Goal: Task Accomplishment & Management: Manage account settings

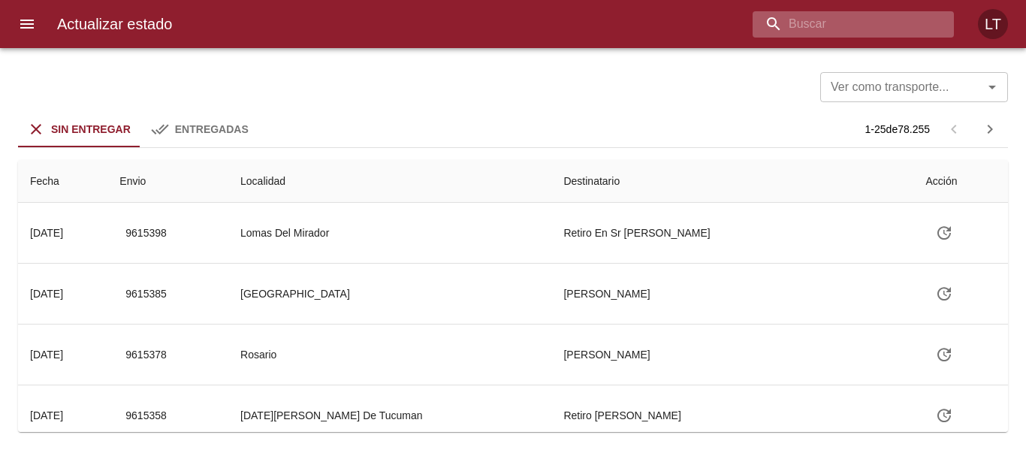
click at [870, 26] on input "buscar" at bounding box center [841, 24] width 176 height 26
paste input "9612280"
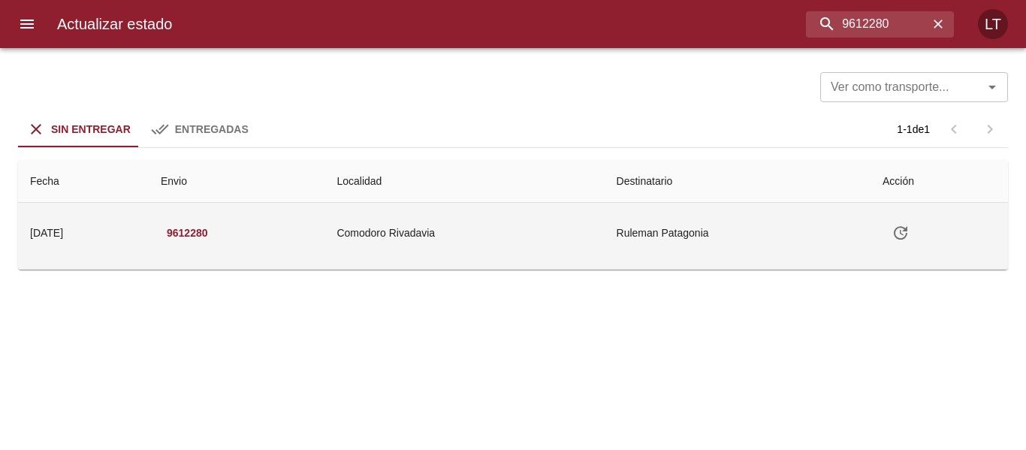
click at [603, 229] on td "Comodoro Rivadavia" at bounding box center [465, 233] width 280 height 60
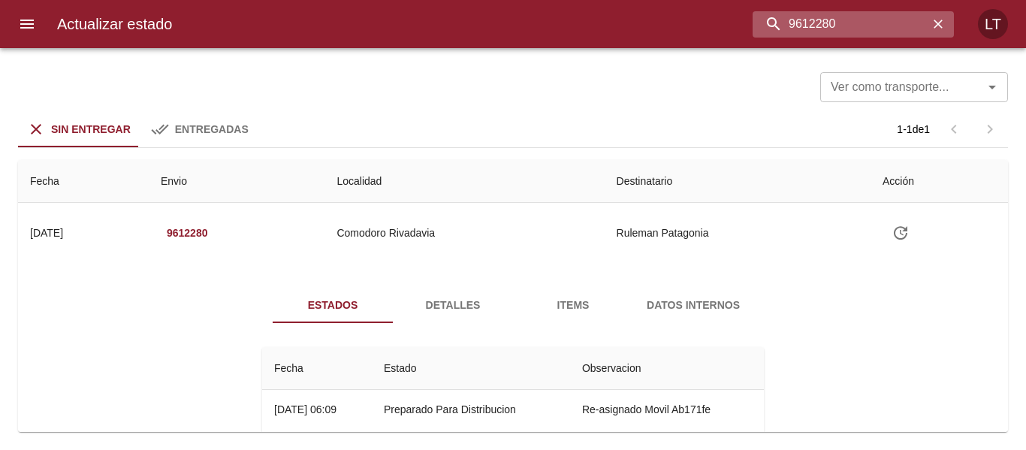
click at [866, 25] on input "9612280" at bounding box center [841, 24] width 176 height 26
paste input "98"
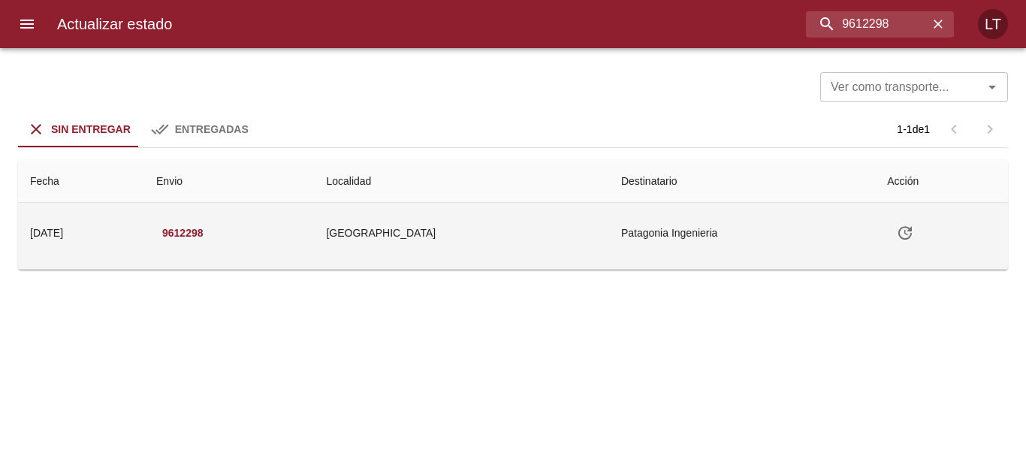
click at [518, 216] on td "Puerto Madryn" at bounding box center [461, 233] width 295 height 60
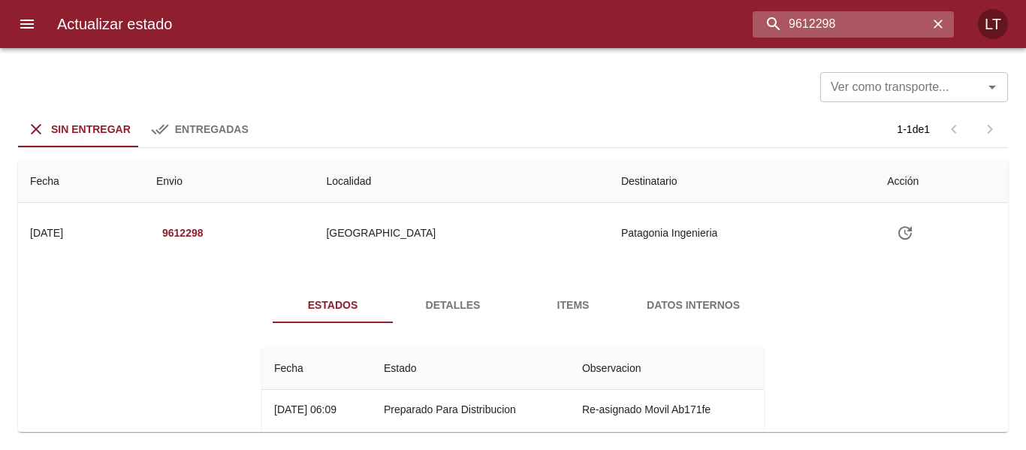
click at [907, 24] on input "9612298" at bounding box center [841, 24] width 176 height 26
paste input "00783"
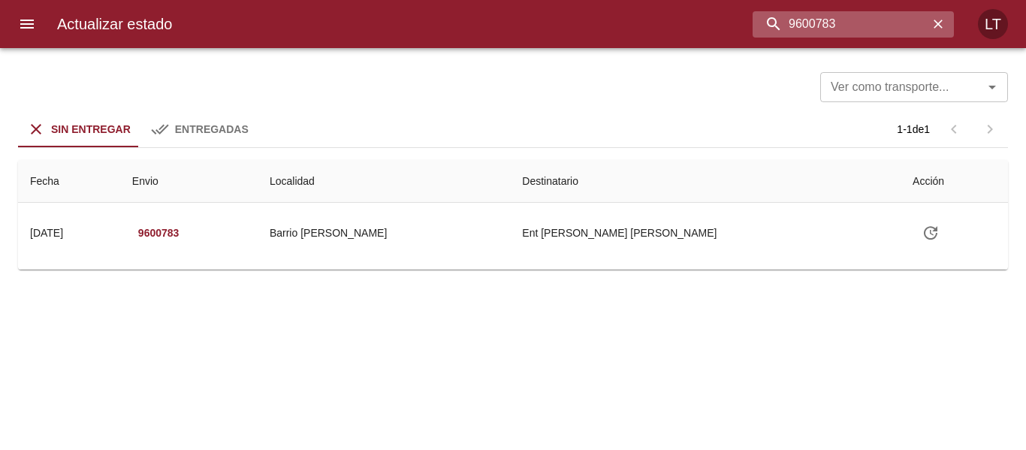
click at [813, 20] on input "9600783" at bounding box center [841, 24] width 176 height 26
paste input "11807"
type input "9611807"
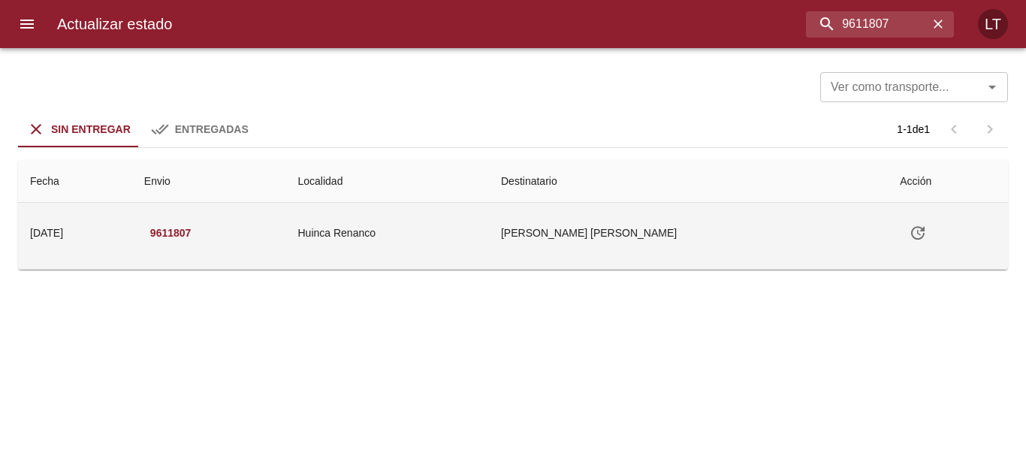
click at [688, 216] on td "Martinez Ariel Norberto" at bounding box center [688, 233] width 399 height 60
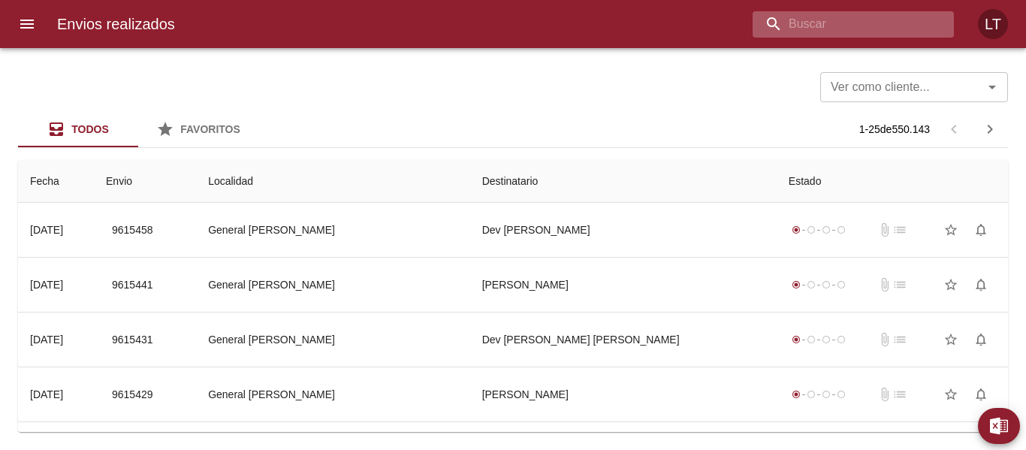
click at [869, 32] on input "buscar" at bounding box center [841, 24] width 176 height 26
paste input "9601342"
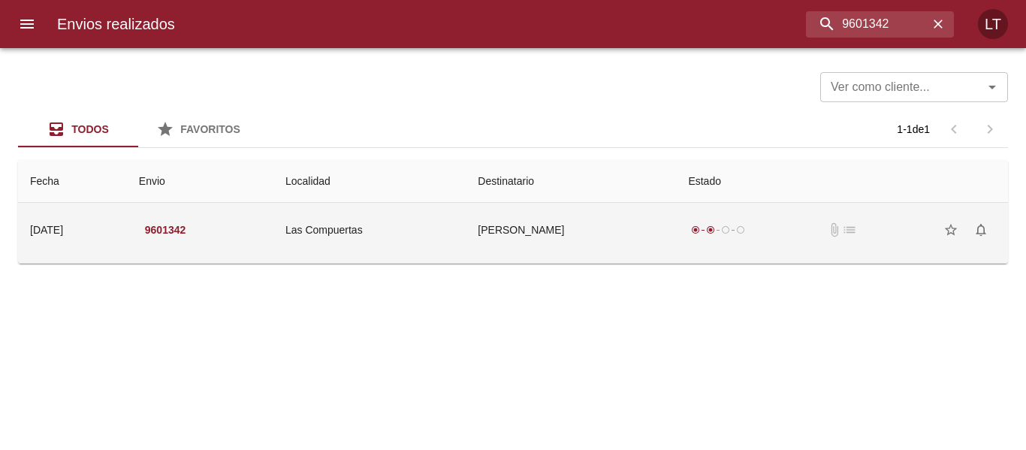
click at [598, 231] on td "Miguel Garro" at bounding box center [571, 230] width 210 height 54
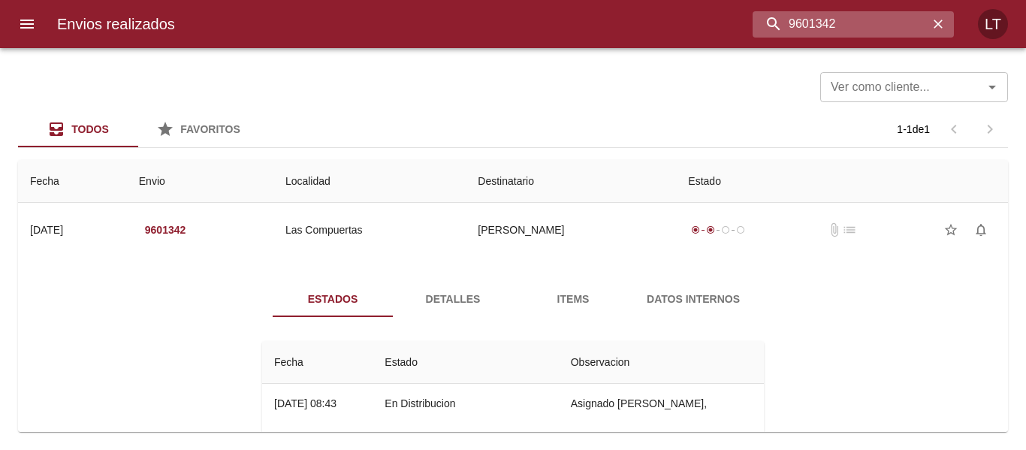
click at [799, 11] on input "9601342" at bounding box center [841, 24] width 176 height 26
click at [868, 21] on input "9601342" at bounding box center [841, 24] width 176 height 26
paste input "12056"
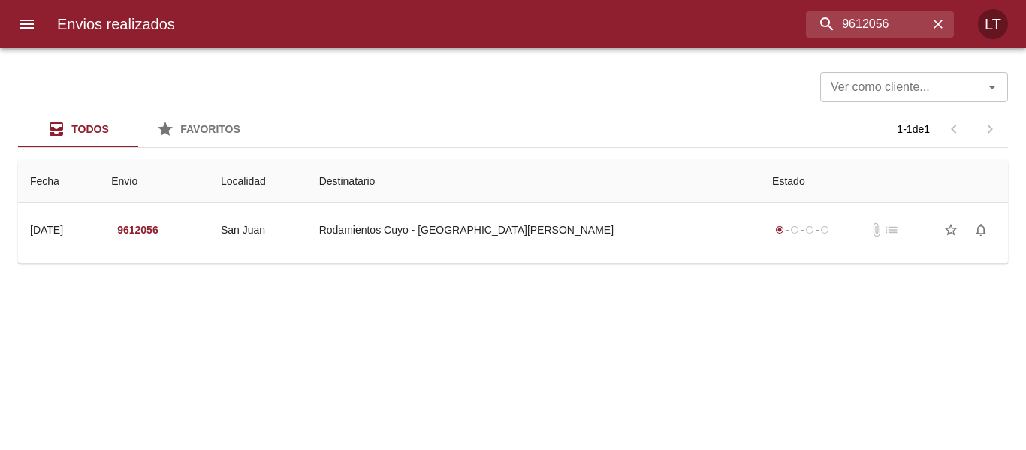
click at [825, 38] on div "Envios realizados 9612056 LT" at bounding box center [513, 24] width 1026 height 48
click at [839, 22] on input "9612056" at bounding box center [841, 24] width 176 height 26
paste input "05080"
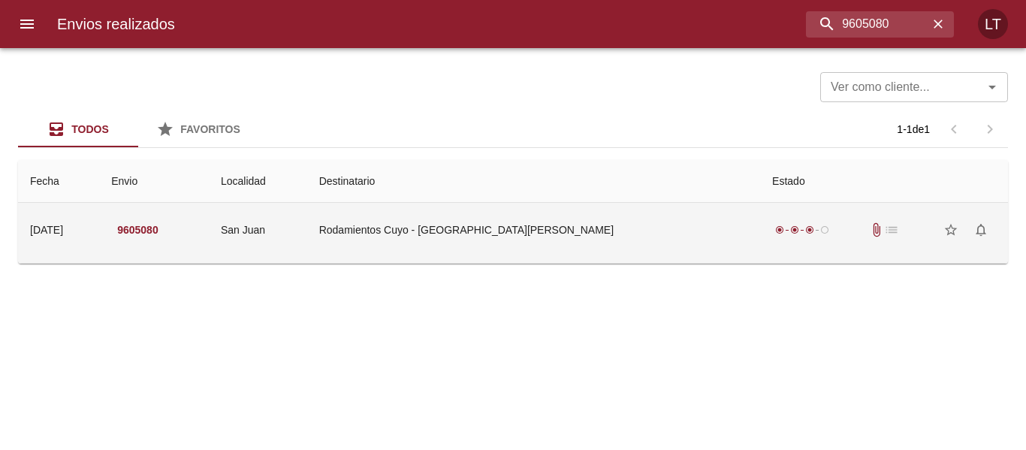
click at [558, 245] on td "Rodamientos Cuyo - San Juan" at bounding box center [533, 230] width 453 height 54
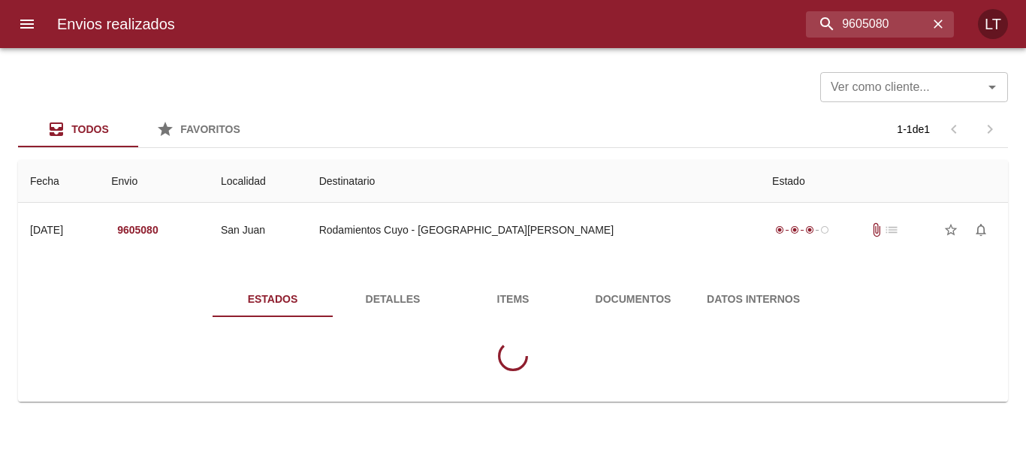
click at [563, 280] on div "Estados Detalles Items Documentos Datos Internos" at bounding box center [513, 332] width 966 height 138
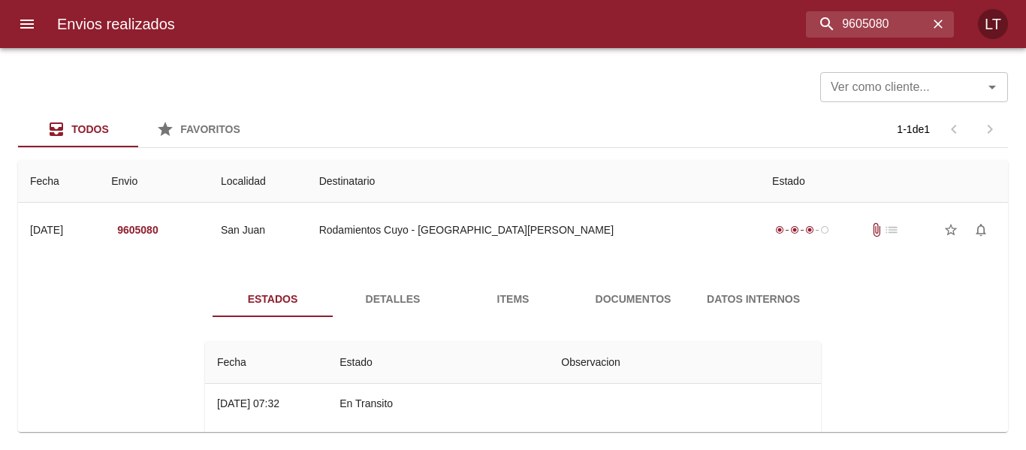
click at [617, 285] on button "Documentos" at bounding box center [633, 299] width 120 height 36
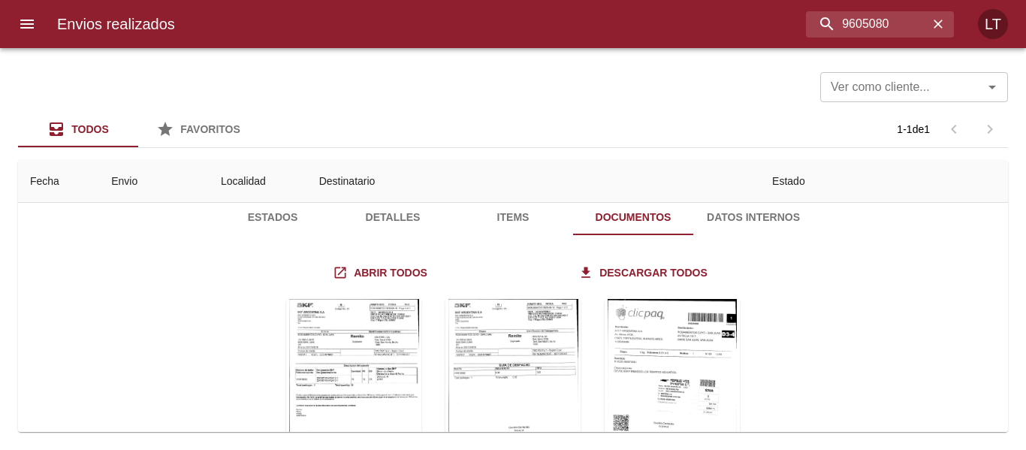
scroll to position [180, 0]
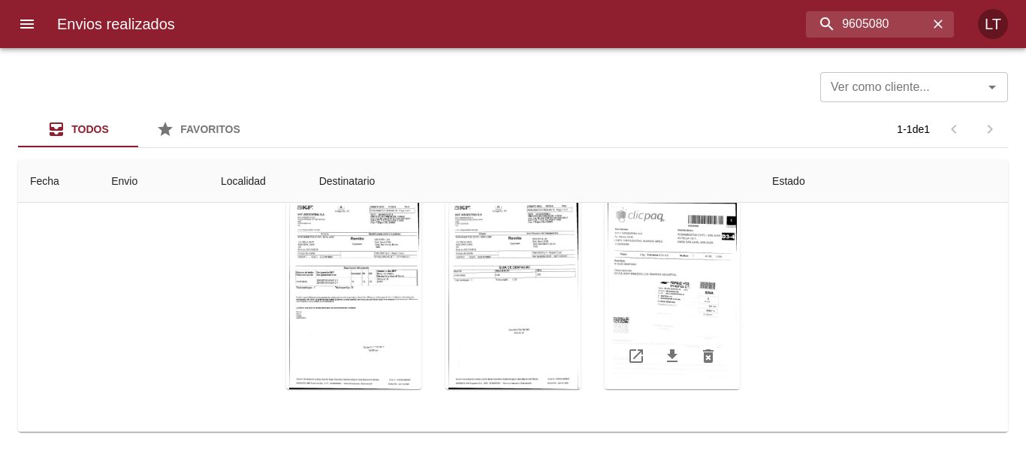
click at [664, 286] on div "Tabla de envíos del cliente" at bounding box center [672, 295] width 135 height 188
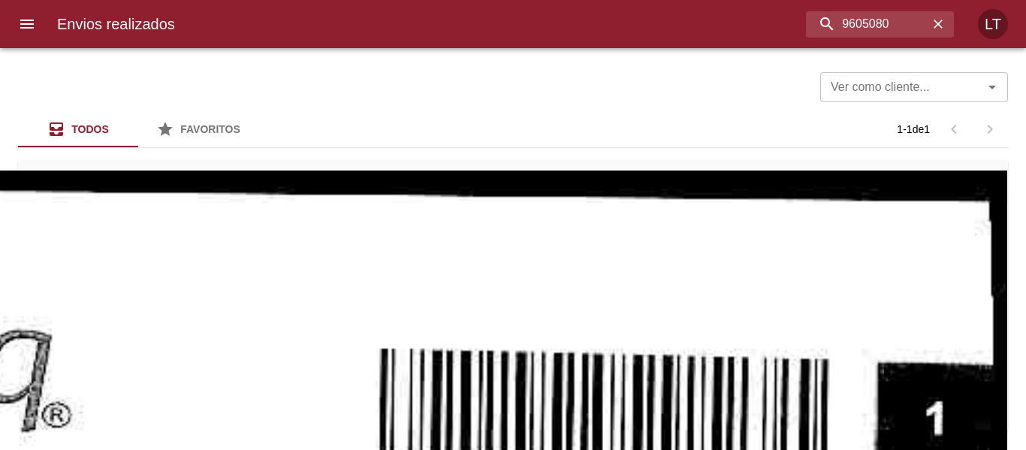
click at [859, 28] on input "9605080" at bounding box center [841, 24] width 176 height 26
paste input "11721"
type input "9611721"
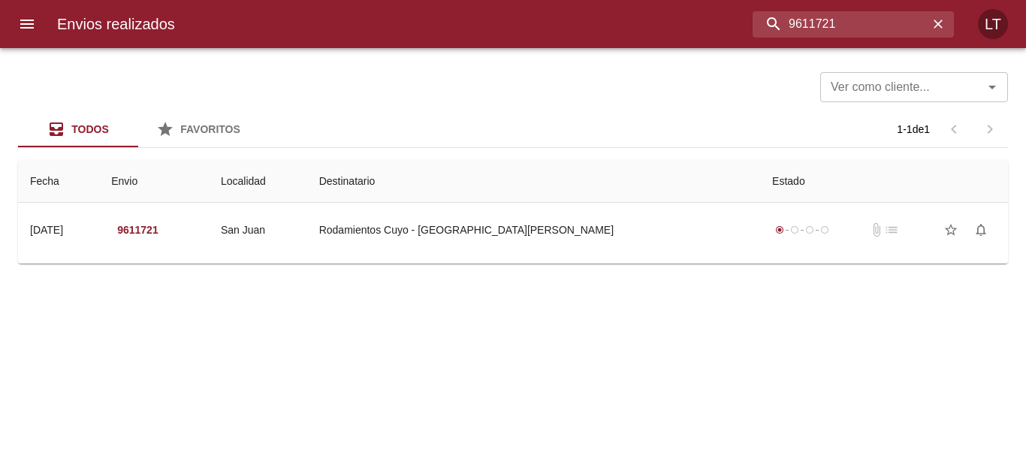
scroll to position [0, 0]
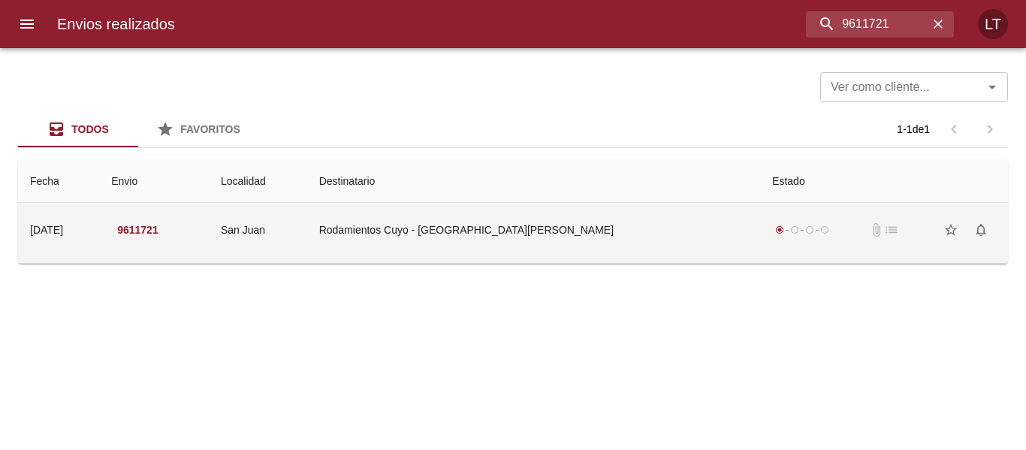
click at [598, 237] on td "Rodamientos Cuyo - San Juan" at bounding box center [533, 230] width 453 height 54
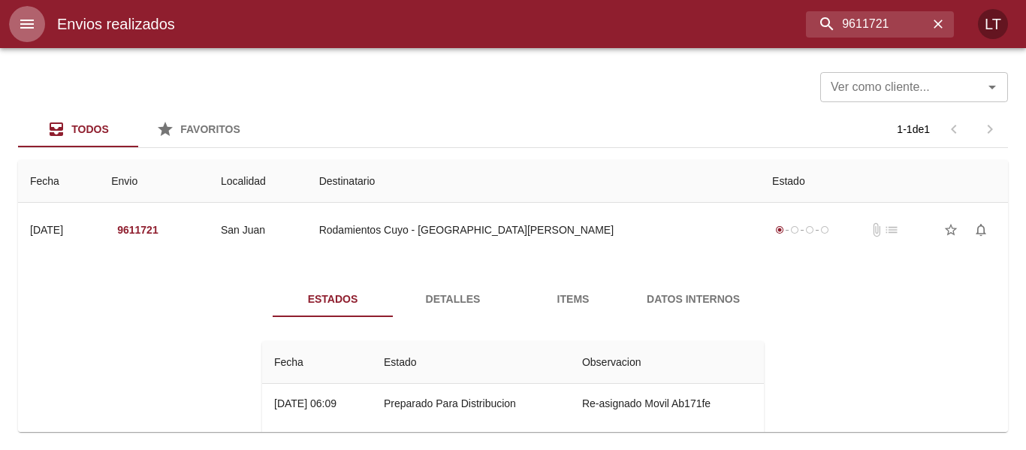
click at [28, 20] on icon "menu" at bounding box center [27, 24] width 14 height 9
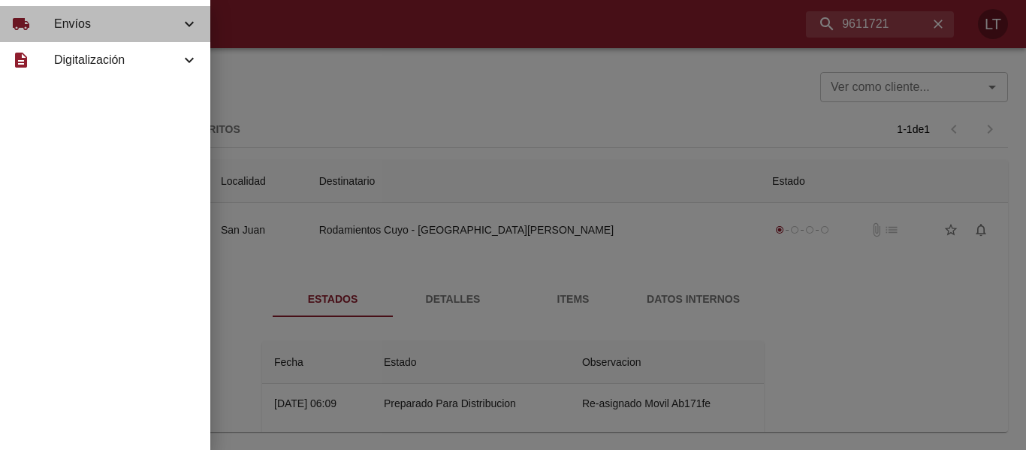
click at [55, 26] on span "Envíos" at bounding box center [117, 24] width 126 height 18
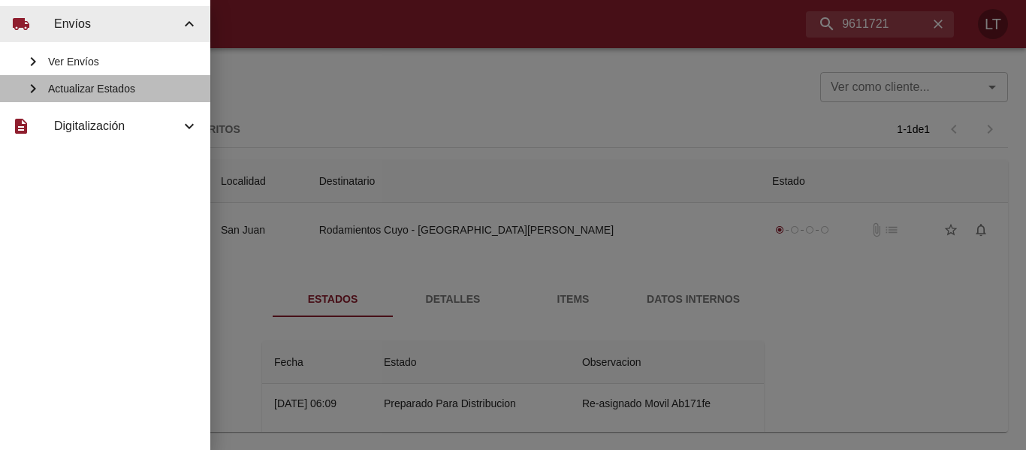
click at [119, 89] on span "Actualizar Estados" at bounding box center [123, 88] width 150 height 15
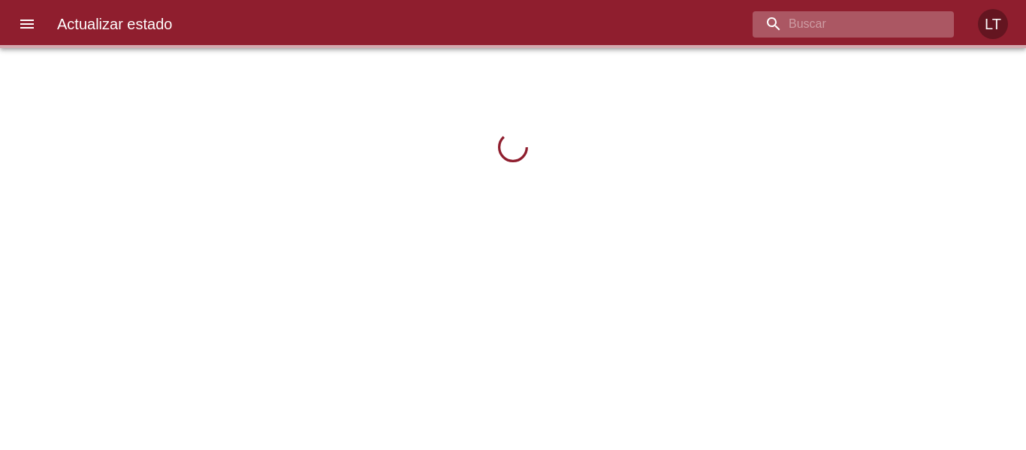
click at [883, 24] on input "buscar" at bounding box center [841, 24] width 176 height 26
paste input "9611864"
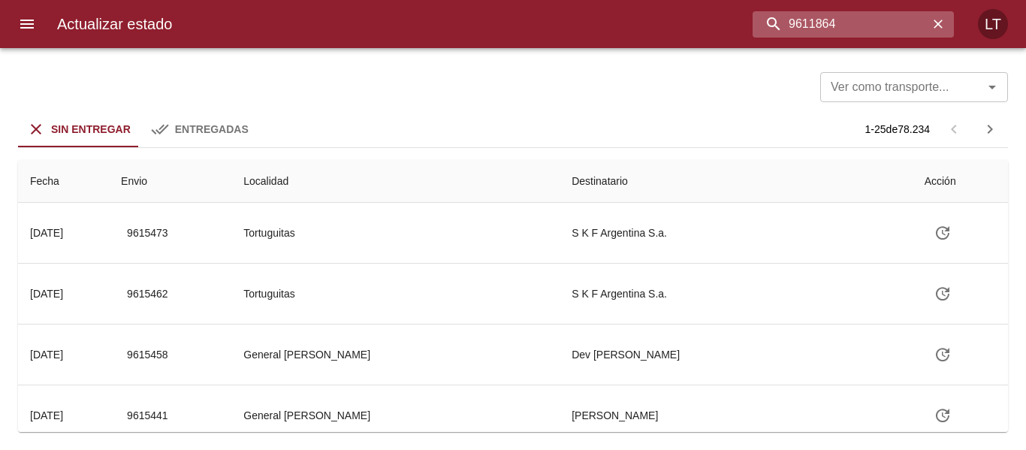
type input "9611864"
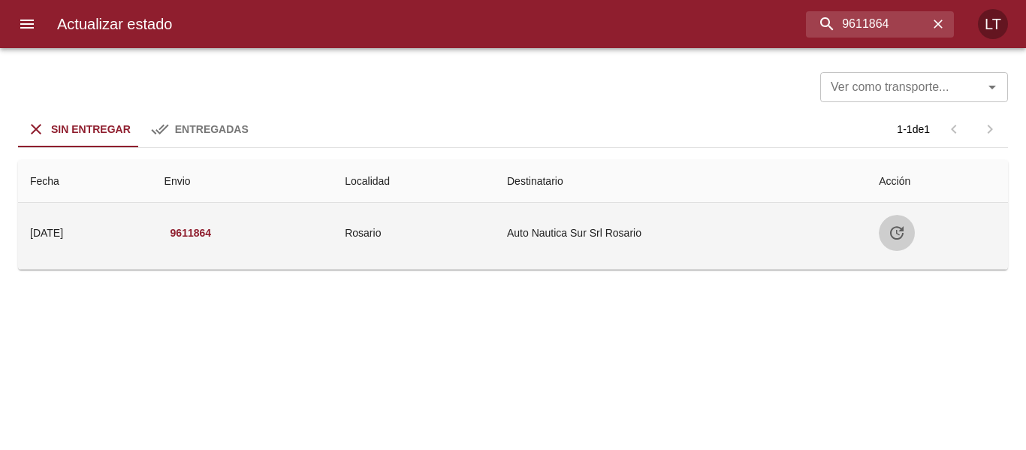
click at [904, 231] on icon "Tabla de envíos del cliente" at bounding box center [897, 233] width 14 height 14
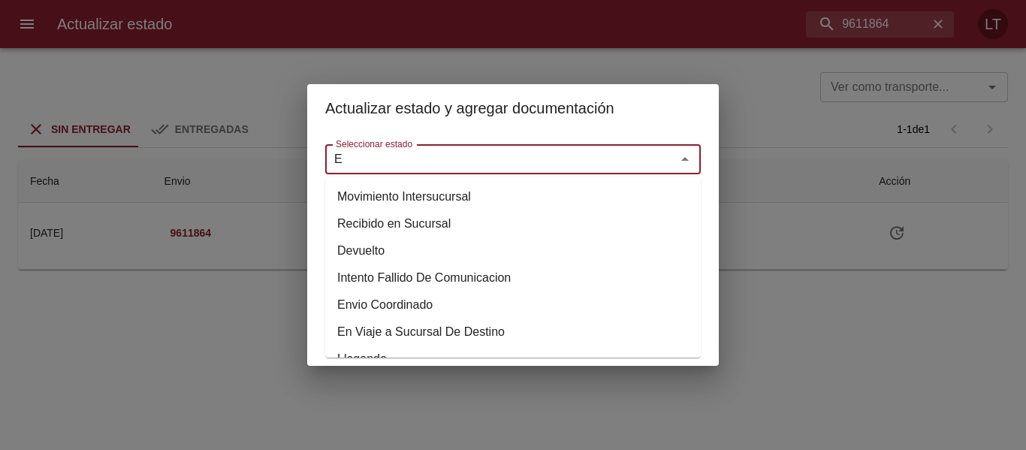
click at [572, 154] on input "E" at bounding box center [491, 159] width 322 height 21
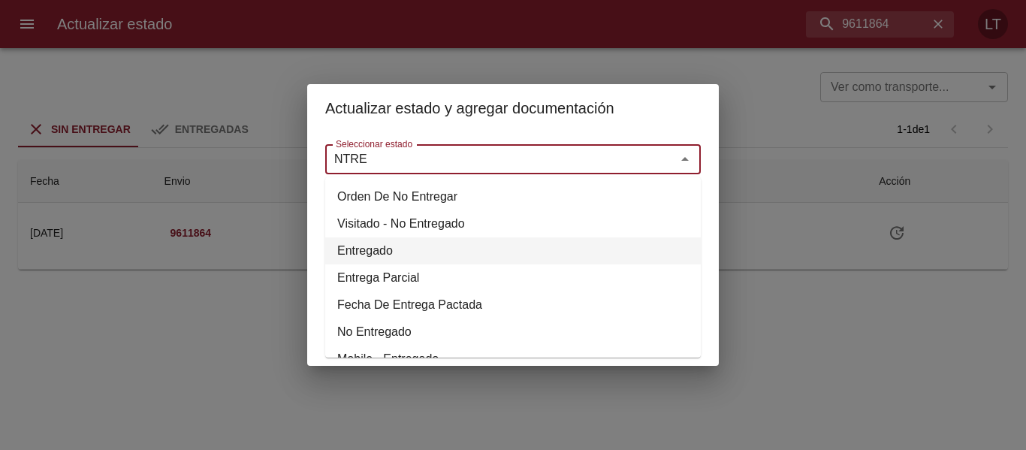
click at [357, 246] on li "Entregado" at bounding box center [513, 250] width 376 height 27
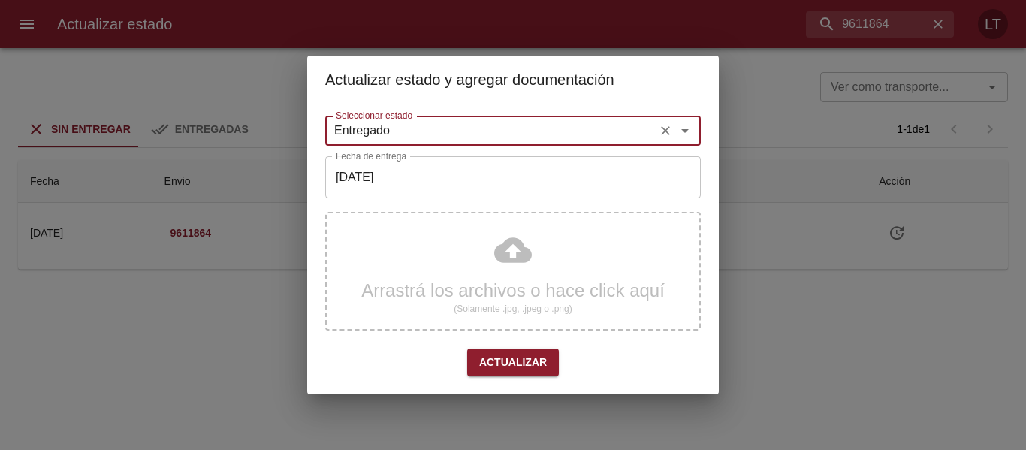
type input "Entregado"
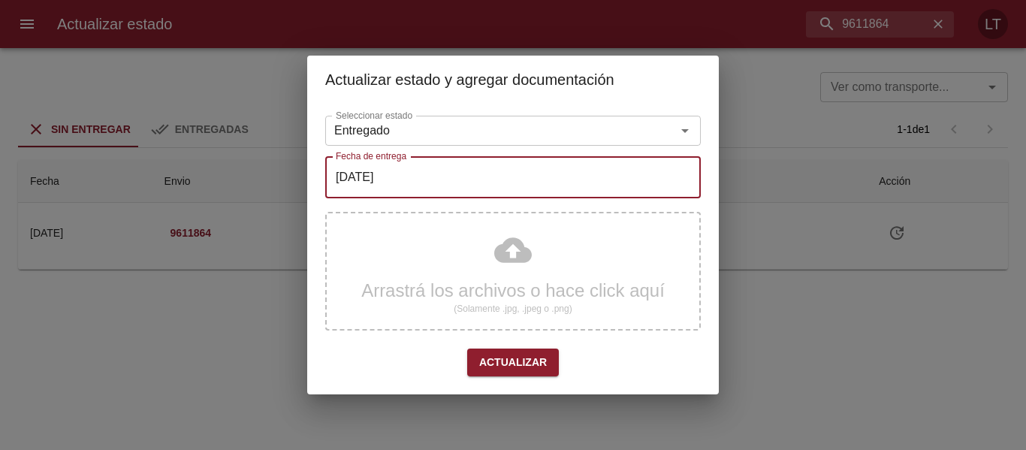
click at [360, 177] on input "[DATE]" at bounding box center [513, 177] width 376 height 42
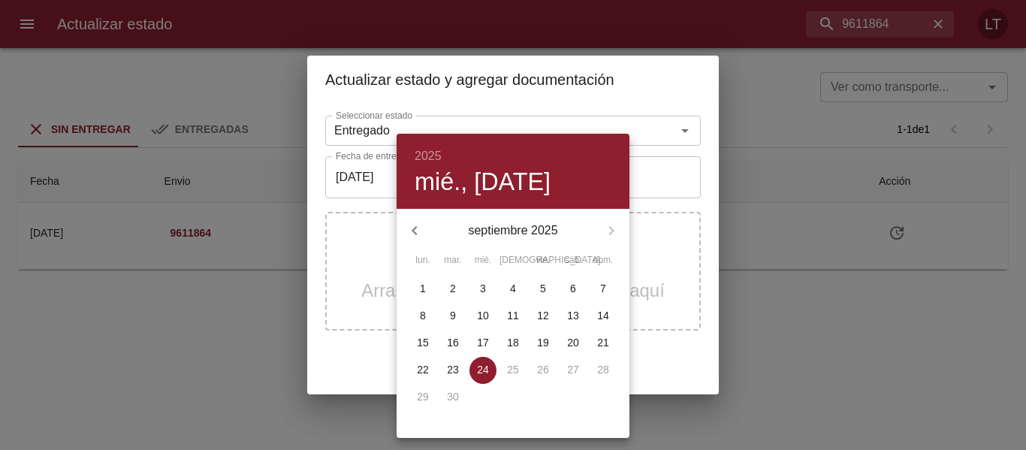
click at [339, 318] on div at bounding box center [513, 225] width 1026 height 450
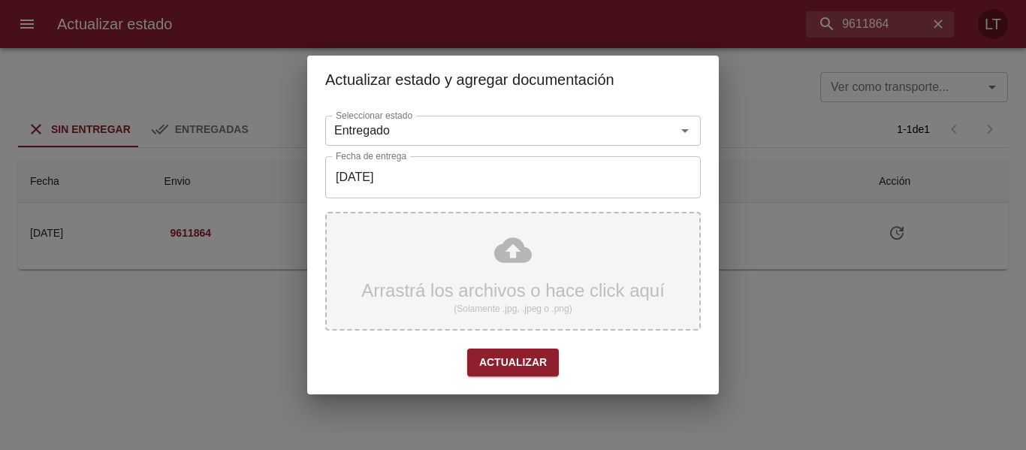
click at [536, 255] on div "Arrastrá los archivos o hace click aquí (Solamente .jpg, .jpeg o .png)" at bounding box center [513, 271] width 376 height 119
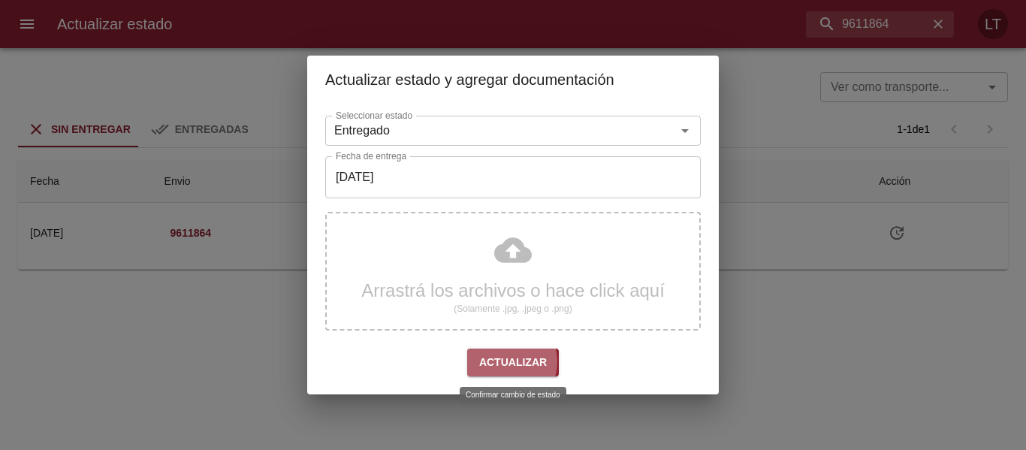
click at [502, 361] on span "Actualizar" at bounding box center [513, 362] width 68 height 19
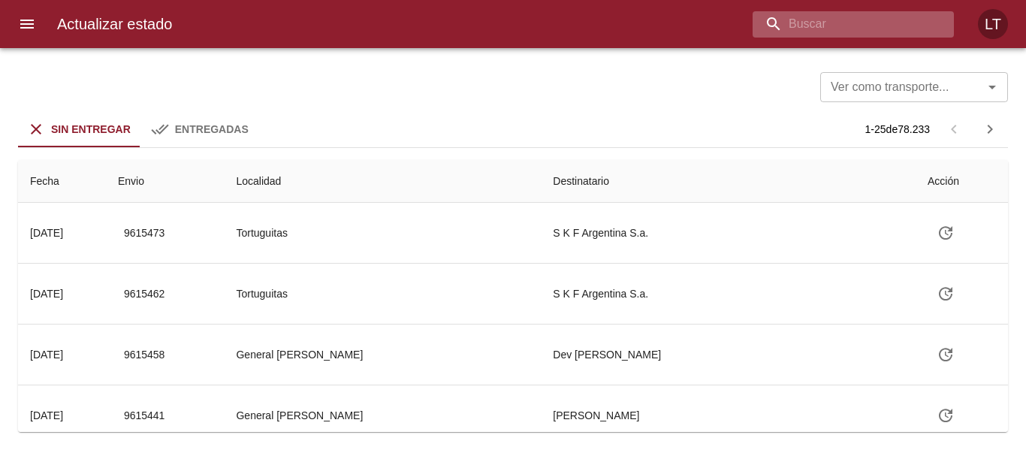
click at [840, 23] on input "buscar" at bounding box center [841, 24] width 176 height 26
click at [842, 29] on input "buscar" at bounding box center [841, 24] width 176 height 26
paste input "9609013"
type input "9609013"
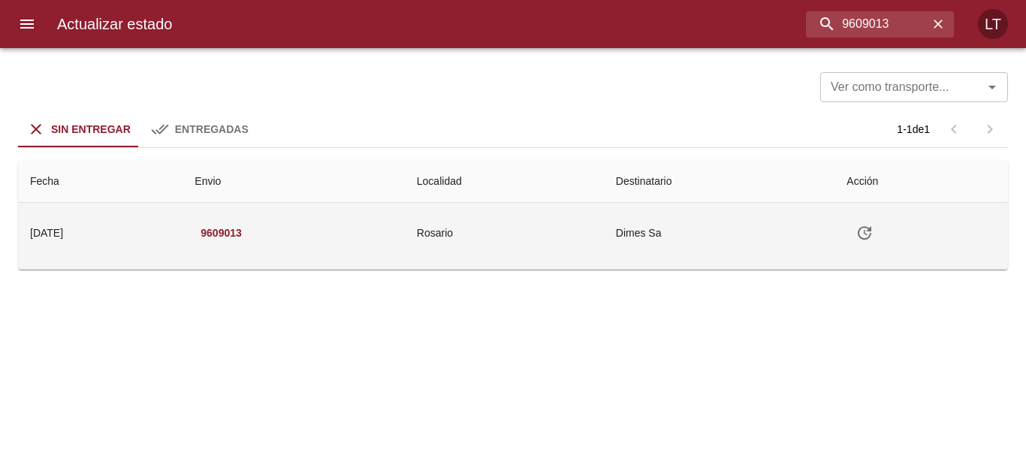
click at [870, 218] on button "Tabla de envíos del cliente" at bounding box center [865, 233] width 36 height 36
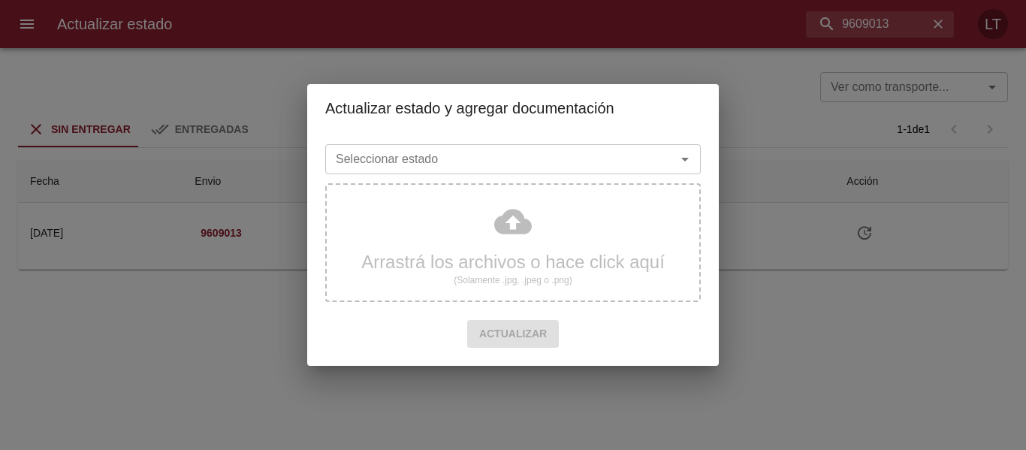
click at [546, 162] on input "Seleccionar estado" at bounding box center [491, 159] width 322 height 21
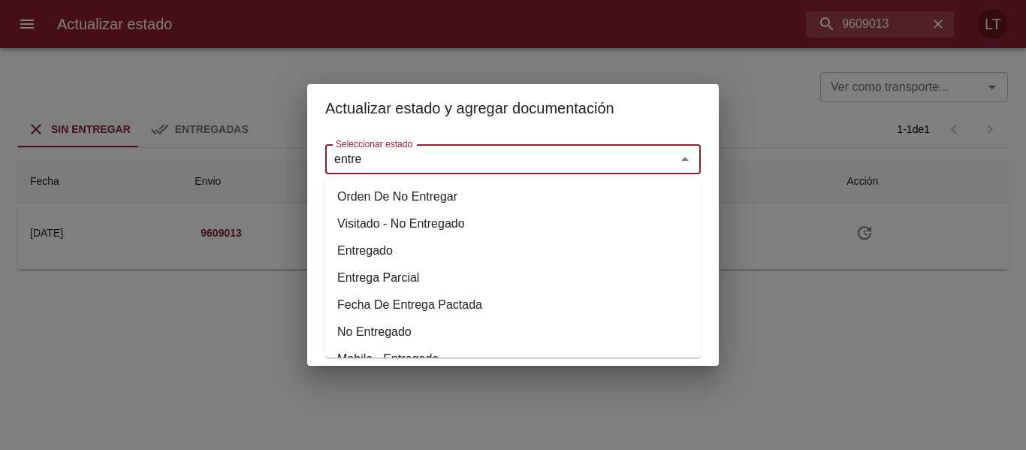
click at [375, 246] on li "Entregado" at bounding box center [513, 250] width 376 height 27
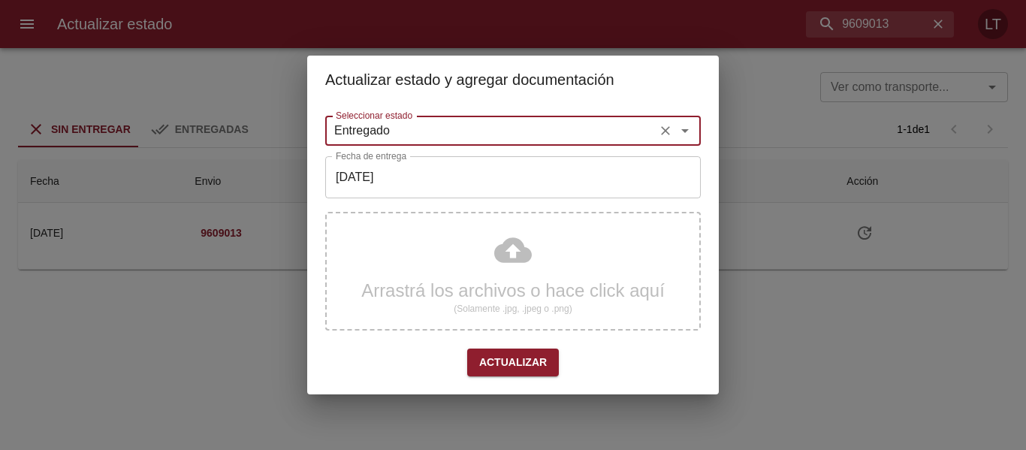
type input "Entregado"
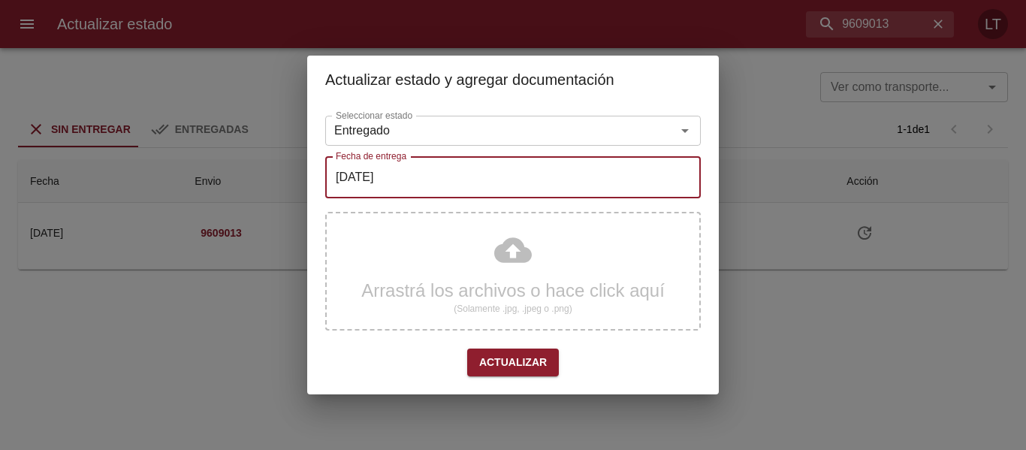
click at [385, 180] on input "[DATE]" at bounding box center [513, 177] width 376 height 42
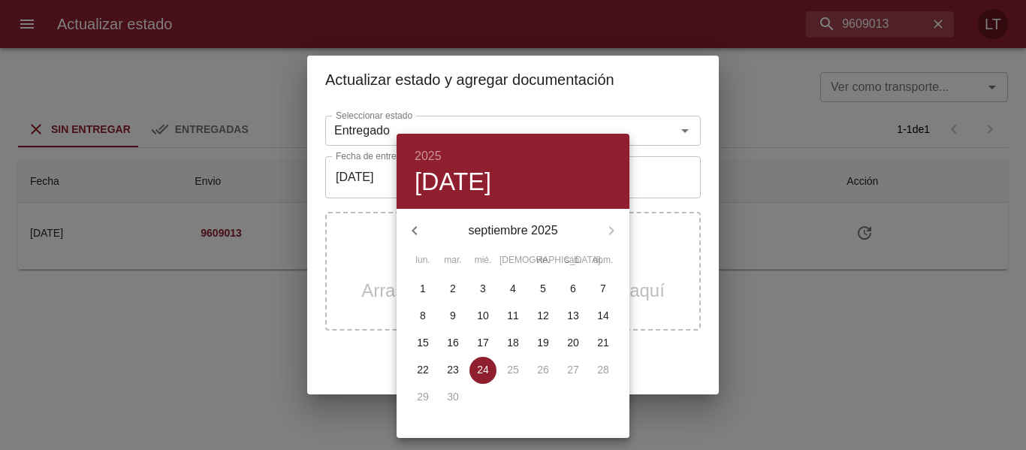
click at [373, 315] on div at bounding box center [513, 225] width 1026 height 450
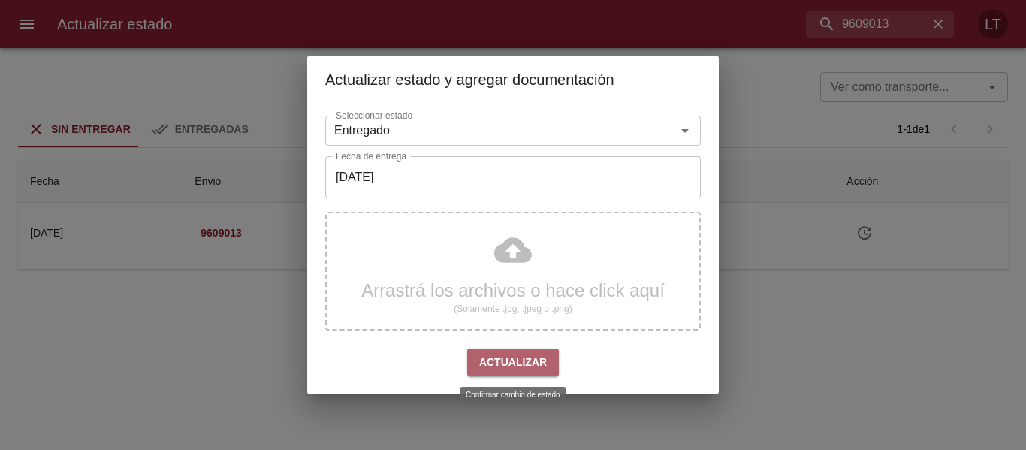
click at [543, 357] on span "Actualizar" at bounding box center [513, 362] width 68 height 19
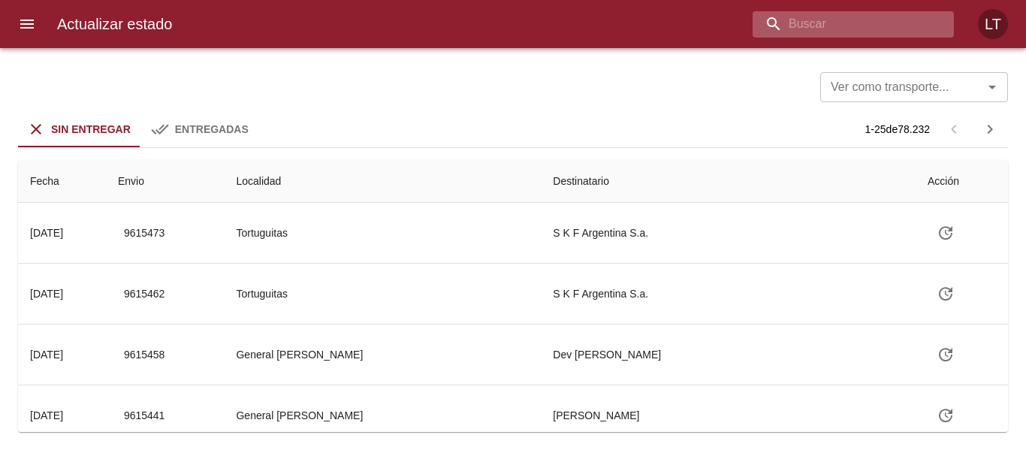
click at [863, 36] on input "buscar" at bounding box center [841, 24] width 176 height 26
paste input "9611878"
type input "9611878"
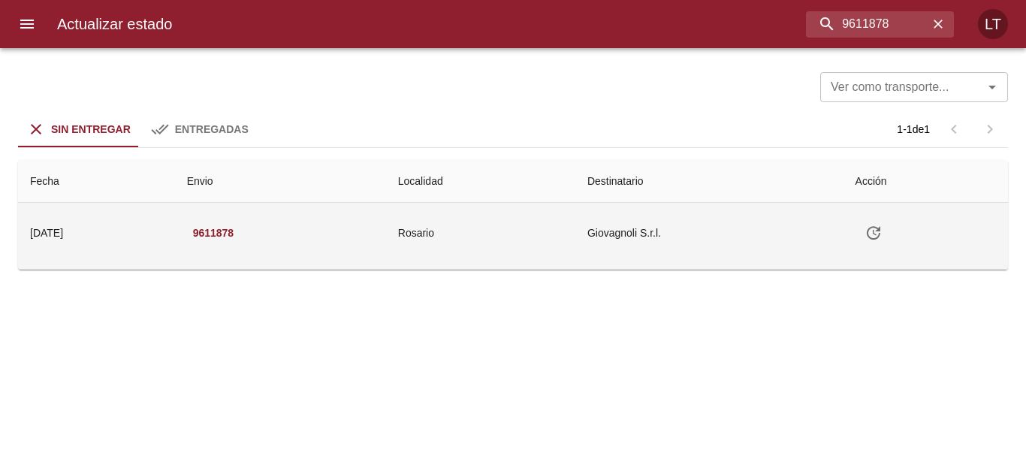
click at [881, 230] on icon "Tabla de envíos del cliente" at bounding box center [874, 233] width 18 height 18
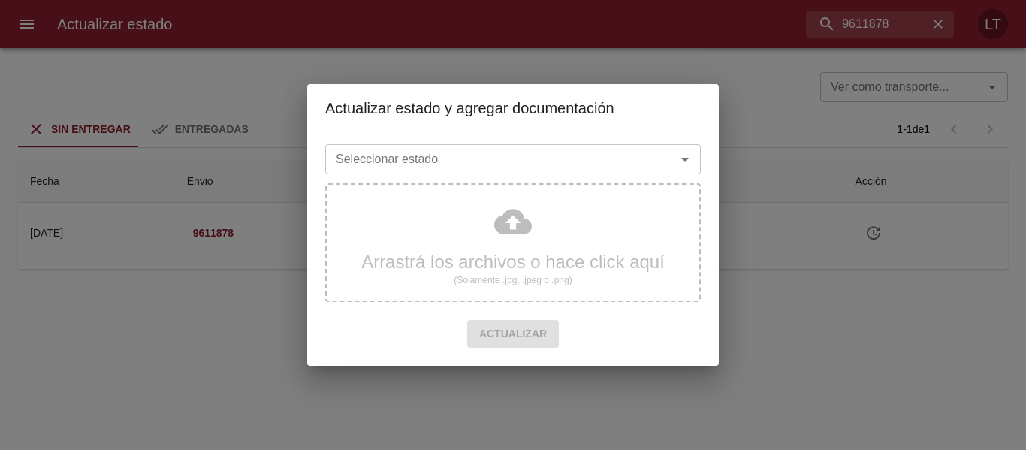
click at [602, 171] on div "Seleccionar estado" at bounding box center [513, 159] width 376 height 30
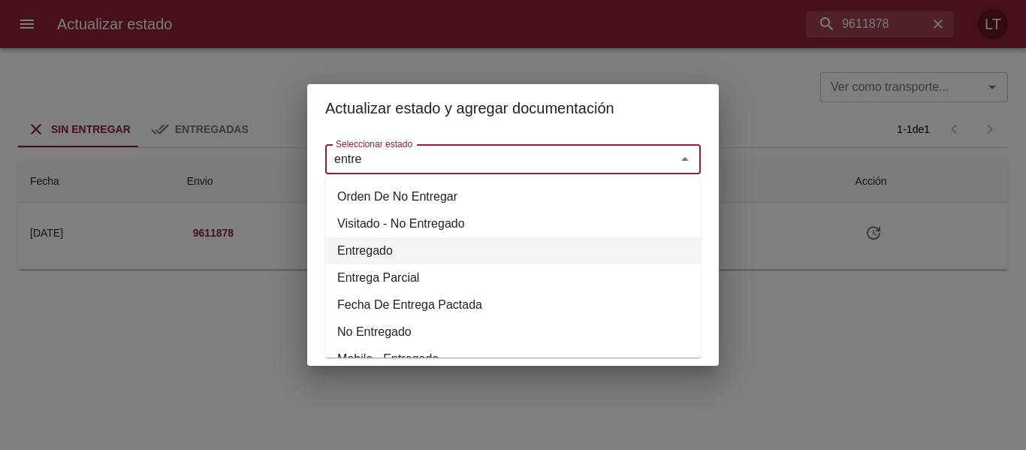
click at [388, 246] on li "Entregado" at bounding box center [513, 250] width 376 height 27
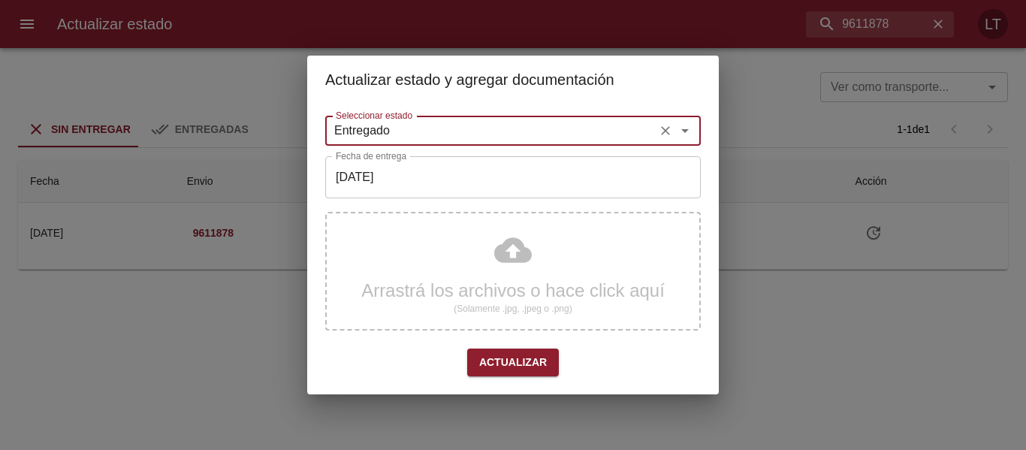
type input "Entregado"
click at [504, 340] on div "Arrastrá los archivos o hace click aquí (Solamente .jpg, .jpeg o .png)" at bounding box center [513, 277] width 376 height 143
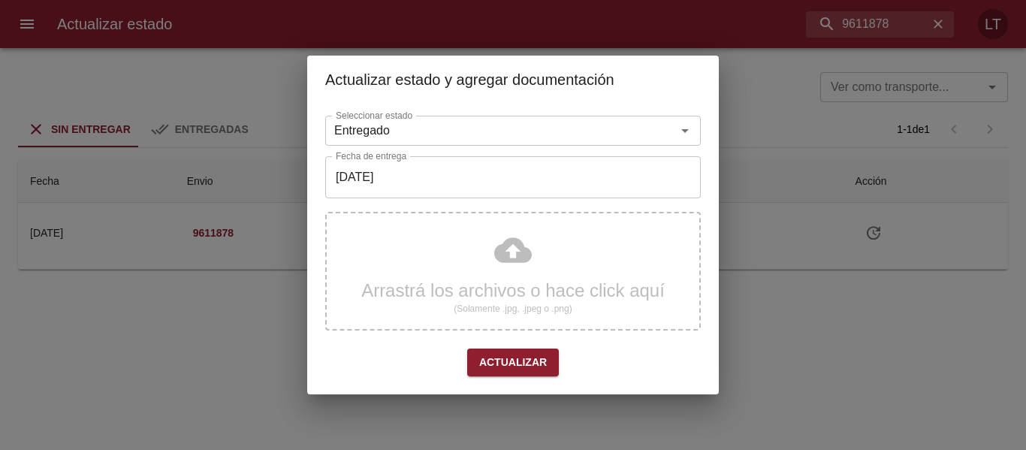
click at [518, 367] on span "Actualizar" at bounding box center [513, 362] width 68 height 19
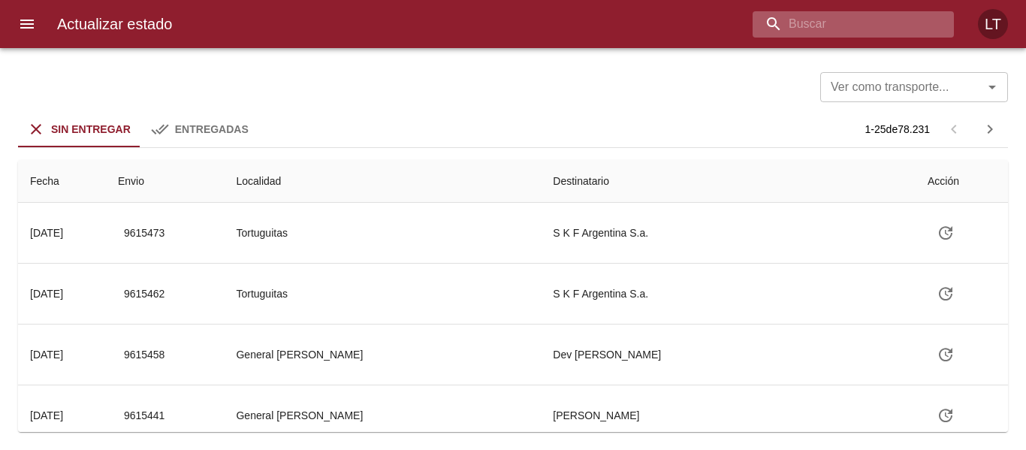
click at [892, 23] on input "buscar" at bounding box center [841, 24] width 176 height 26
paste input "9611884"
type input "9611884"
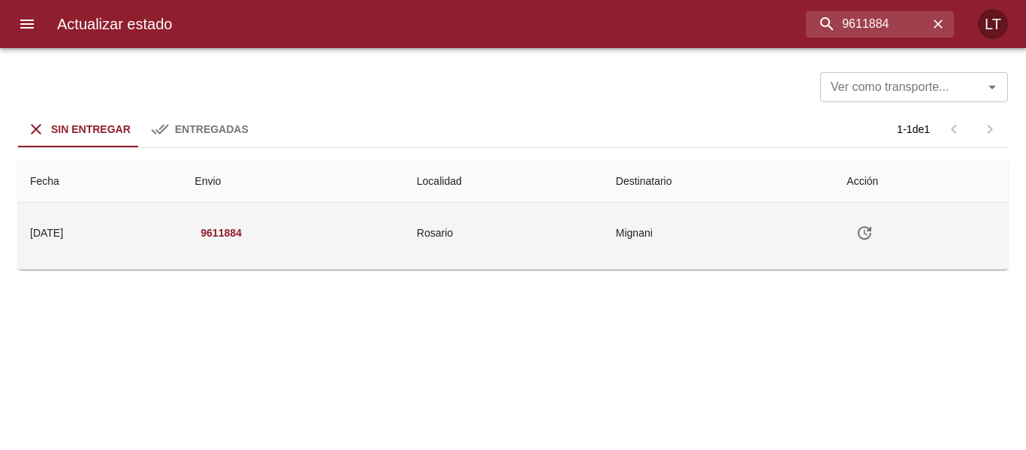
click at [874, 235] on icon "Tabla de envíos del cliente" at bounding box center [865, 233] width 18 height 18
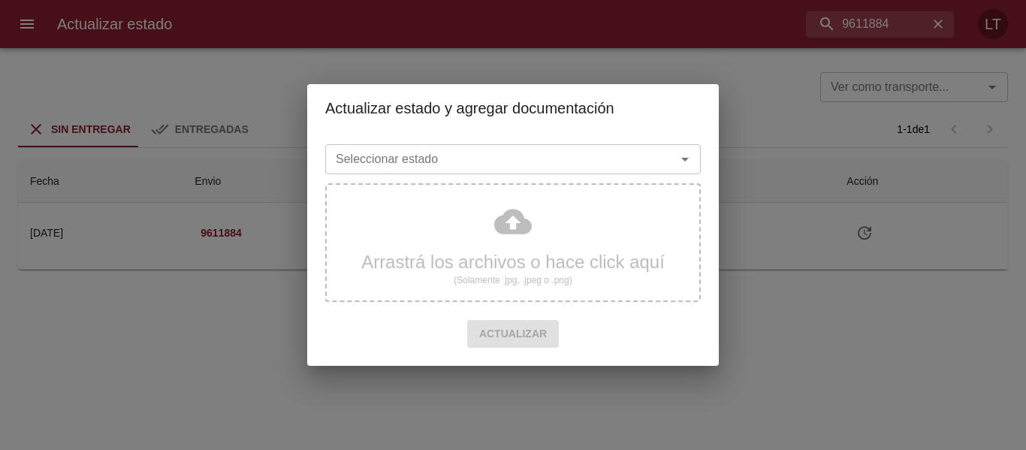
click at [546, 162] on input "Seleccionar estado" at bounding box center [491, 159] width 322 height 21
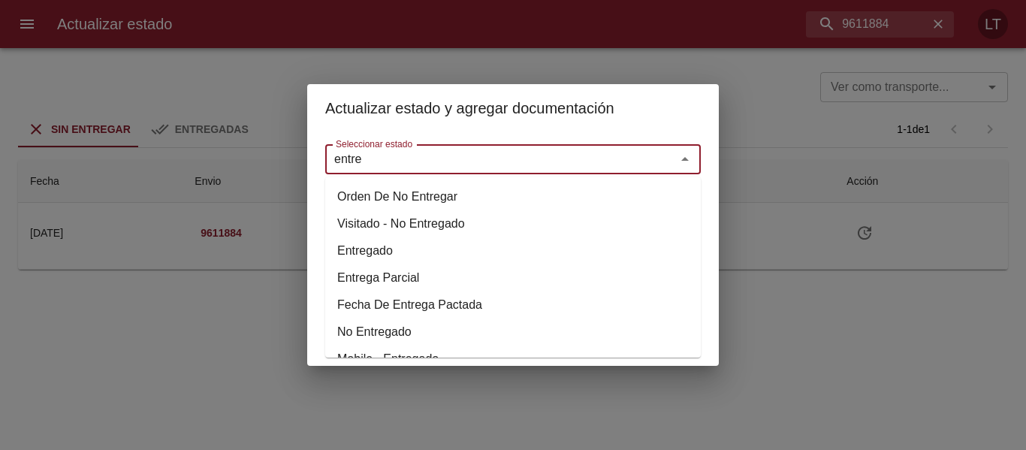
click at [364, 248] on li "Entregado" at bounding box center [513, 250] width 376 height 27
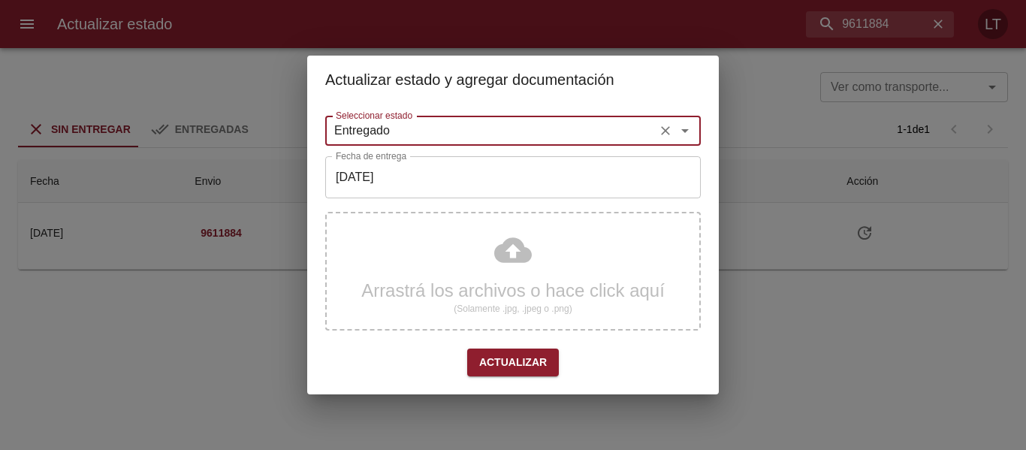
type input "Entregado"
click at [396, 149] on div "Seleccionar estado Entregado Seleccionar estado Fecha de entrega 24/09/2025 Fec…" at bounding box center [513, 249] width 376 height 279
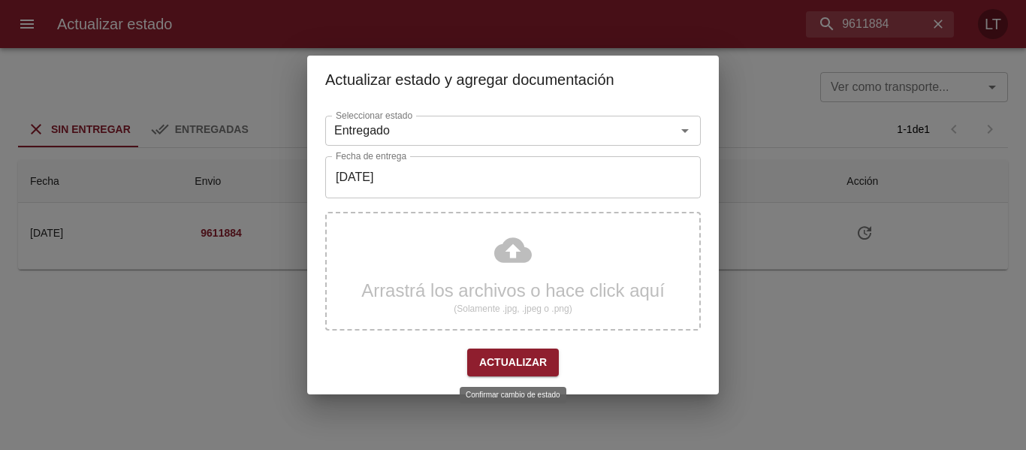
click at [502, 355] on span "Actualizar" at bounding box center [513, 362] width 68 height 19
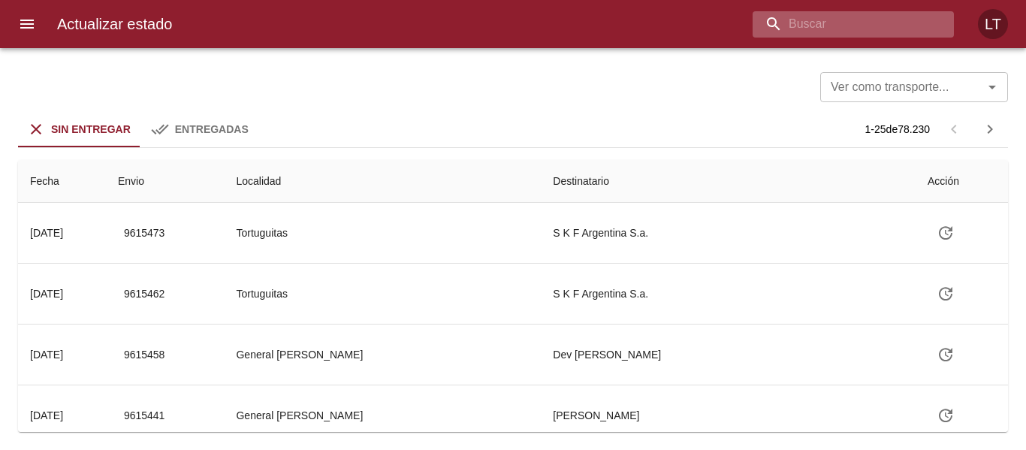
click at [881, 18] on input "buscar" at bounding box center [841, 24] width 176 height 26
paste input "9611907"
type input "9611907"
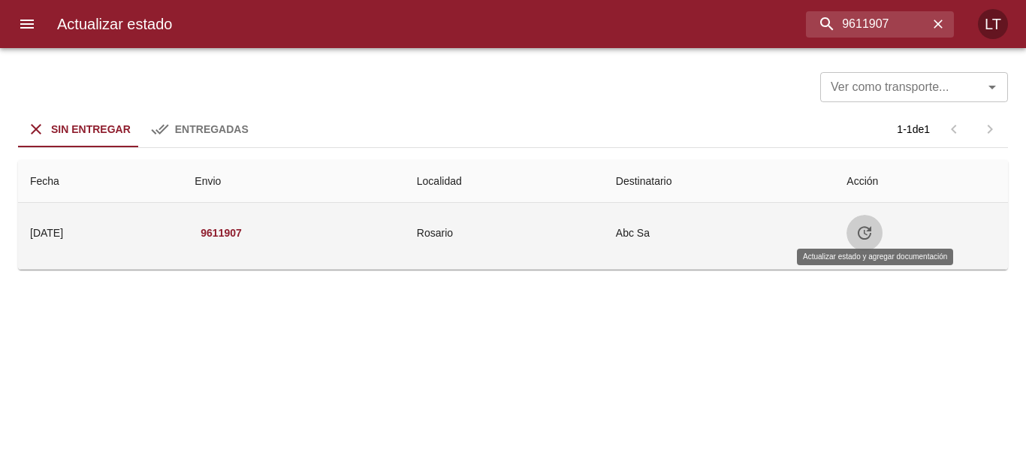
click at [874, 225] on icon "Tabla de envíos del cliente" at bounding box center [865, 233] width 18 height 18
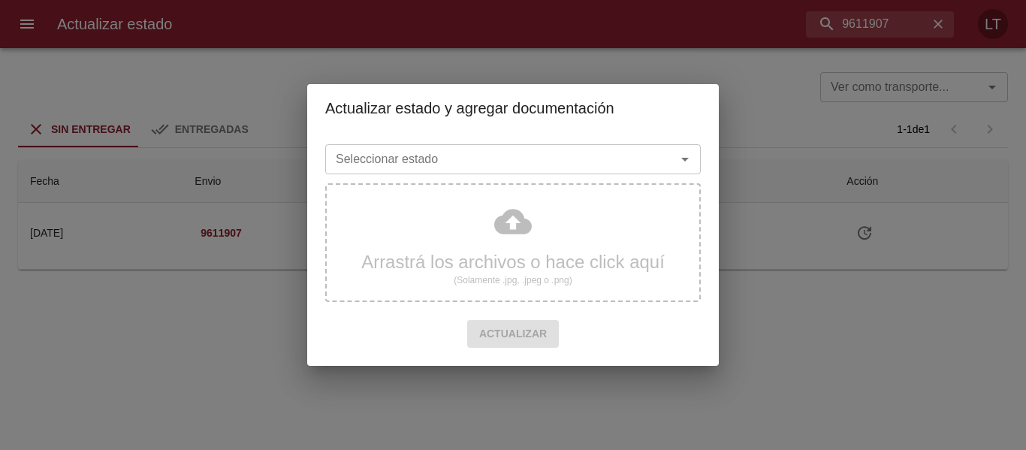
click at [532, 169] on input "Seleccionar estado" at bounding box center [491, 159] width 322 height 21
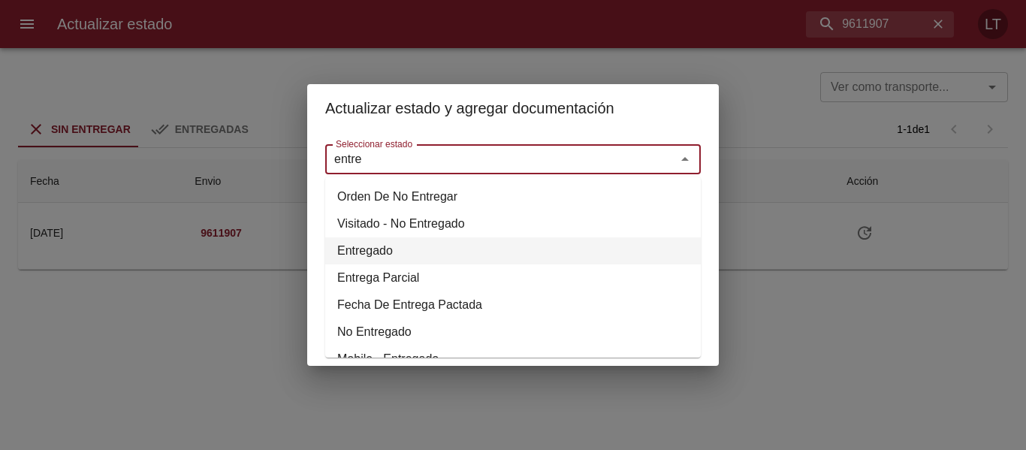
click at [374, 242] on li "Entregado" at bounding box center [513, 250] width 376 height 27
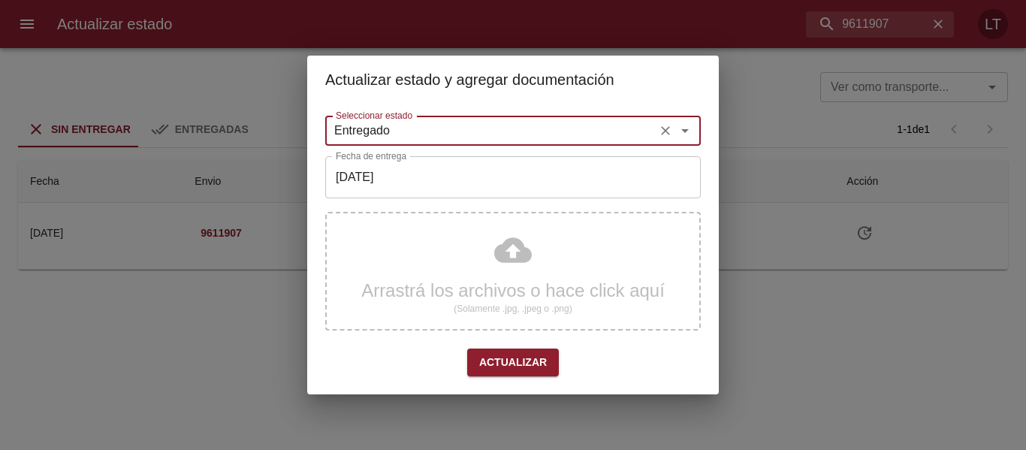
type input "Entregado"
click at [512, 357] on span "Actualizar" at bounding box center [513, 362] width 68 height 19
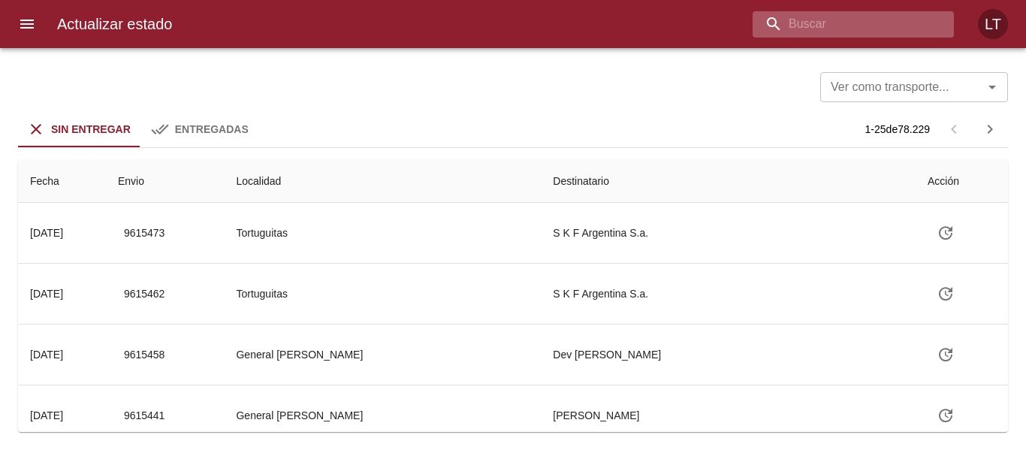
click at [860, 23] on input "buscar" at bounding box center [841, 24] width 176 height 26
paste input "9602383"
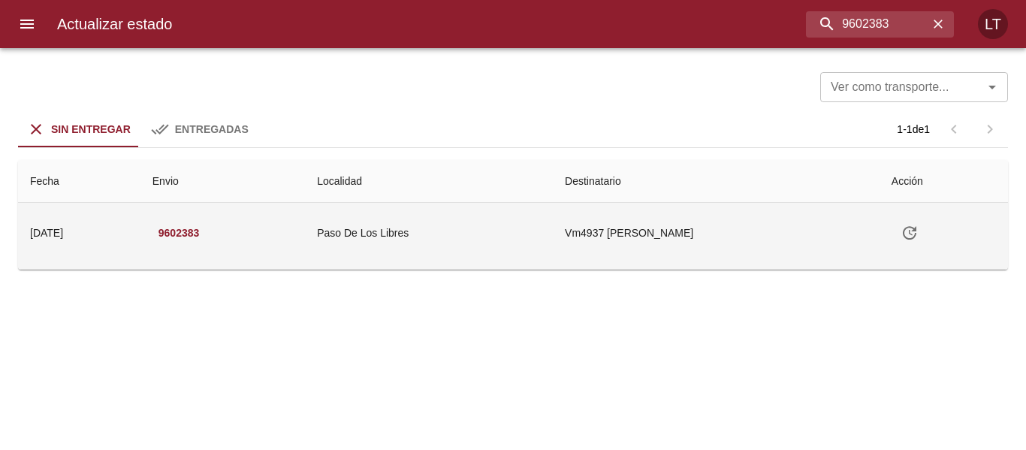
click at [640, 248] on td "Vm4937 [PERSON_NAME]" at bounding box center [716, 233] width 327 height 60
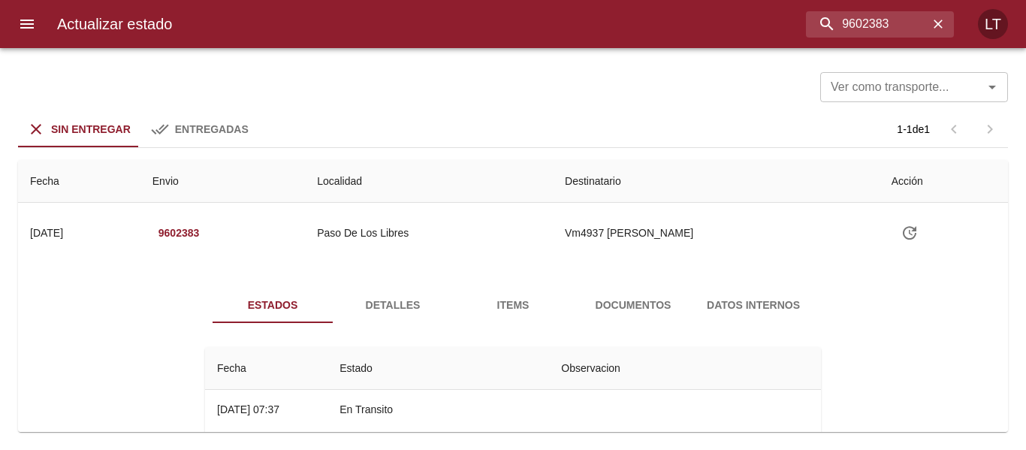
click at [630, 307] on span "Documentos" at bounding box center [633, 305] width 102 height 19
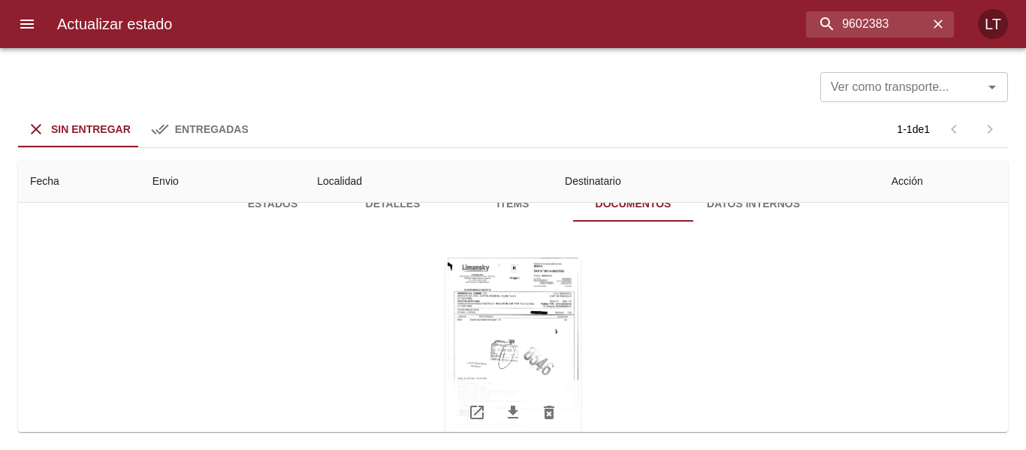
scroll to position [75, 0]
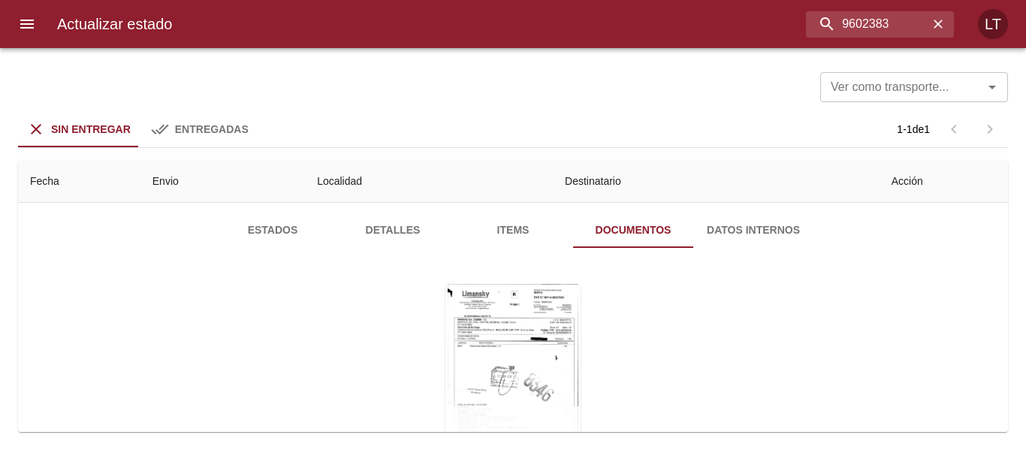
click at [528, 297] on div "Tabla de envíos del cliente" at bounding box center [513, 378] width 135 height 188
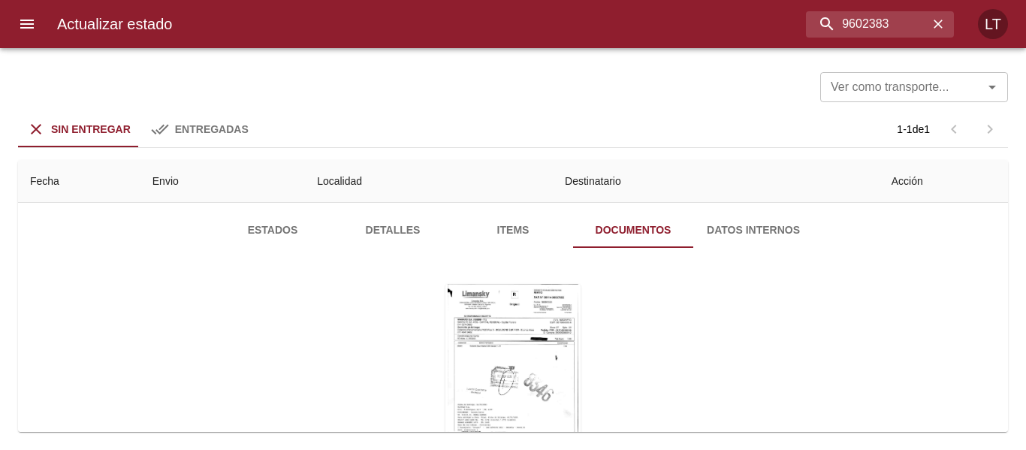
click at [896, 14] on input "9602383" at bounding box center [841, 24] width 176 height 26
paste input "586001"
type input "9586001"
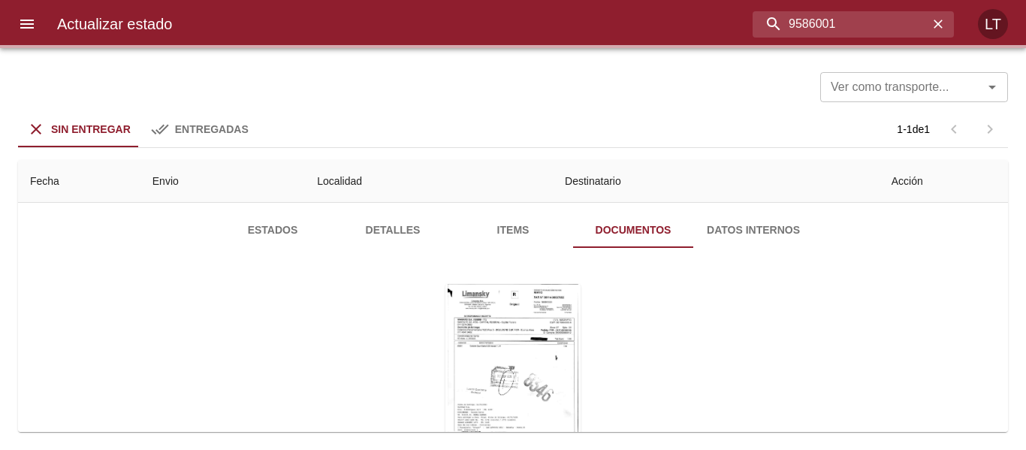
scroll to position [0, 0]
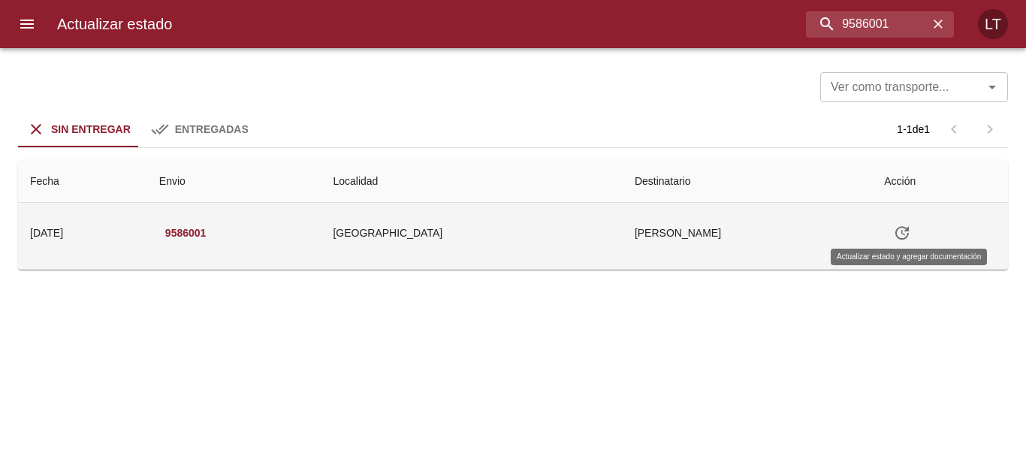
click at [918, 240] on button "Tabla de envíos del cliente" at bounding box center [902, 233] width 36 height 36
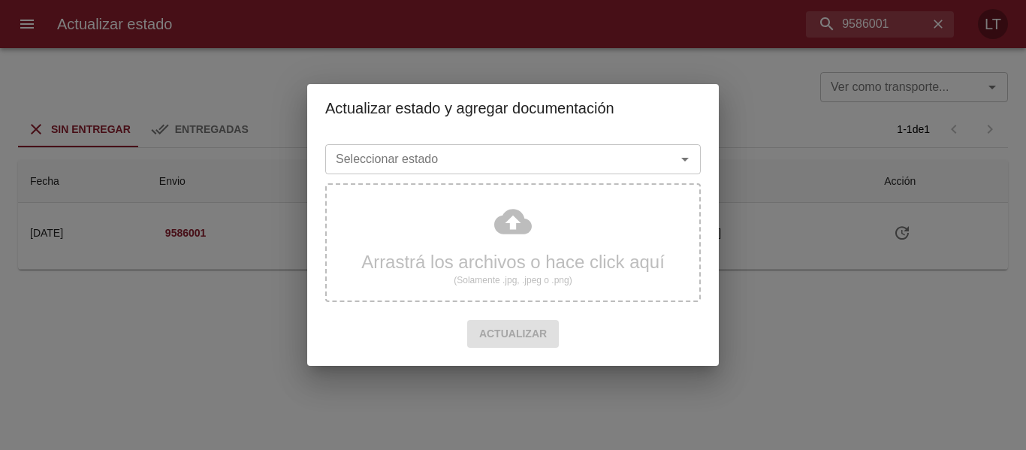
click at [592, 147] on div "Seleccionar estado" at bounding box center [513, 159] width 376 height 30
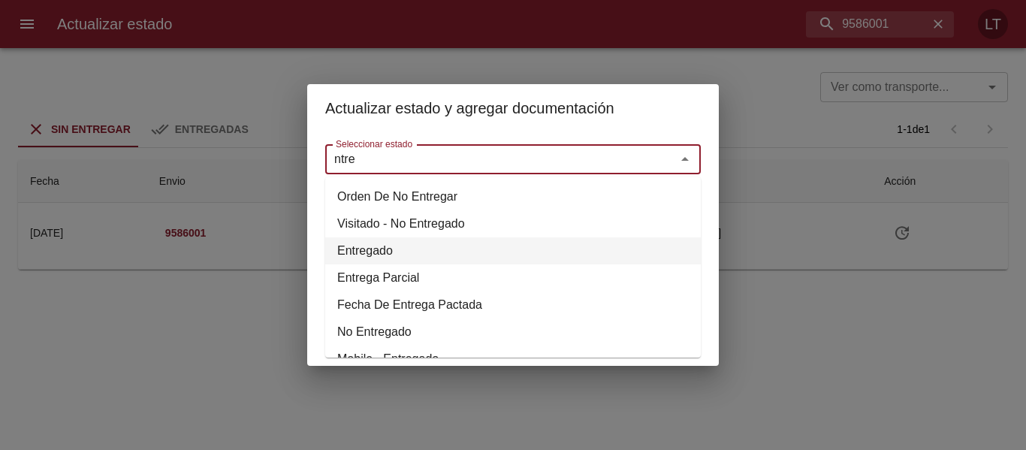
click at [366, 244] on li "Entregado" at bounding box center [513, 250] width 376 height 27
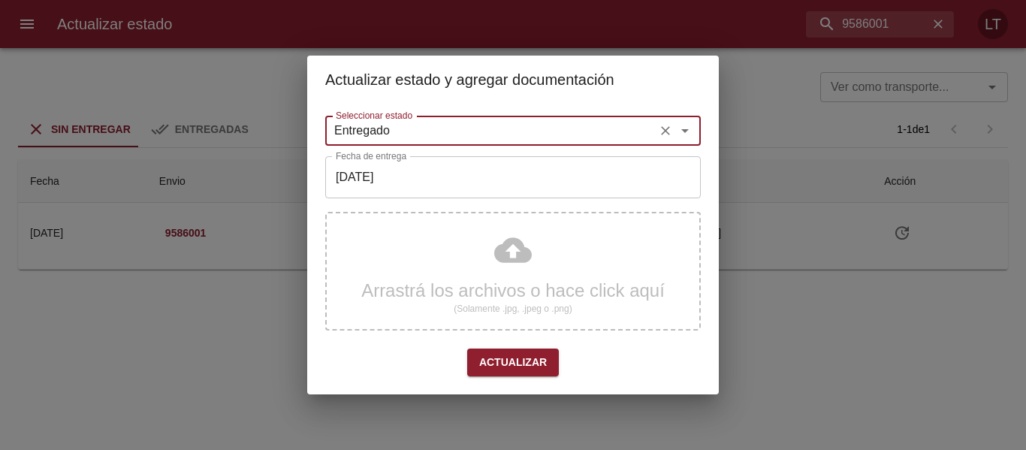
type input "Entregado"
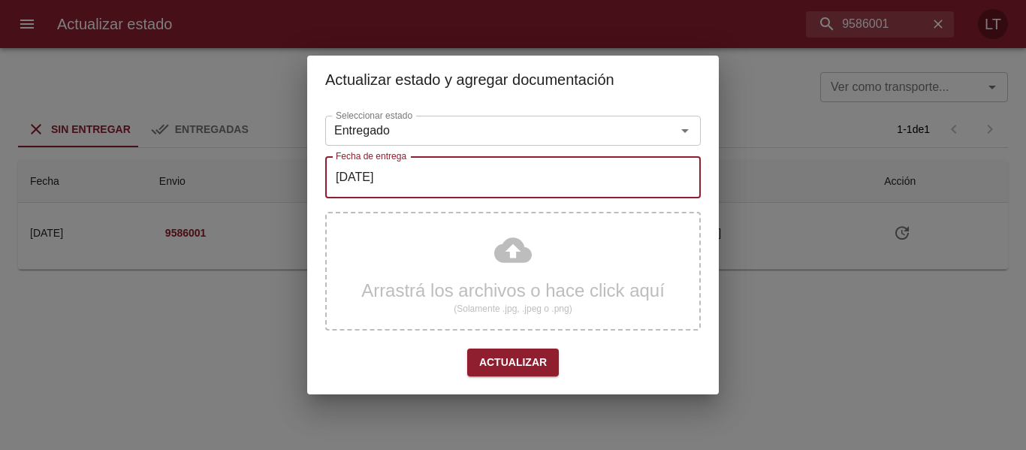
click at [381, 180] on input "[DATE]" at bounding box center [513, 177] width 376 height 42
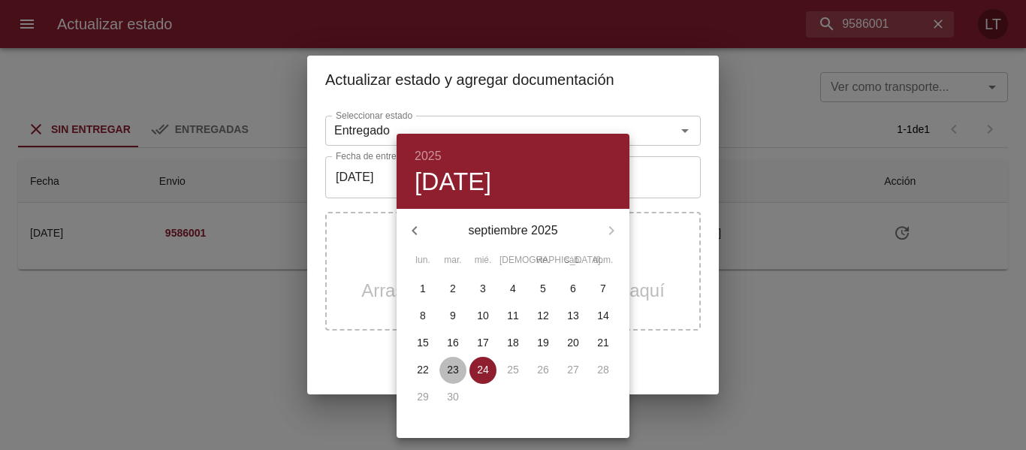
click at [452, 362] on p "23" at bounding box center [453, 369] width 12 height 15
type input "23/09/2025"
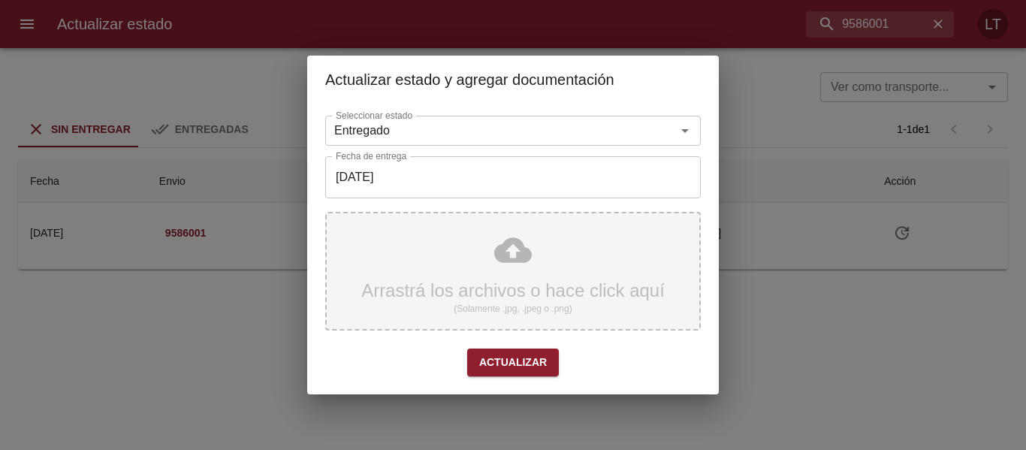
click at [497, 265] on div "Arrastrá los archivos o hace click aquí (Solamente .jpg, .jpeg o .png)" at bounding box center [513, 271] width 376 height 119
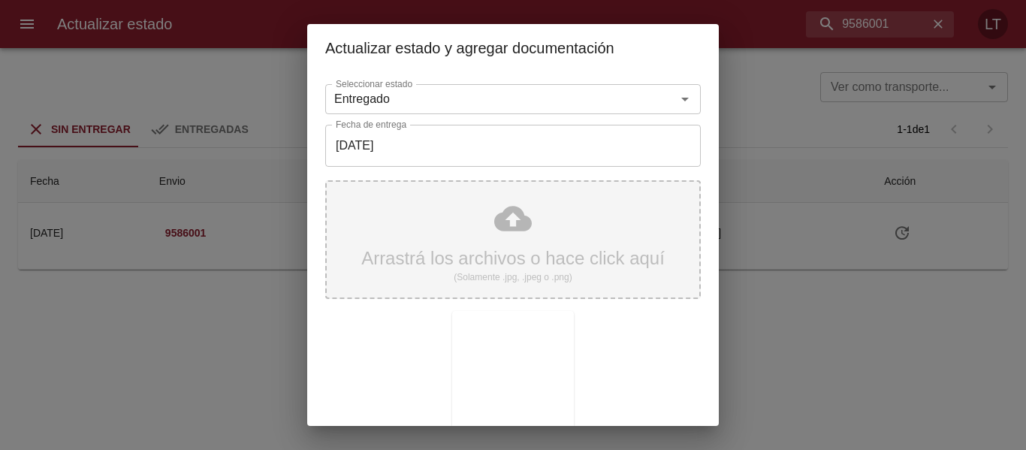
scroll to position [141, 0]
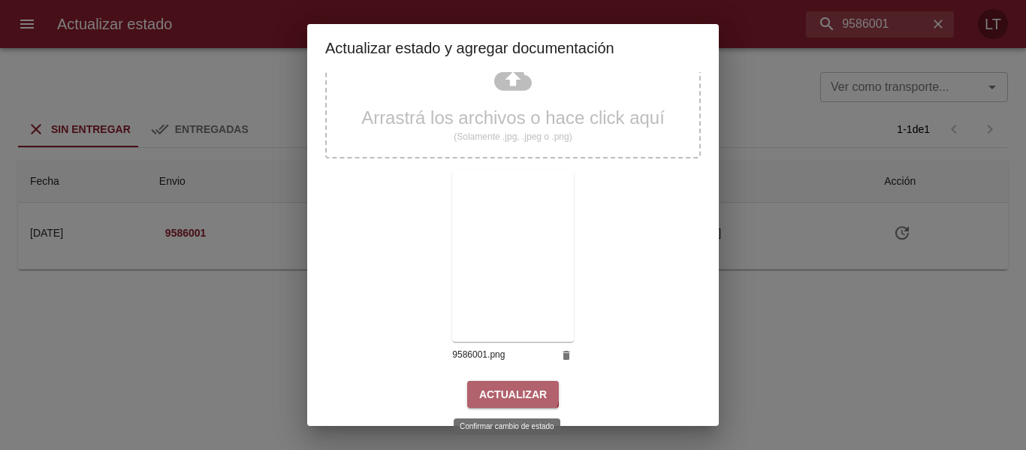
click at [508, 392] on span "Actualizar" at bounding box center [513, 394] width 68 height 19
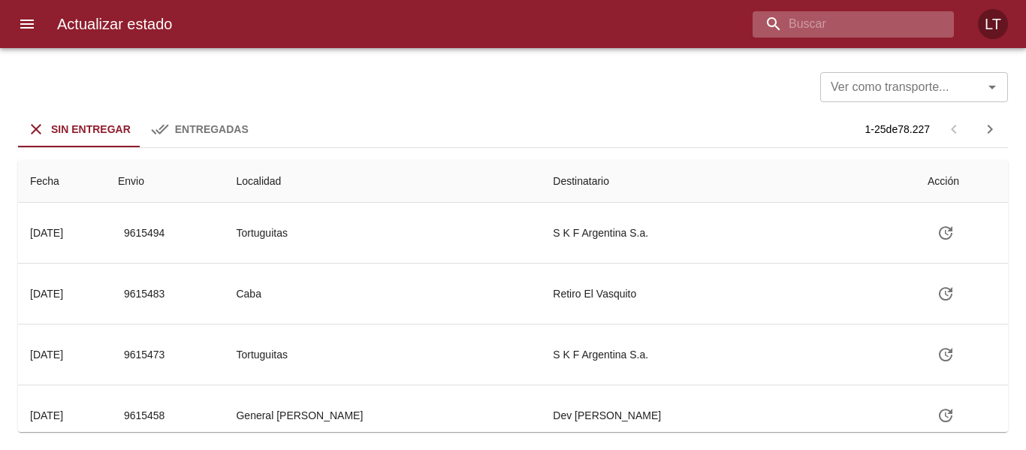
click at [867, 17] on input "buscar" at bounding box center [841, 24] width 176 height 26
paste input "9587594"
type input "9587594"
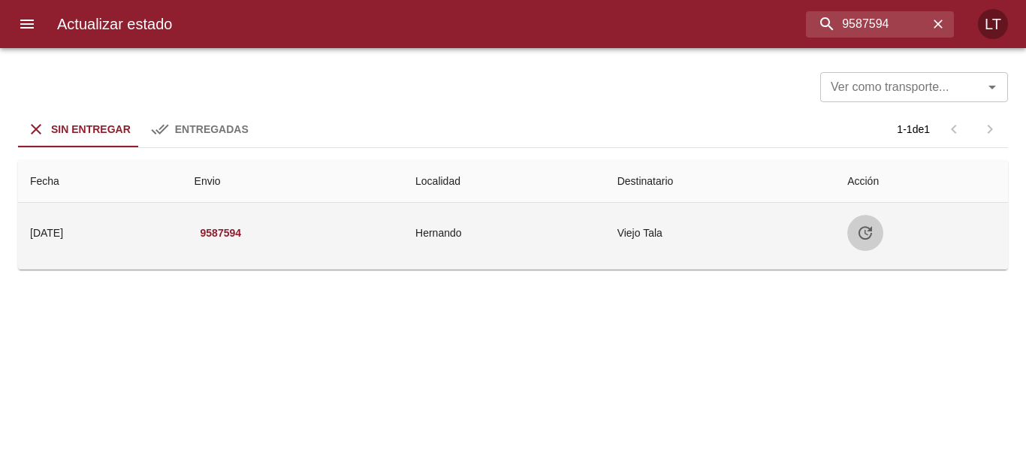
click at [880, 234] on button "Tabla de envíos del cliente" at bounding box center [866, 233] width 36 height 36
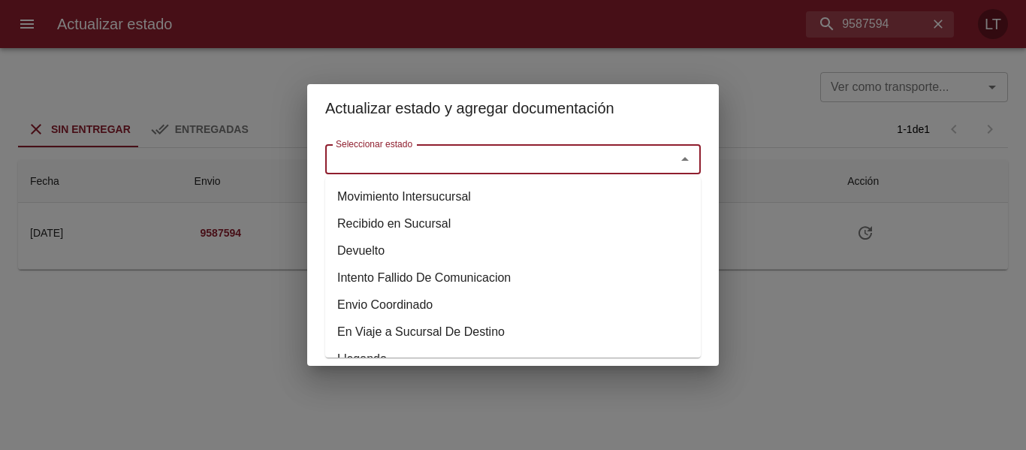
click at [609, 159] on input "Seleccionar estado" at bounding box center [491, 159] width 322 height 21
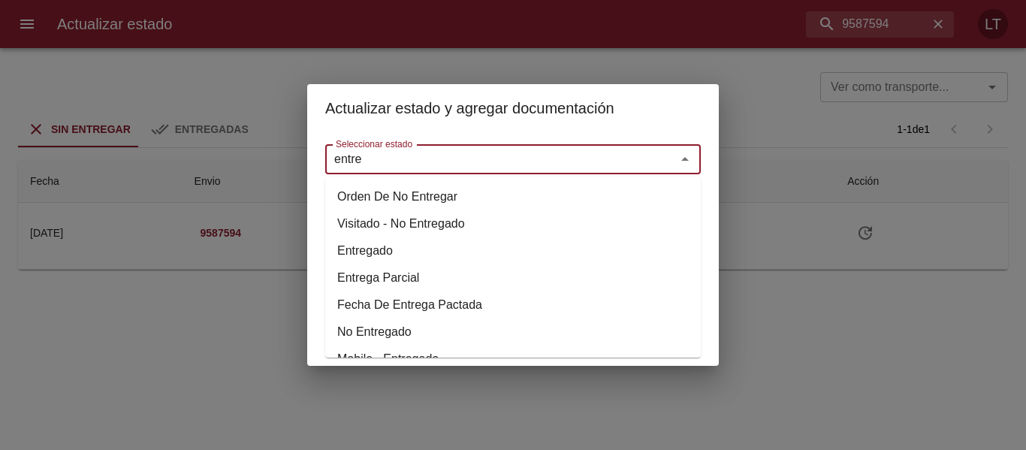
drag, startPoint x: 408, startPoint y: 235, endPoint x: 389, endPoint y: 247, distance: 22.3
click at [403, 240] on ul "Orden De No Entregar Visitado - No Entregado Entregado Entrega Parcial Fecha De…" at bounding box center [513, 267] width 376 height 180
click at [373, 249] on li "Entregado" at bounding box center [513, 250] width 376 height 27
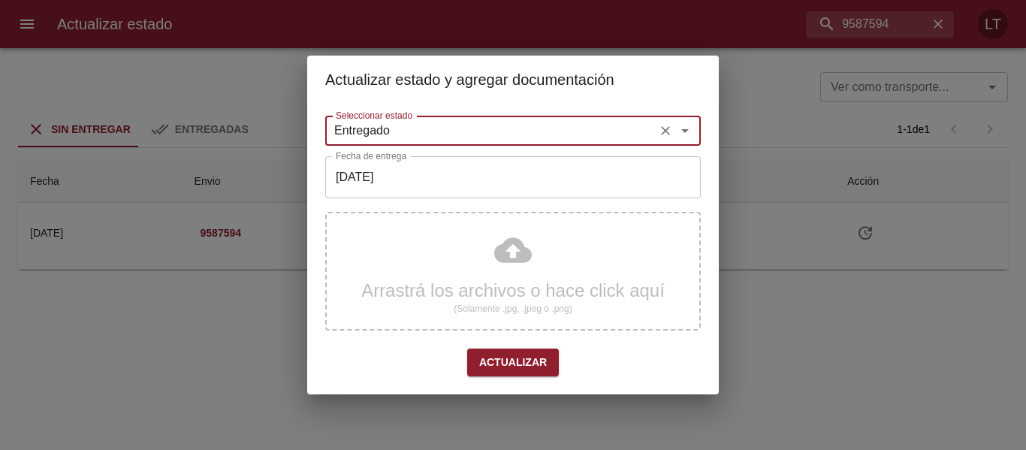
type input "Entregado"
click at [379, 182] on input "[DATE]" at bounding box center [513, 177] width 376 height 42
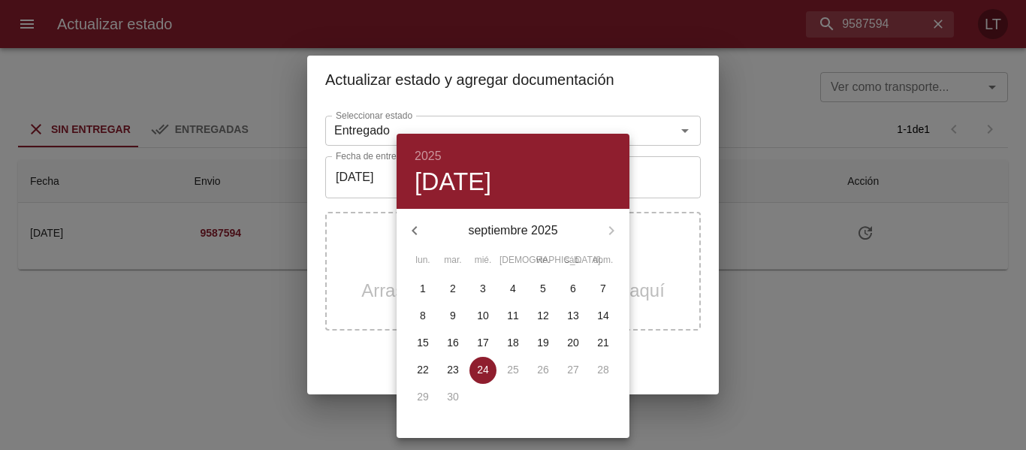
click at [419, 368] on p "22" at bounding box center [423, 369] width 12 height 15
type input "[DATE]"
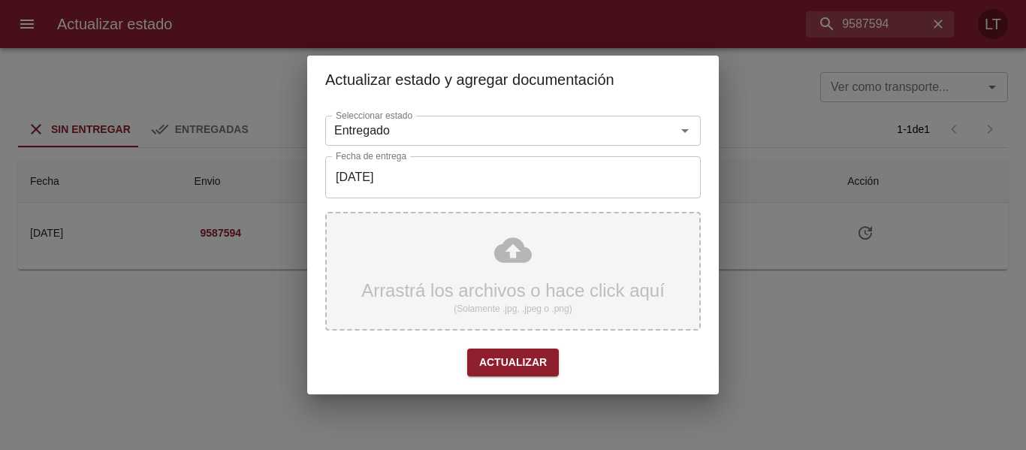
click at [532, 258] on div "Arrastrá los archivos o hace click aquí (Solamente .jpg, .jpeg o .png)" at bounding box center [513, 271] width 376 height 119
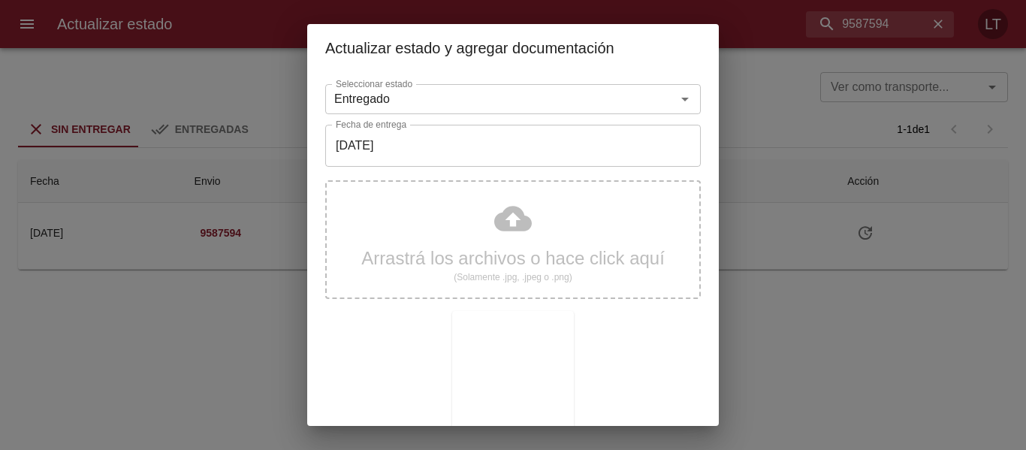
scroll to position [141, 0]
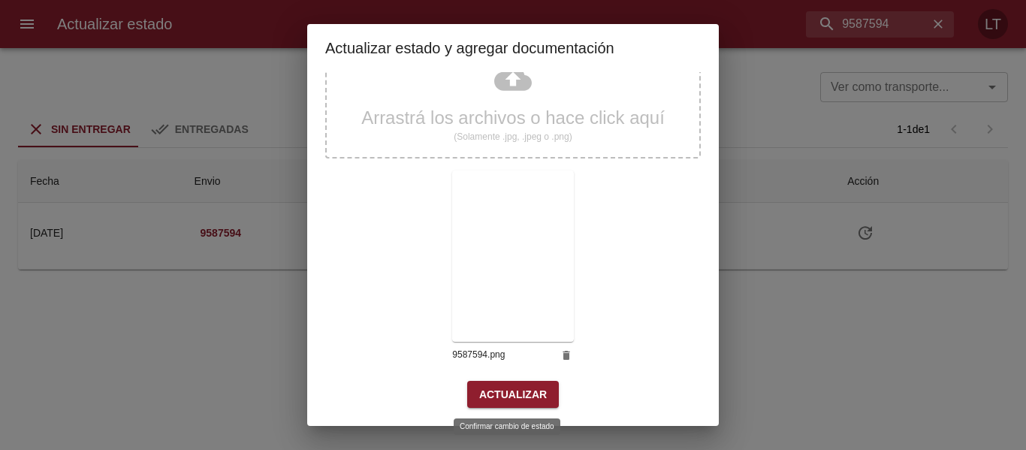
click at [509, 397] on span "Actualizar" at bounding box center [513, 394] width 68 height 19
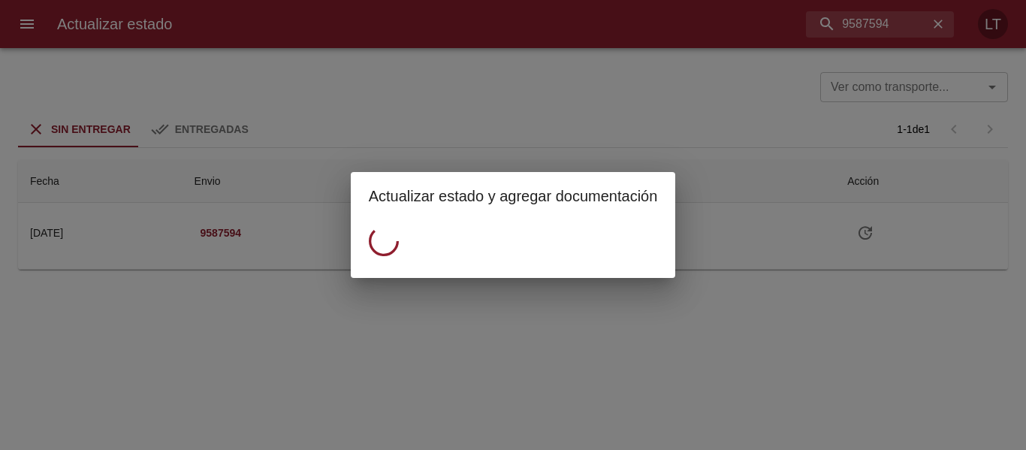
scroll to position [0, 0]
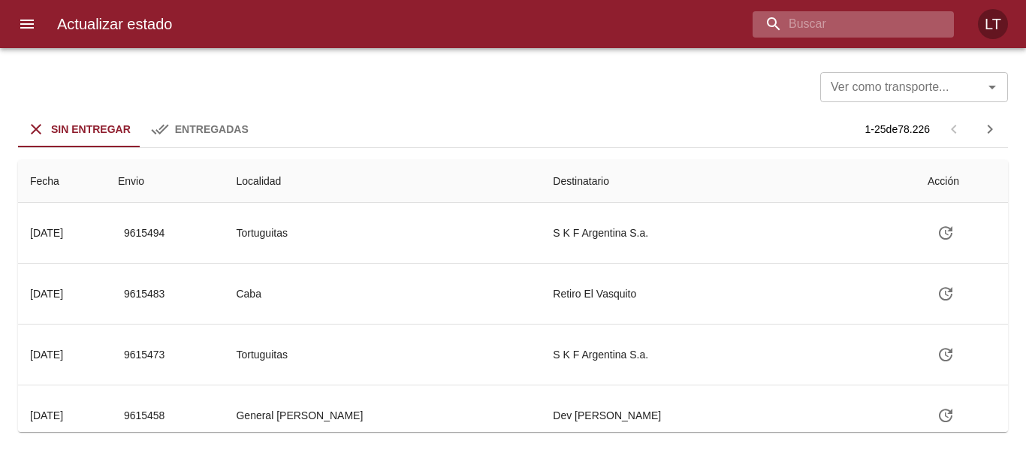
click at [881, 14] on input "buscar" at bounding box center [841, 24] width 176 height 26
paste input "9602902"
type input "9602902"
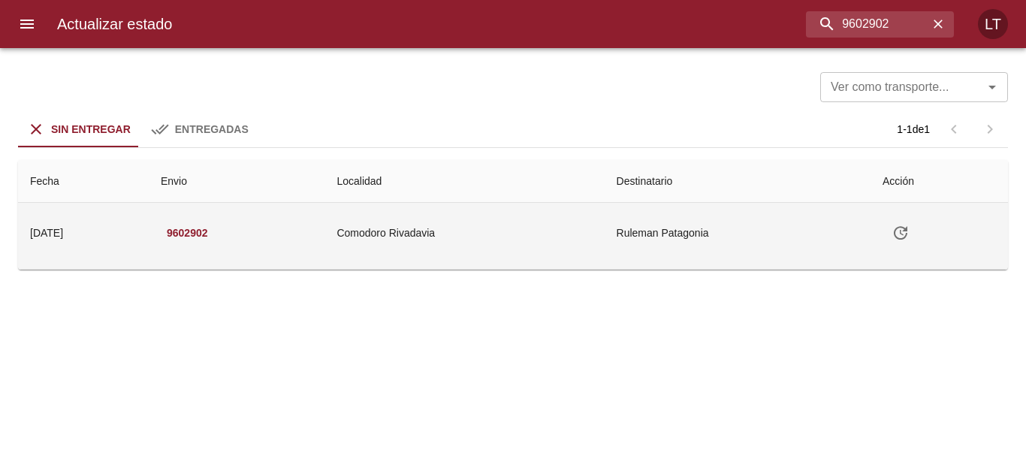
click at [898, 242] on button "Tabla de envíos del cliente" at bounding box center [901, 233] width 36 height 36
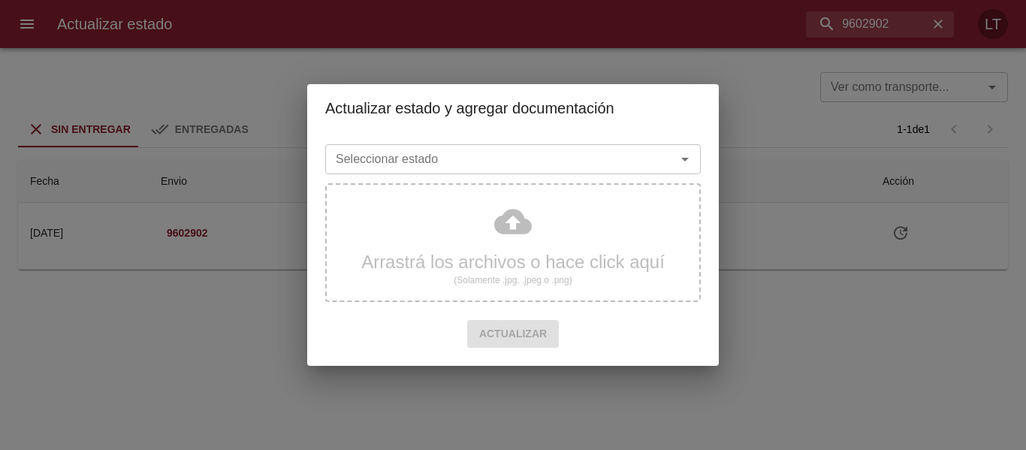
click at [485, 158] on input "Seleccionar estado" at bounding box center [491, 159] width 322 height 21
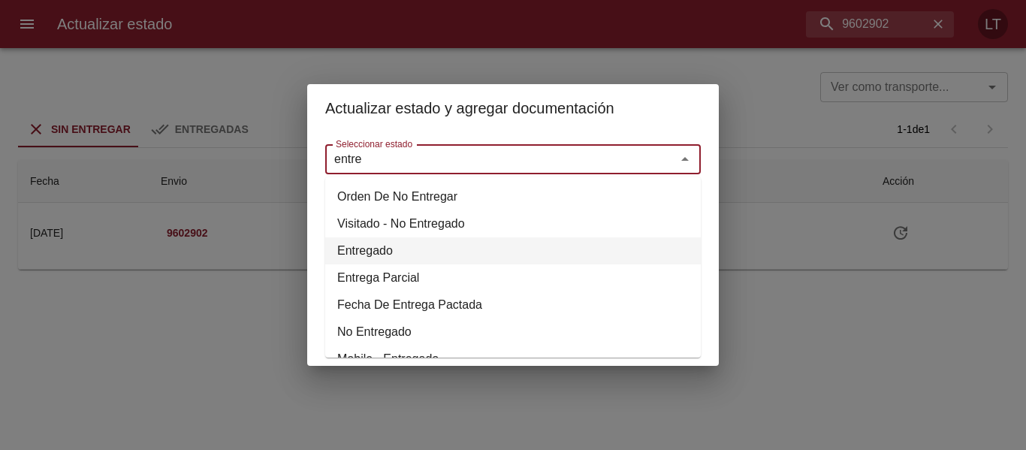
drag, startPoint x: 379, startPoint y: 258, endPoint x: 401, endPoint y: 201, distance: 61.4
click at [379, 256] on li "Entregado" at bounding box center [513, 250] width 376 height 27
type input "Entregado"
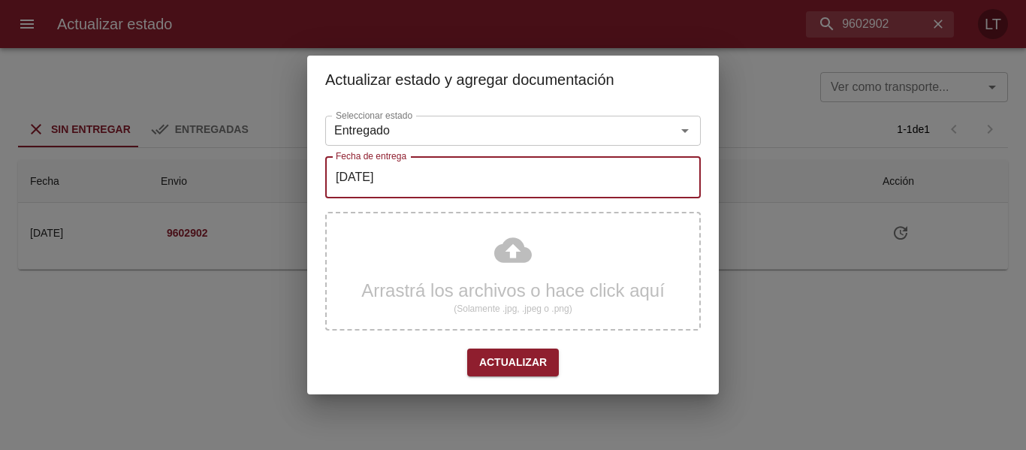
click at [408, 174] on input "[DATE]" at bounding box center [513, 177] width 376 height 42
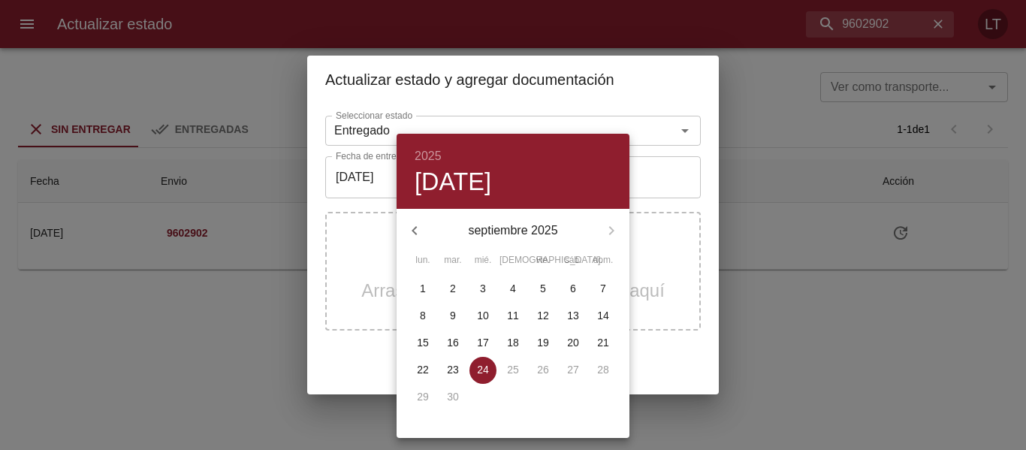
click at [462, 367] on span "23" at bounding box center [453, 369] width 27 height 15
type input "[DATE]"
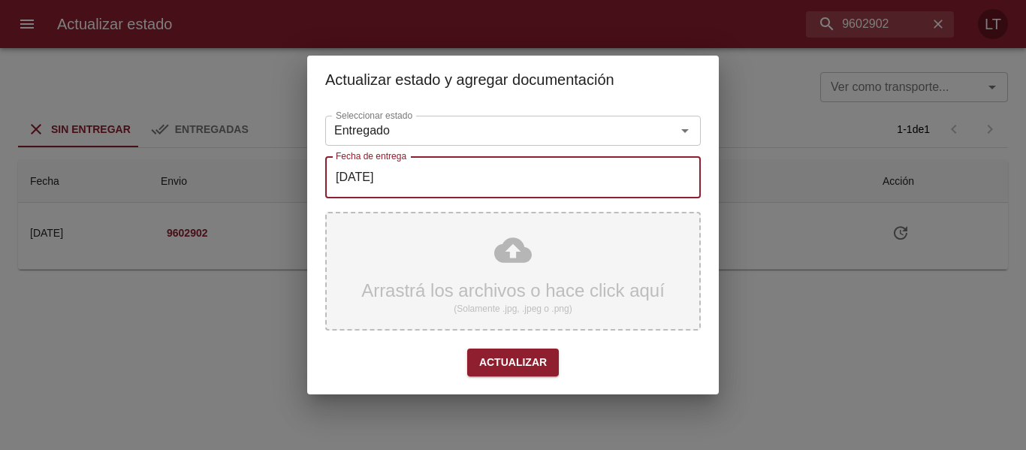
click at [540, 249] on div "Arrastrá los archivos o hace click aquí (Solamente .jpg, .jpeg o .png)" at bounding box center [513, 271] width 376 height 119
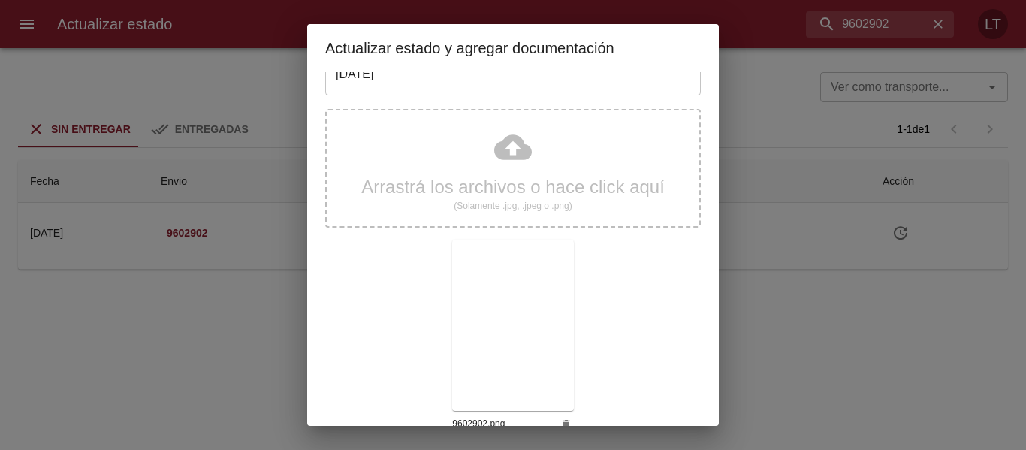
scroll to position [141, 0]
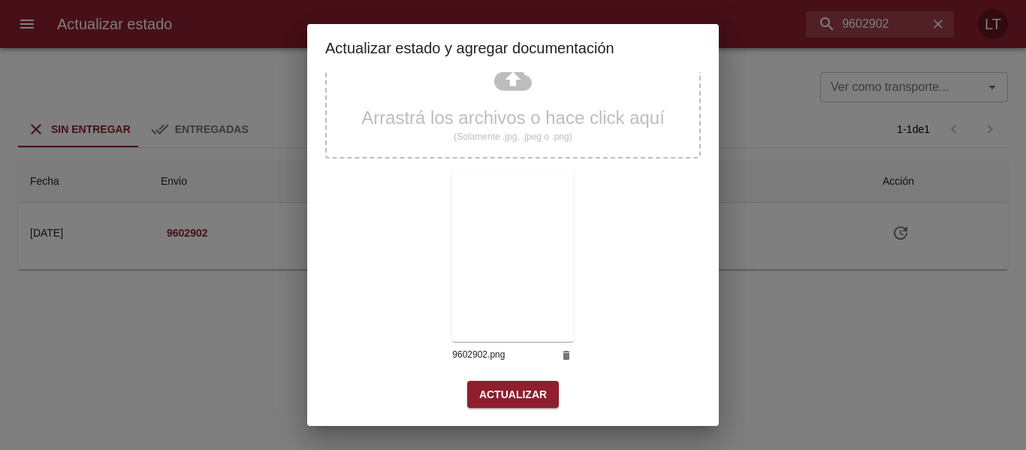
click at [528, 379] on div "Arrastrá los archivos o hace click aquí (Solamente .jpg, .jpeg o .png) 9602902.…" at bounding box center [513, 207] width 376 height 347
click at [527, 388] on span "Actualizar" at bounding box center [513, 394] width 68 height 19
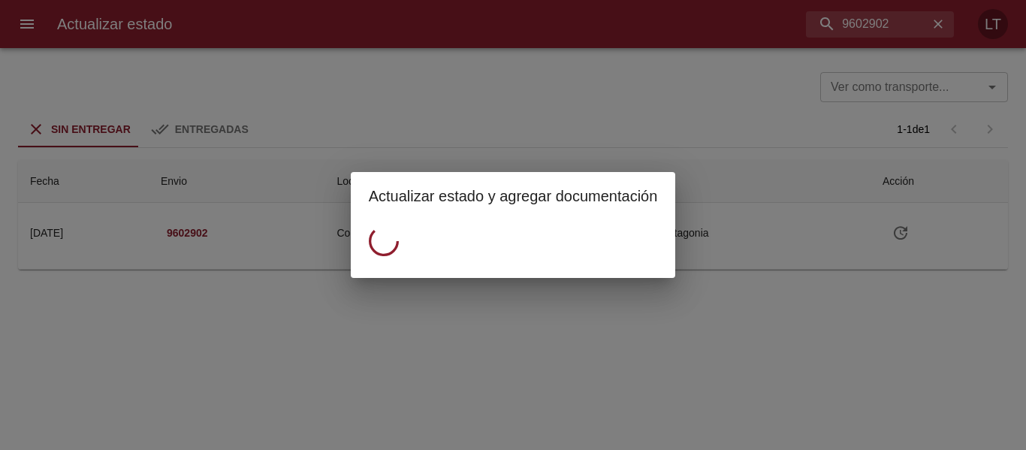
scroll to position [0, 0]
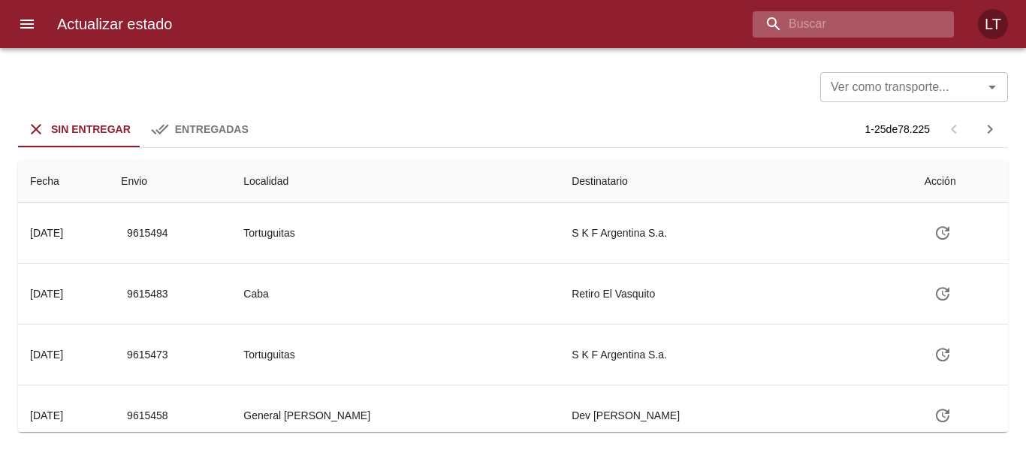
click at [908, 32] on input "buscar" at bounding box center [841, 24] width 176 height 26
paste input "9602917"
type input "9602917"
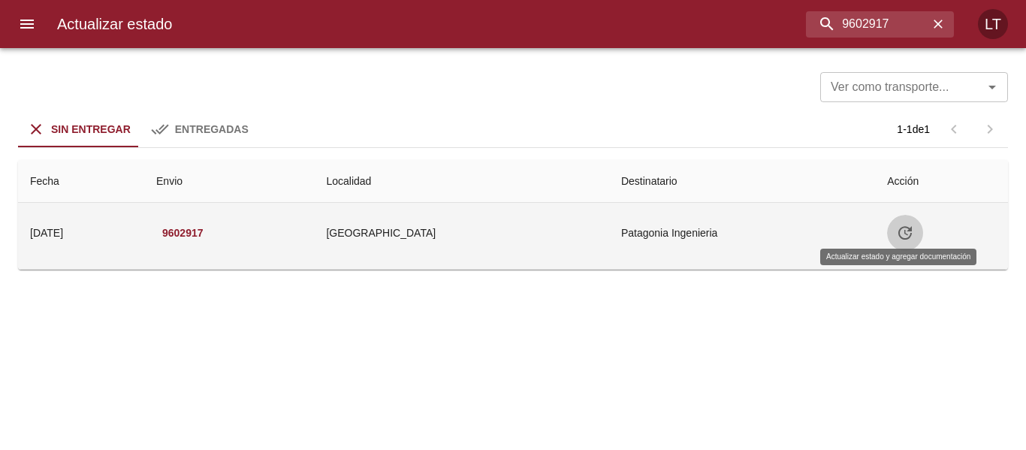
click at [898, 229] on icon "Tabla de envíos del cliente" at bounding box center [905, 233] width 18 height 18
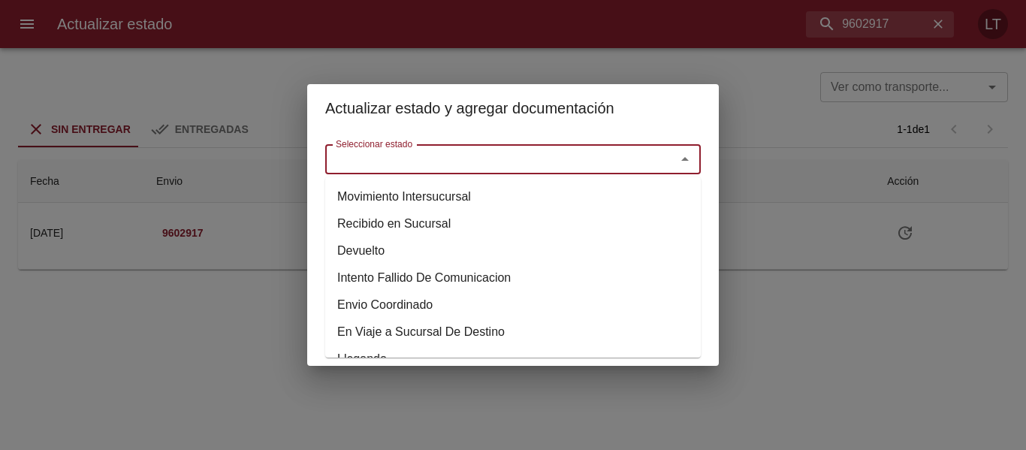
click at [518, 163] on input "Seleccionar estado" at bounding box center [491, 159] width 322 height 21
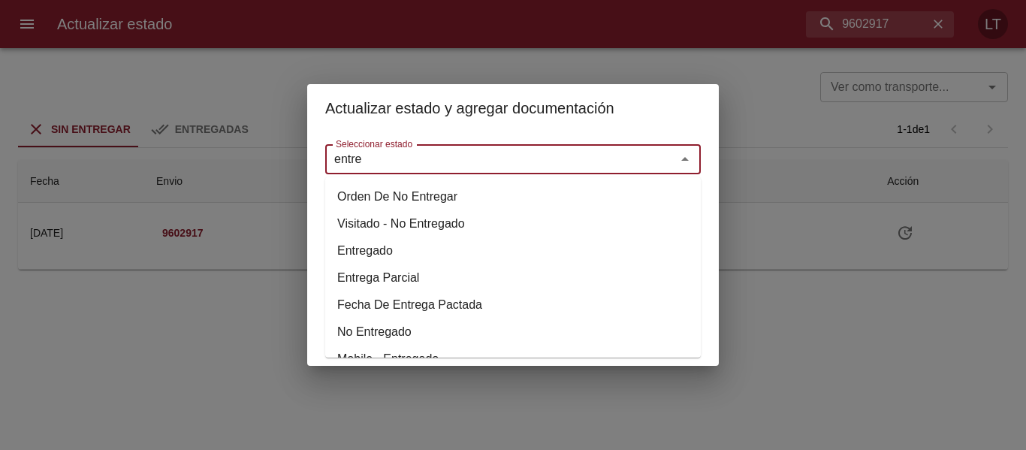
click at [373, 245] on li "Entregado" at bounding box center [513, 250] width 376 height 27
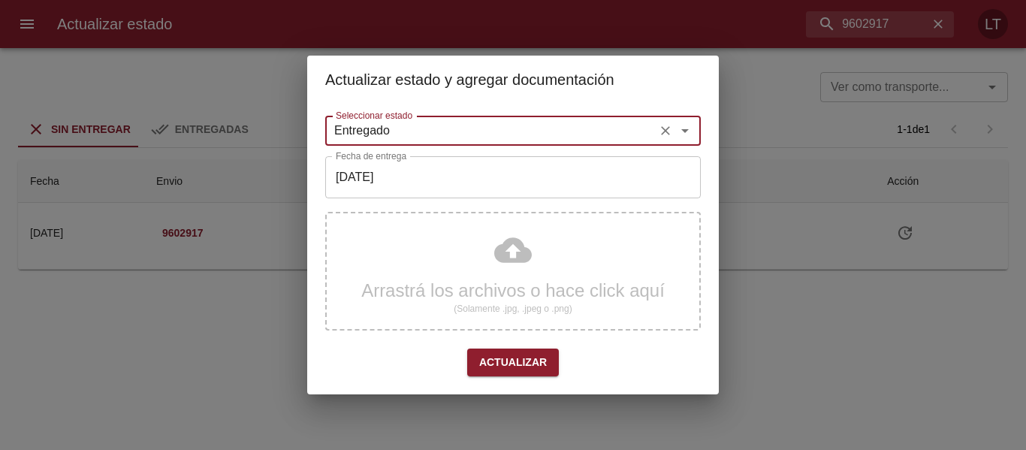
type input "Entregado"
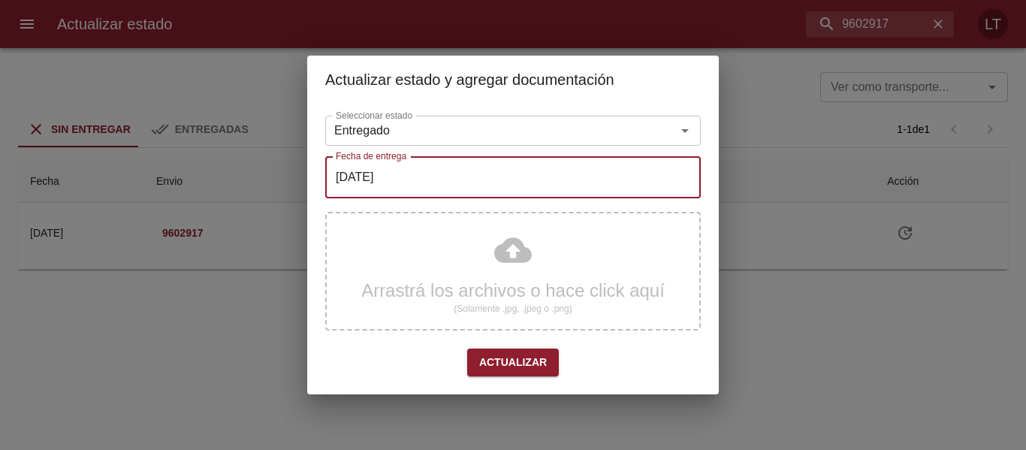
click at [374, 178] on input "[DATE]" at bounding box center [513, 177] width 376 height 42
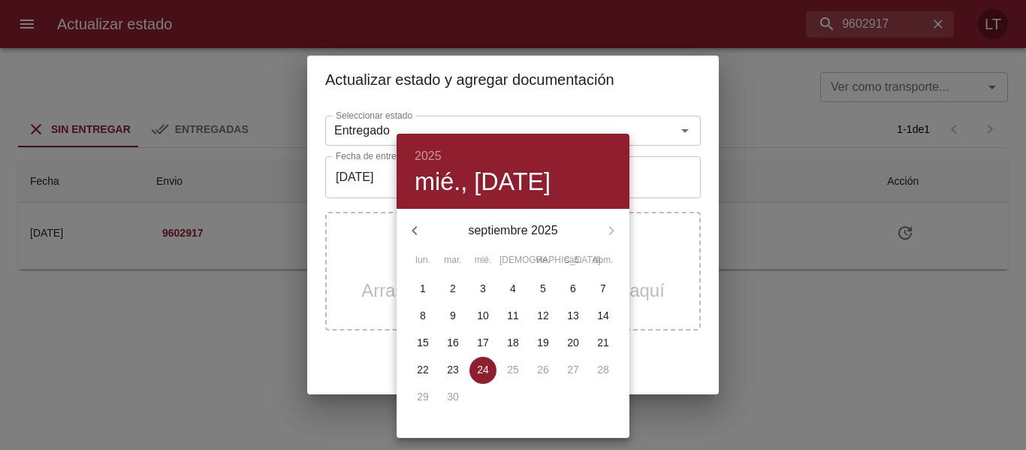
click at [450, 373] on p "23" at bounding box center [453, 369] width 12 height 15
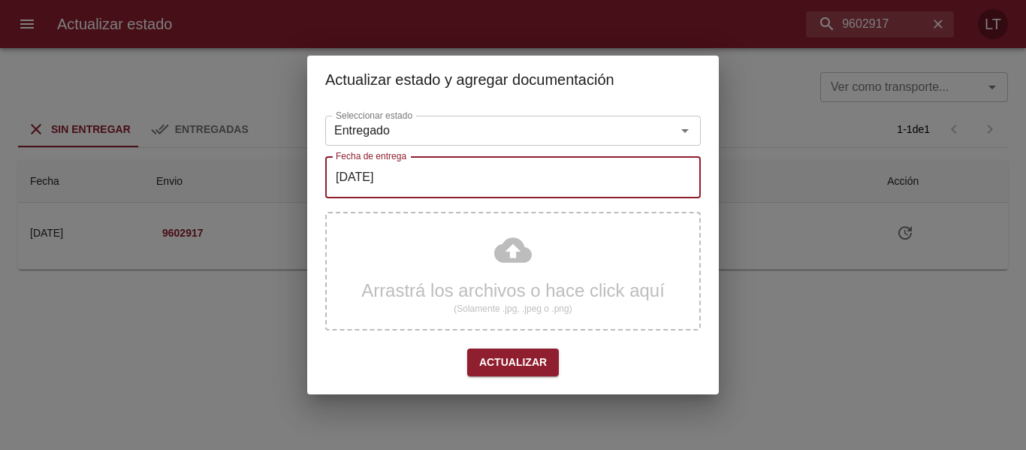
type input "[DATE]"
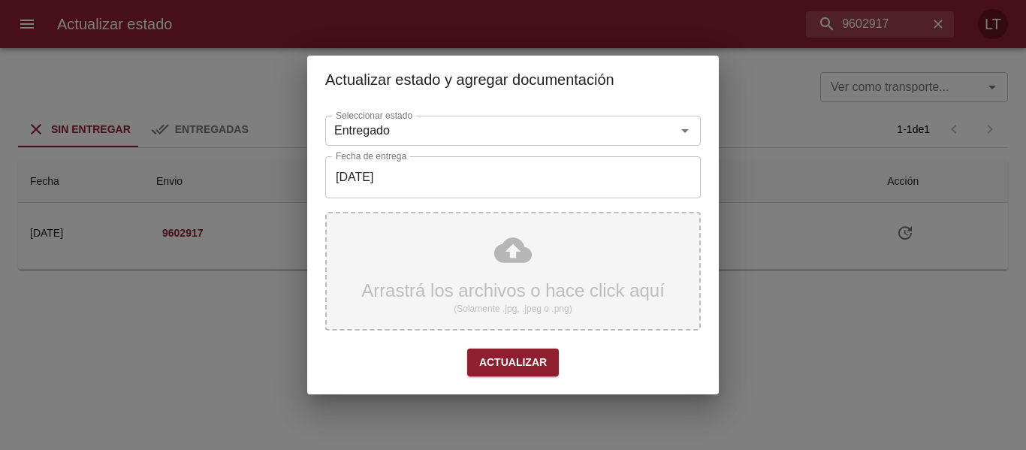
click at [492, 251] on div "Arrastrá los archivos o hace click aquí (Solamente .jpg, .jpeg o .png)" at bounding box center [513, 271] width 376 height 119
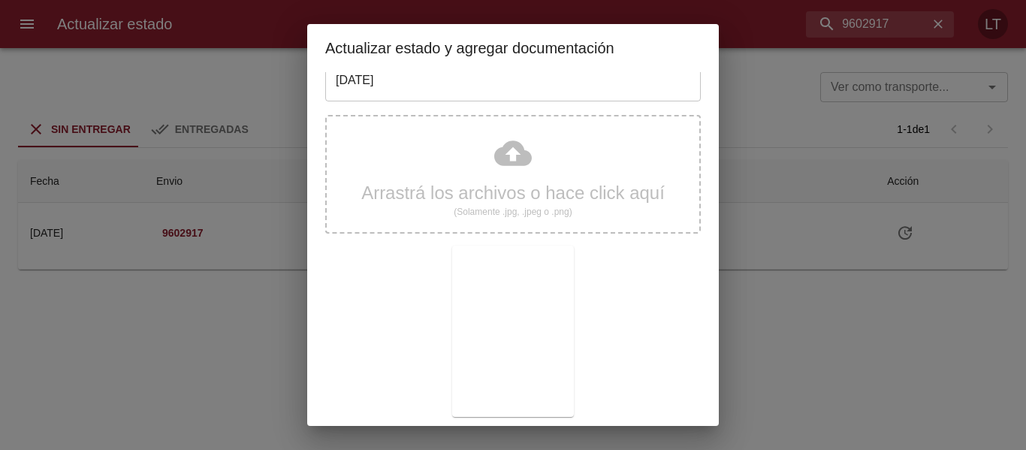
scroll to position [141, 0]
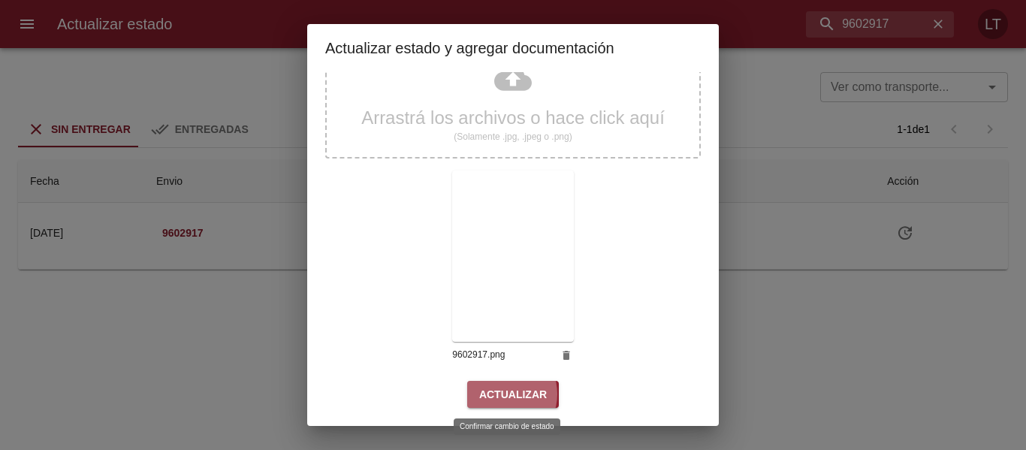
click at [497, 395] on span "Actualizar" at bounding box center [513, 394] width 68 height 19
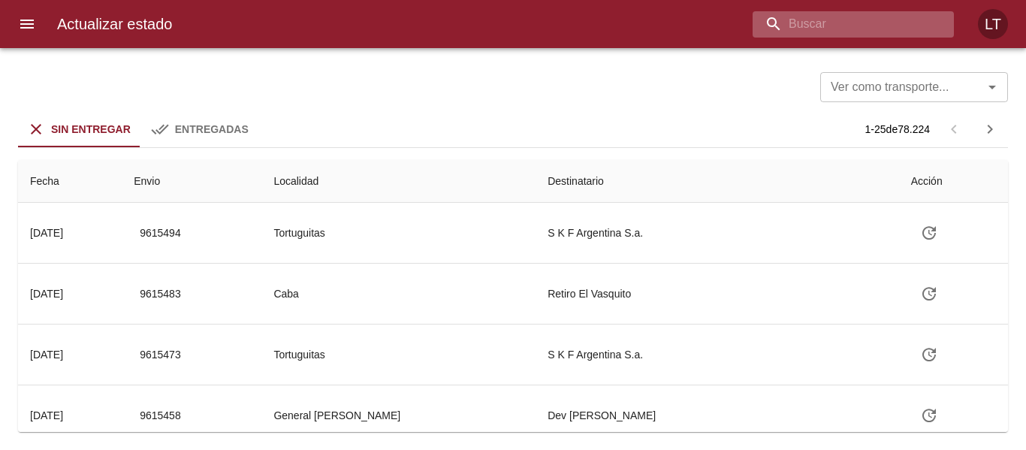
click at [896, 21] on input "buscar" at bounding box center [841, 24] width 176 height 26
paste input "9582323"
type input "9582323"
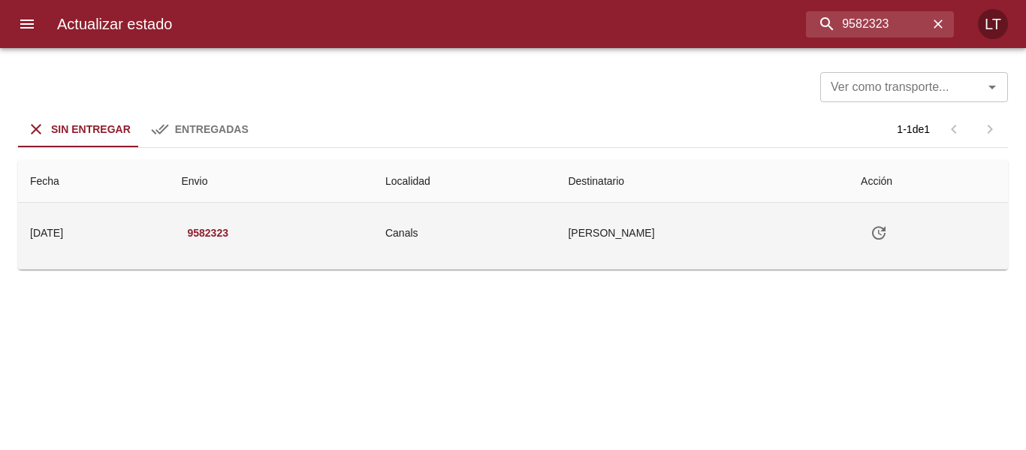
click at [881, 236] on icon "Tabla de envíos del cliente" at bounding box center [879, 233] width 14 height 14
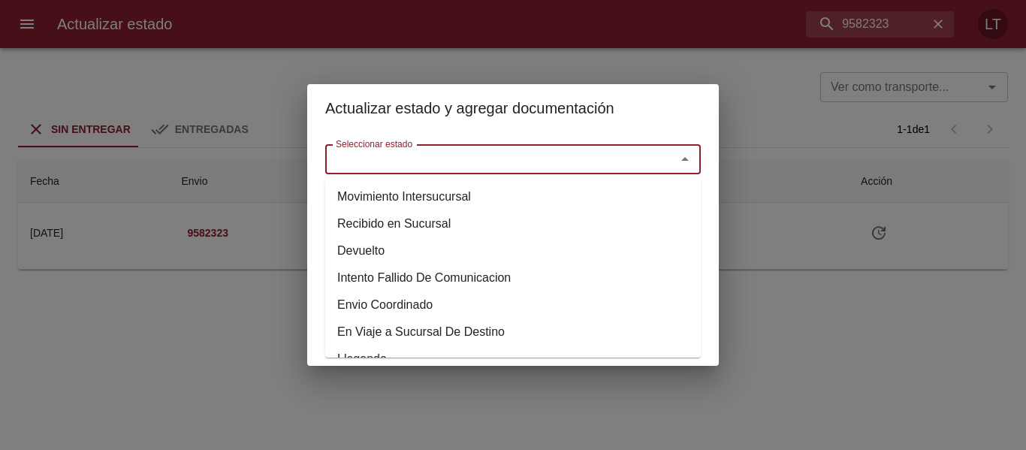
click at [651, 166] on input "Seleccionar estado" at bounding box center [491, 159] width 322 height 21
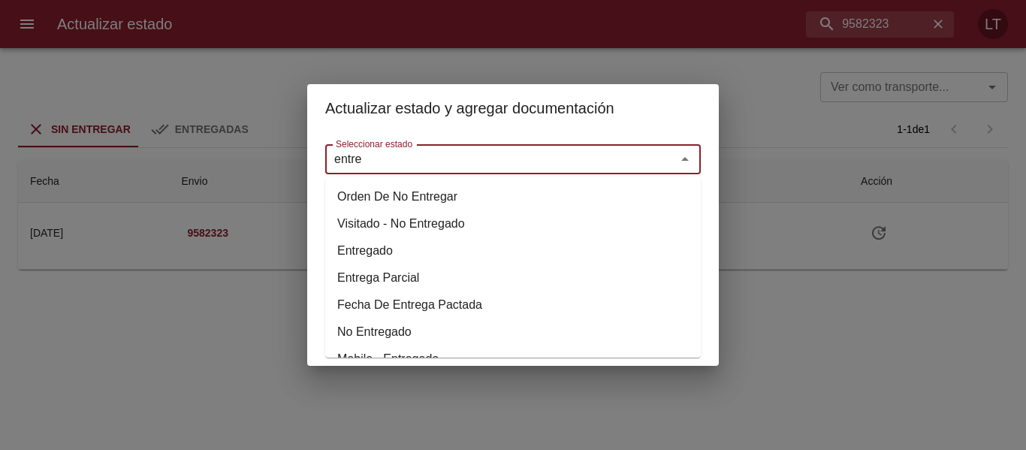
click at [411, 255] on li "Entregado" at bounding box center [513, 250] width 376 height 27
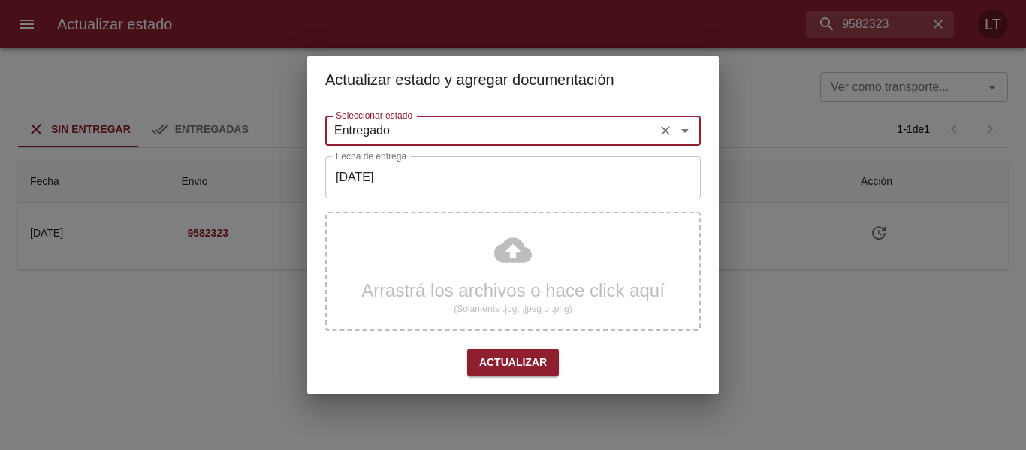
type input "Entregado"
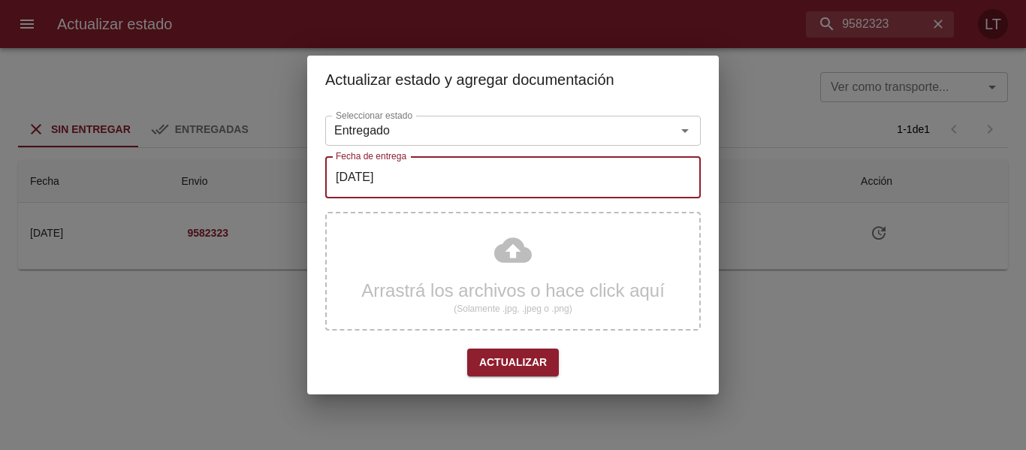
click at [434, 180] on input "[DATE]" at bounding box center [513, 177] width 376 height 42
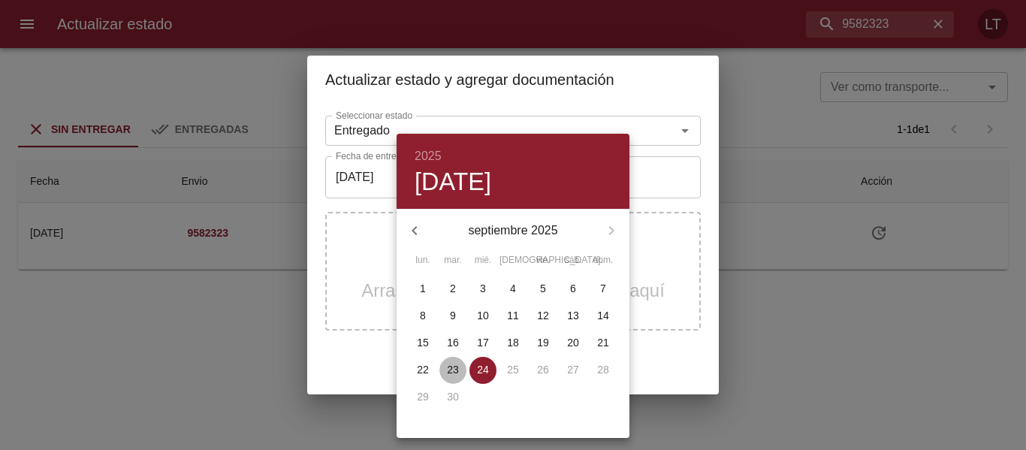
click at [466, 367] on span "23" at bounding box center [453, 369] width 27 height 15
type input "[DATE]"
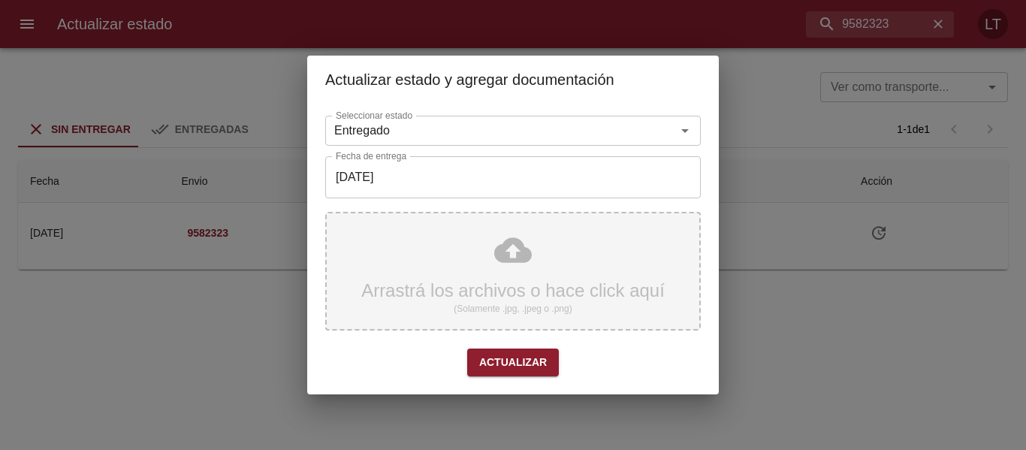
click at [516, 263] on div "Arrastrá los archivos o hace click aquí (Solamente .jpg, .jpeg o .png)" at bounding box center [513, 271] width 376 height 119
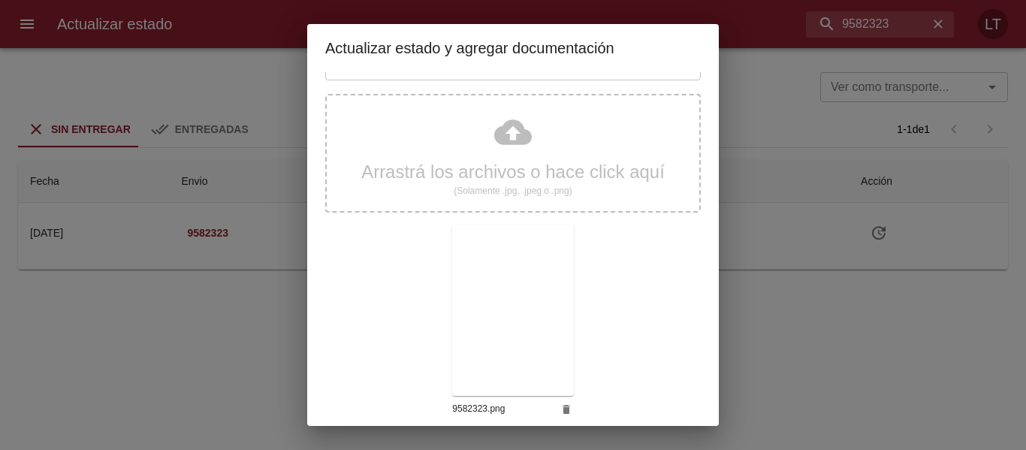
scroll to position [141, 0]
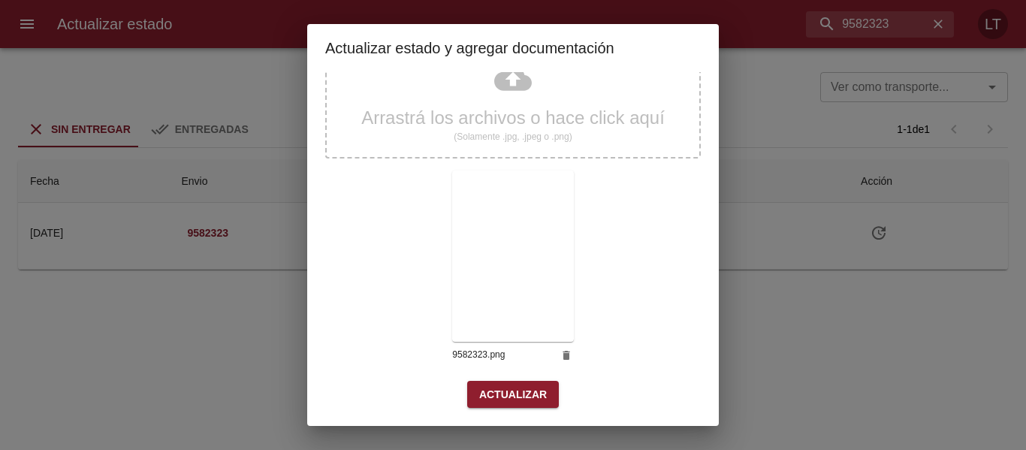
click at [524, 391] on span "Actualizar" at bounding box center [513, 394] width 68 height 19
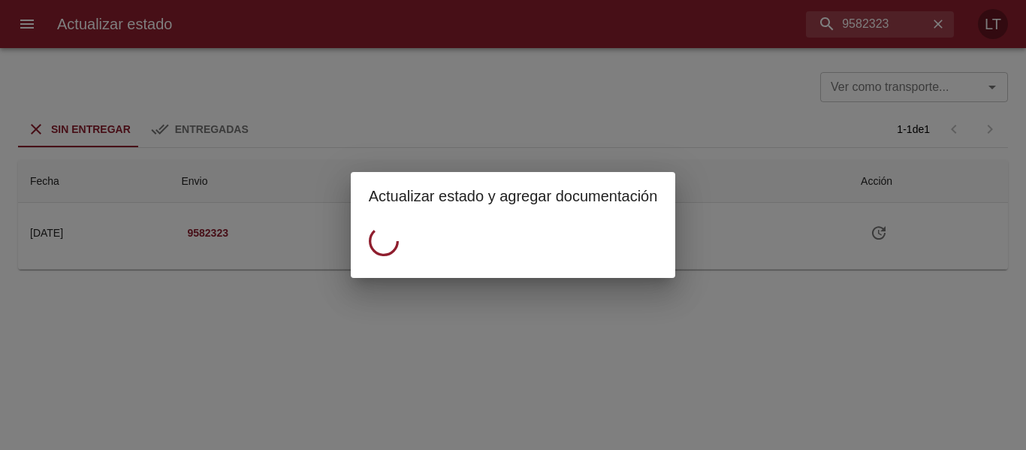
scroll to position [0, 0]
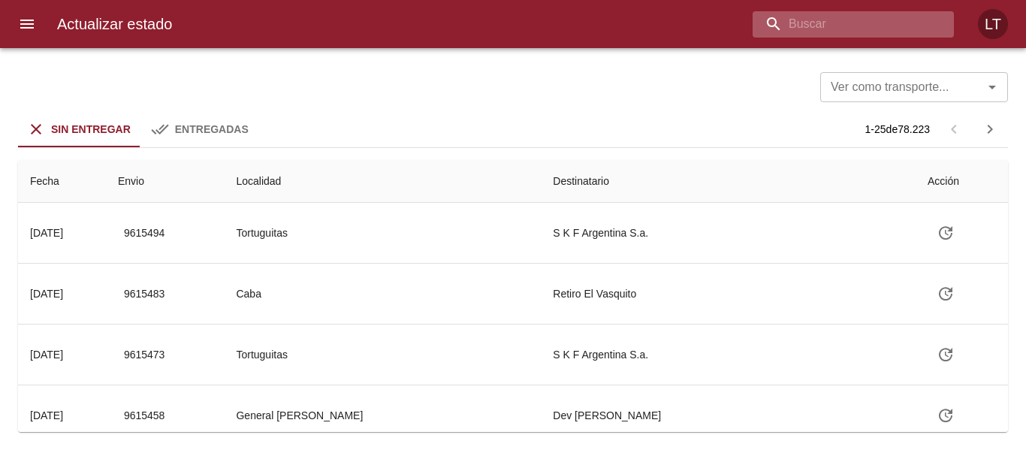
click at [836, 15] on input "buscar" at bounding box center [841, 24] width 176 height 26
paste input "9585231"
type input "9585231"
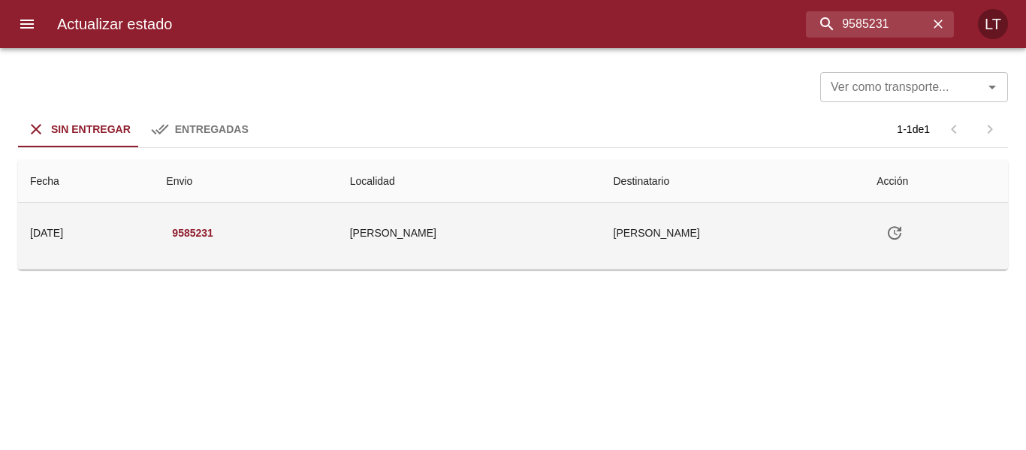
click at [888, 231] on icon "Tabla de envíos del cliente" at bounding box center [895, 233] width 14 height 14
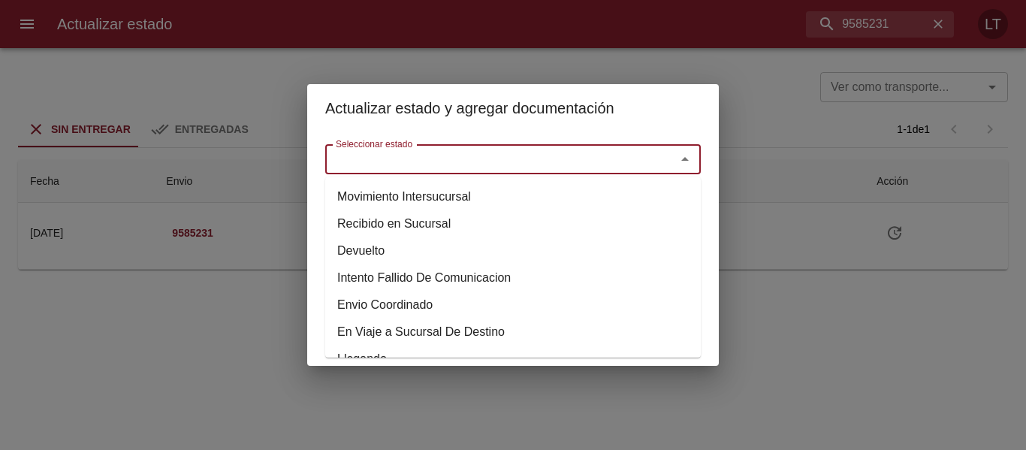
drag, startPoint x: 552, startPoint y: 165, endPoint x: 543, endPoint y: 180, distance: 17.5
click at [549, 170] on input "Seleccionar estado" at bounding box center [491, 159] width 322 height 21
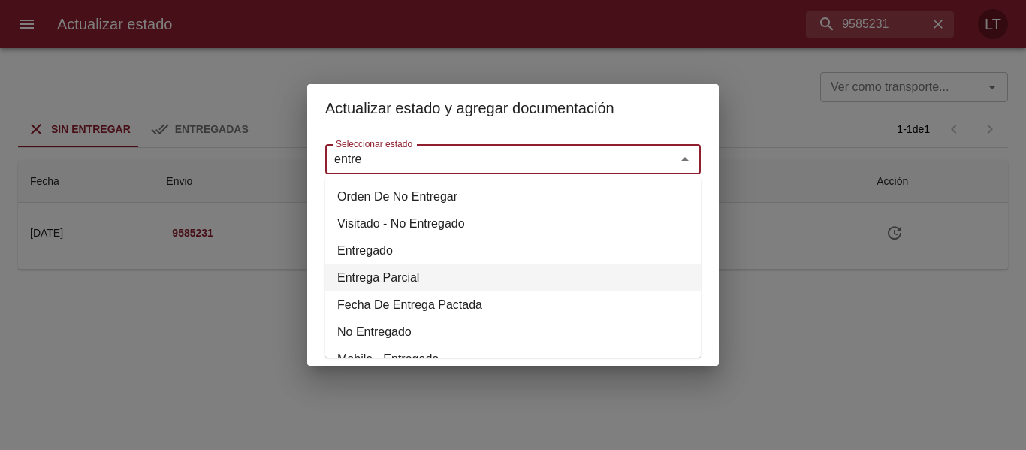
click at [389, 267] on li "Entrega Parcial" at bounding box center [513, 278] width 376 height 27
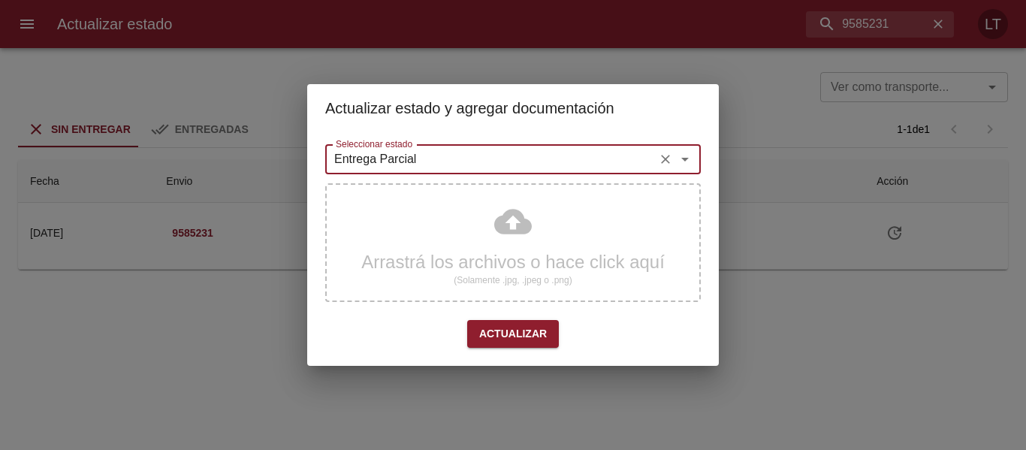
click at [383, 167] on input "Entrega Parcial" at bounding box center [491, 159] width 322 height 21
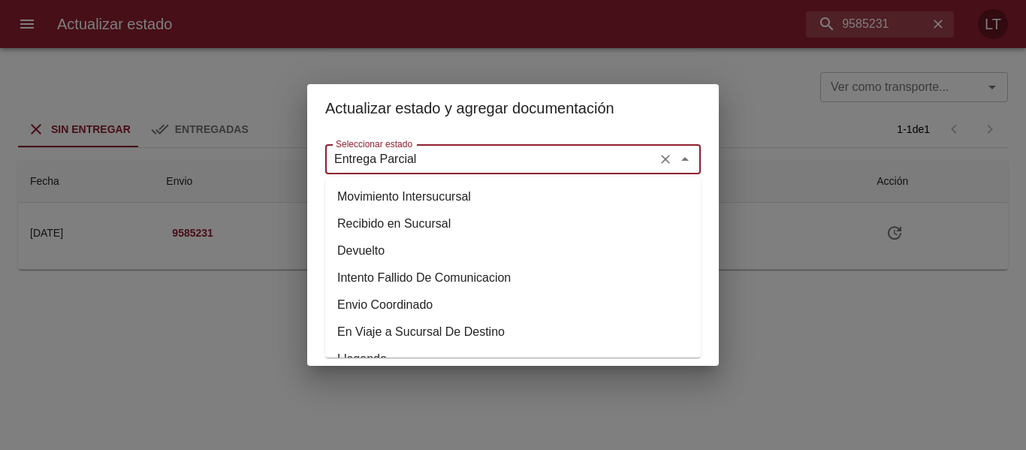
click at [383, 167] on input "Entrega Parcial" at bounding box center [491, 159] width 322 height 21
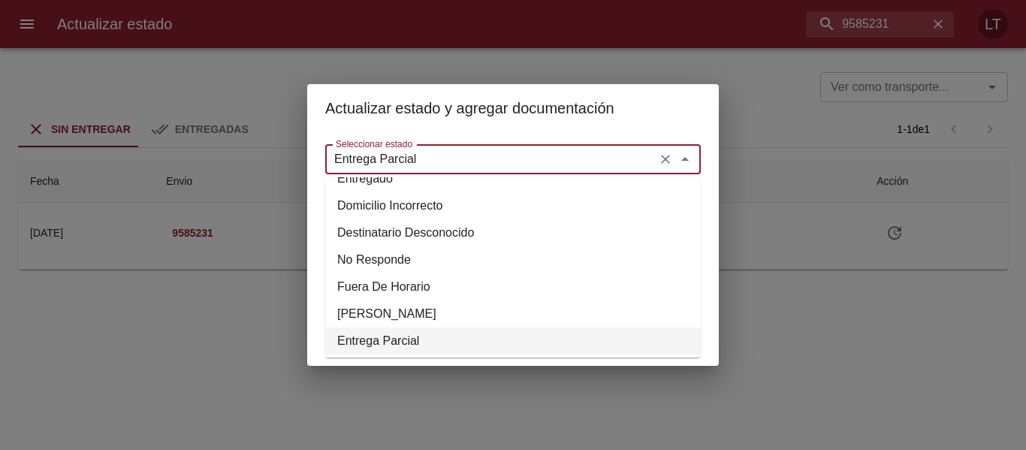
click at [382, 169] on input "Entrega Parcial" at bounding box center [491, 159] width 322 height 21
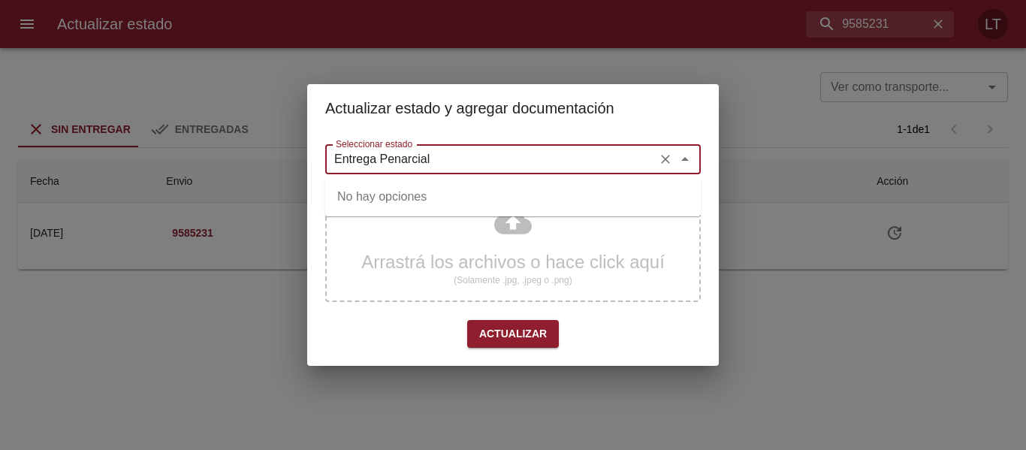
drag, startPoint x: 431, startPoint y: 165, endPoint x: 212, endPoint y: 145, distance: 219.6
click at [212, 145] on div "Actualizar estado y agregar documentación Seleccionar estado Entrega Penarcial …" at bounding box center [513, 225] width 1026 height 450
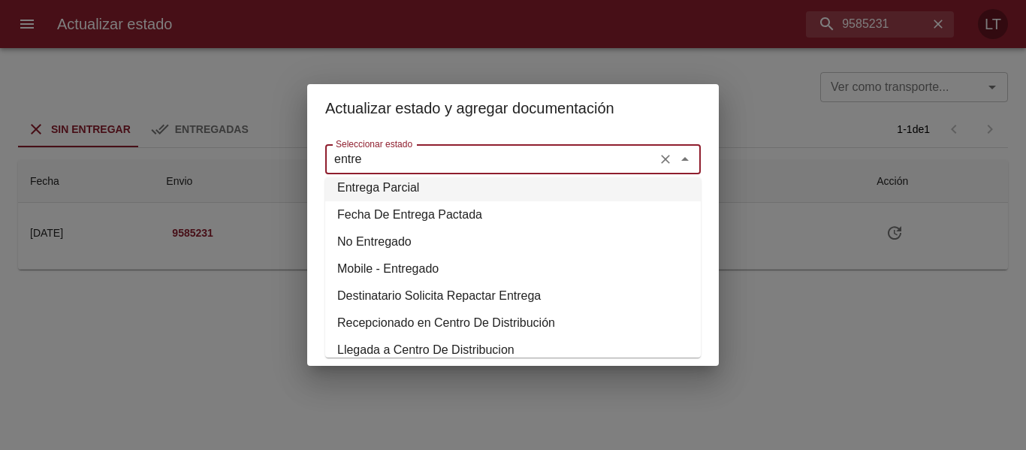
scroll to position [48, 0]
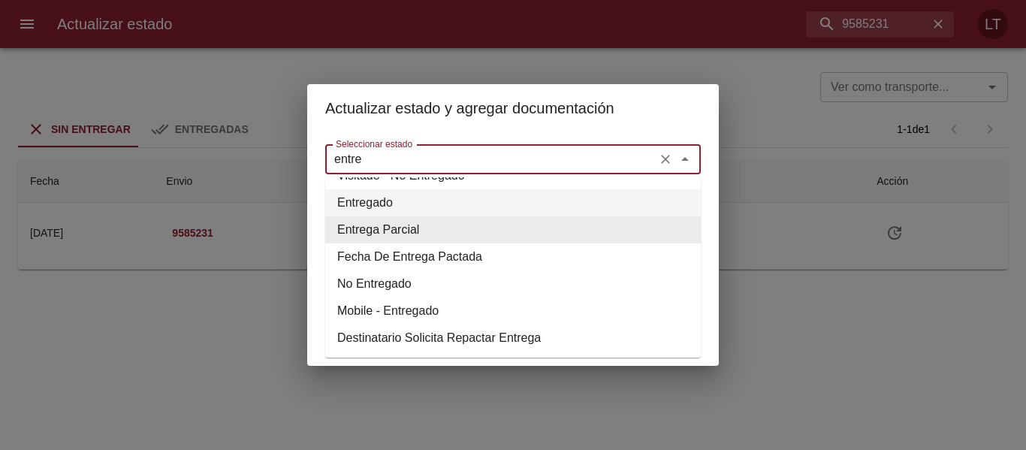
click at [372, 207] on li "Entregado" at bounding box center [513, 202] width 376 height 27
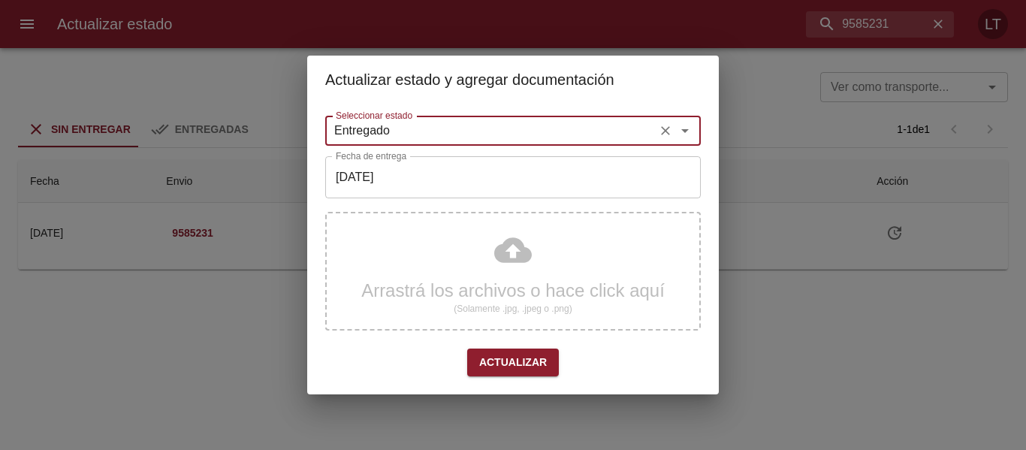
type input "Entregado"
click at [390, 187] on input "[DATE]" at bounding box center [513, 177] width 376 height 42
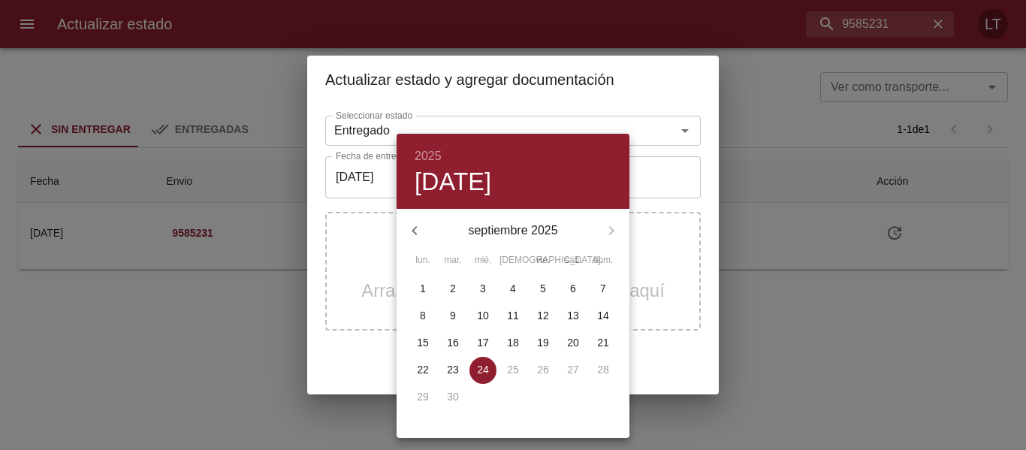
click at [455, 362] on p "23" at bounding box center [453, 369] width 12 height 15
type input "[DATE]"
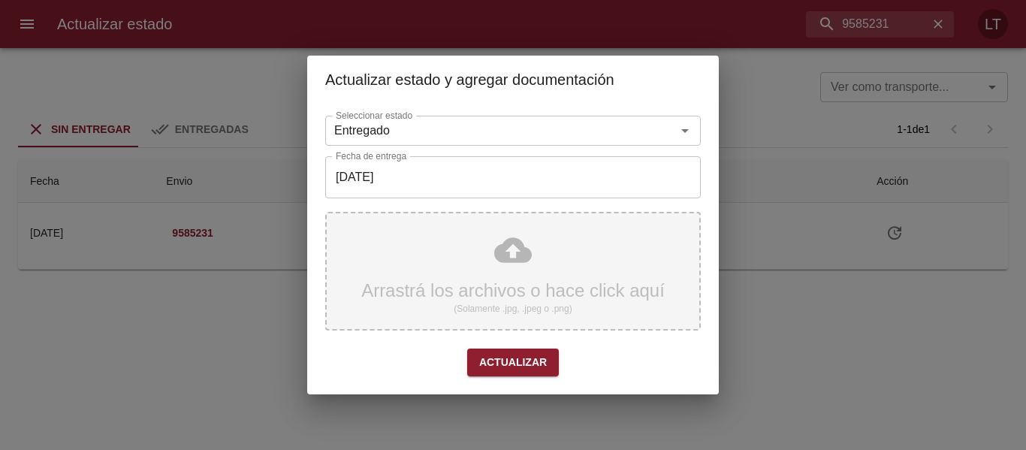
click at [510, 268] on div "Arrastrá los archivos o hace click aquí (Solamente .jpg, .jpeg o .png)" at bounding box center [513, 271] width 376 height 119
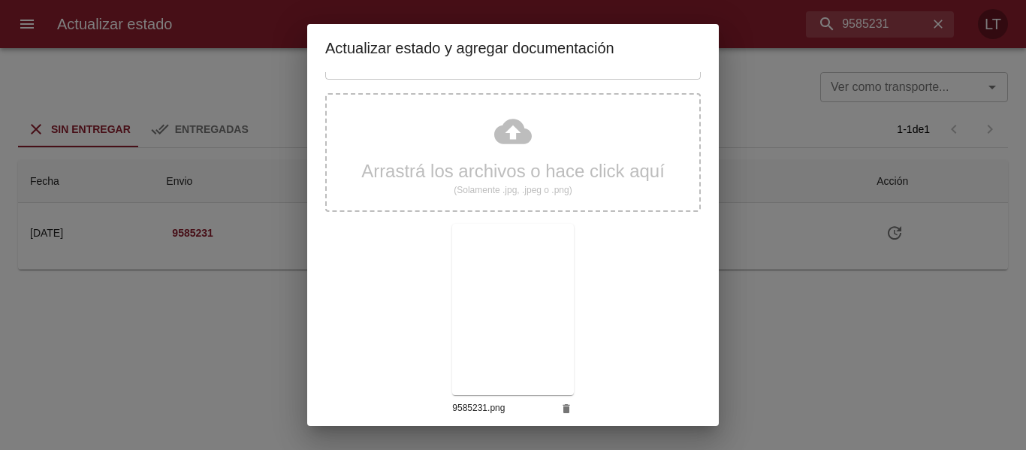
scroll to position [141, 0]
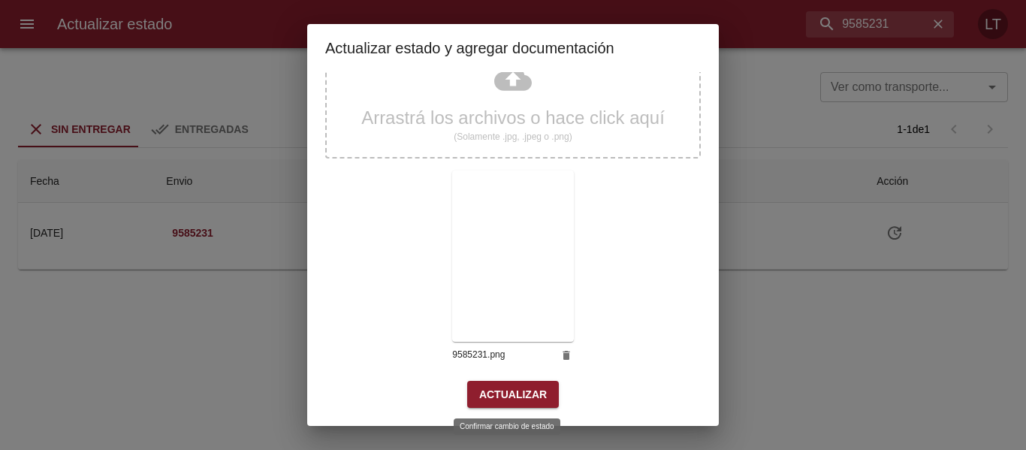
click at [523, 387] on span "Actualizar" at bounding box center [513, 394] width 68 height 19
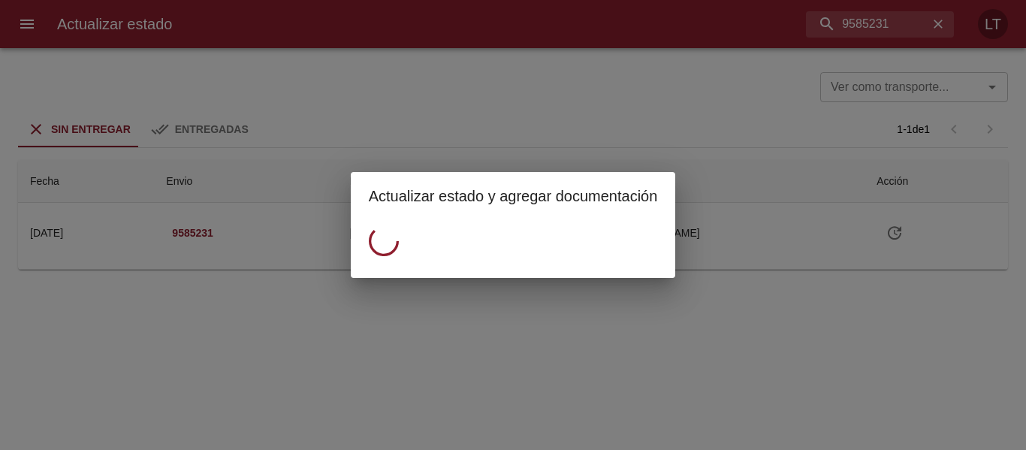
scroll to position [0, 0]
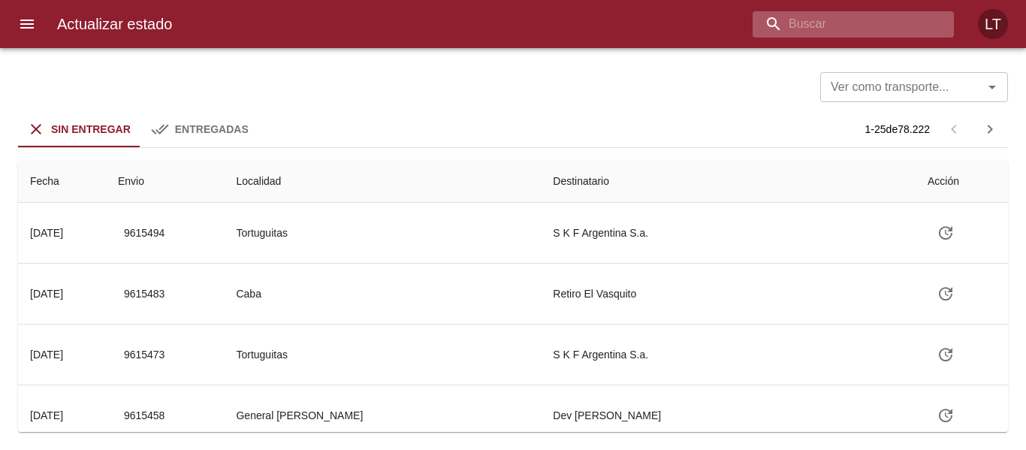
click at [848, 16] on input "buscar" at bounding box center [841, 24] width 176 height 26
paste input "9593155"
type input "9593155"
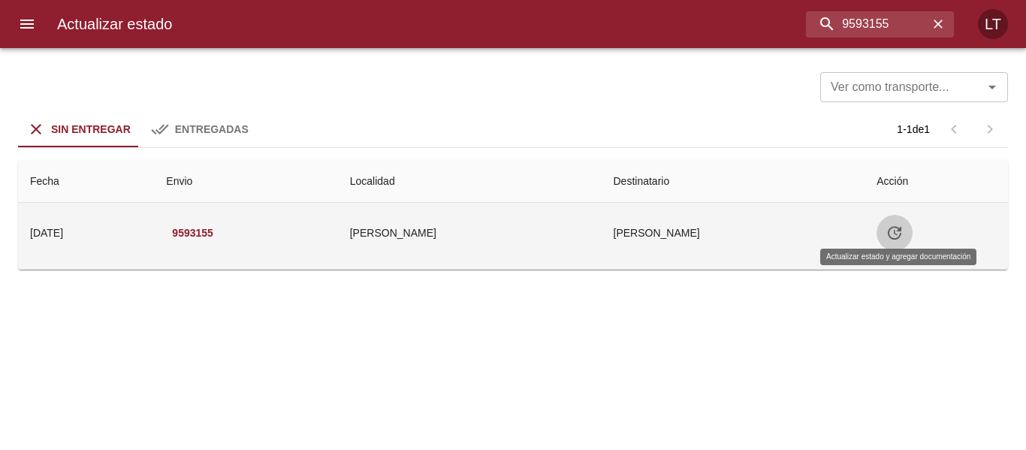
click at [904, 222] on button "Tabla de envíos del cliente" at bounding box center [895, 233] width 36 height 36
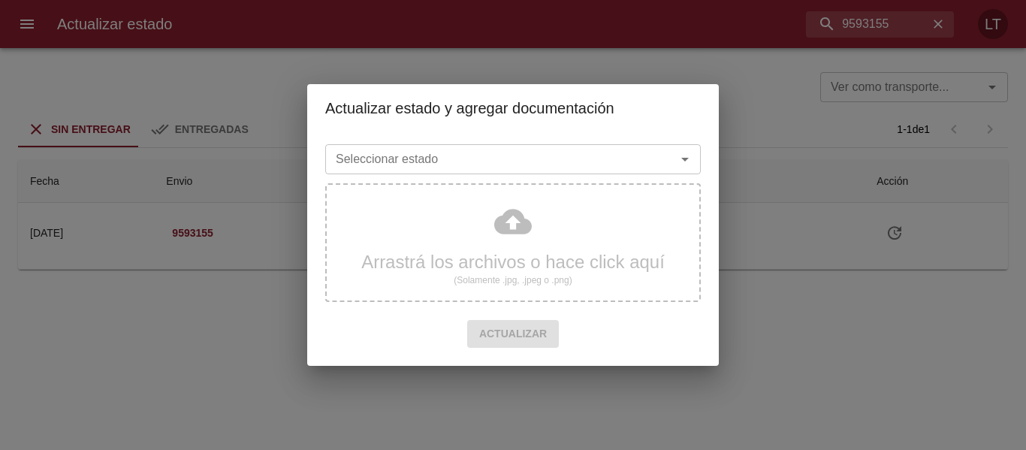
click at [603, 173] on div "Seleccionar estado" at bounding box center [513, 159] width 376 height 30
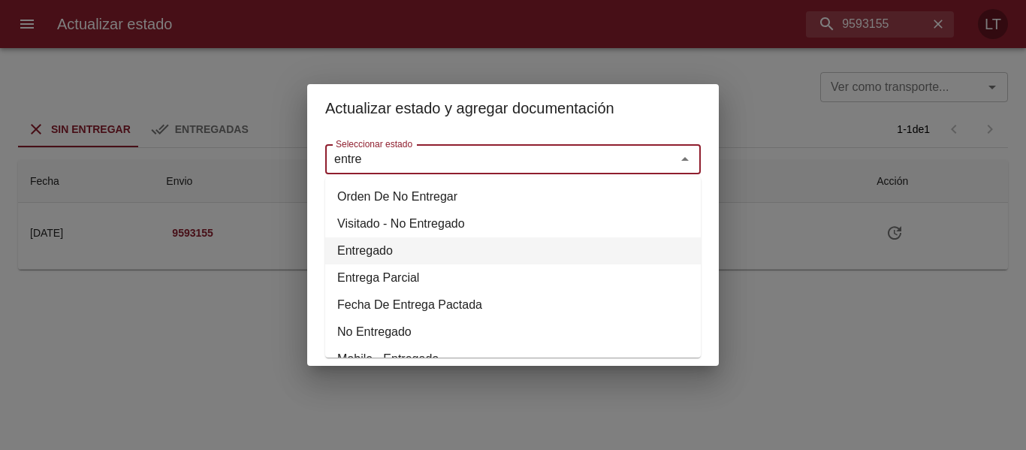
click at [358, 258] on li "Entregado" at bounding box center [513, 250] width 376 height 27
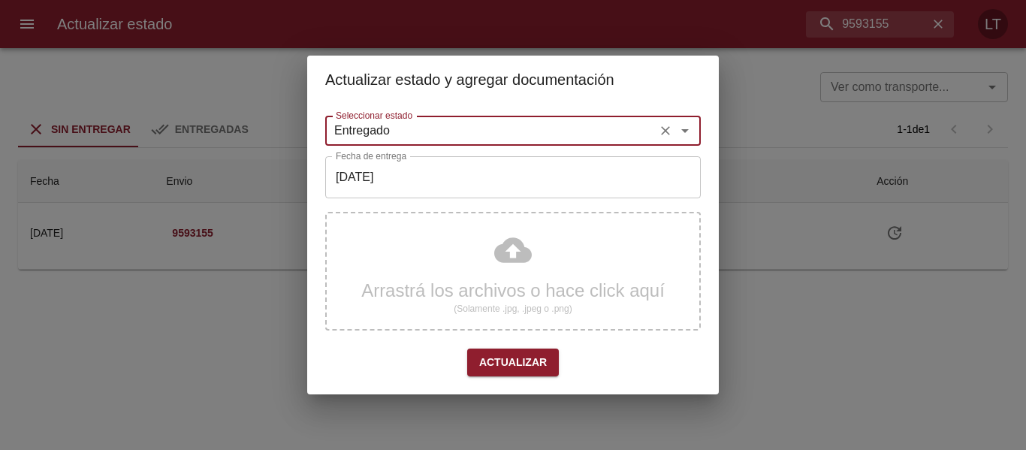
type input "Entregado"
click at [401, 175] on input "[DATE]" at bounding box center [513, 177] width 376 height 42
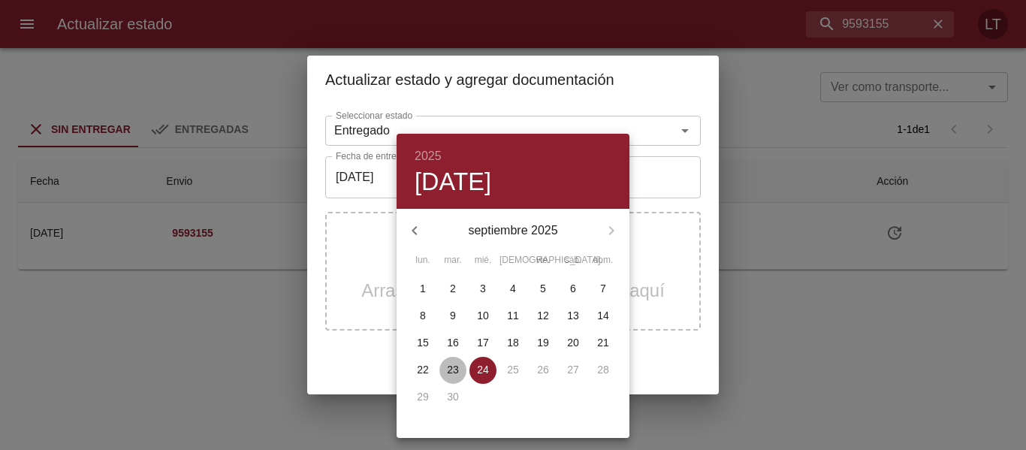
click at [446, 366] on span "23" at bounding box center [453, 369] width 27 height 15
type input "[DATE]"
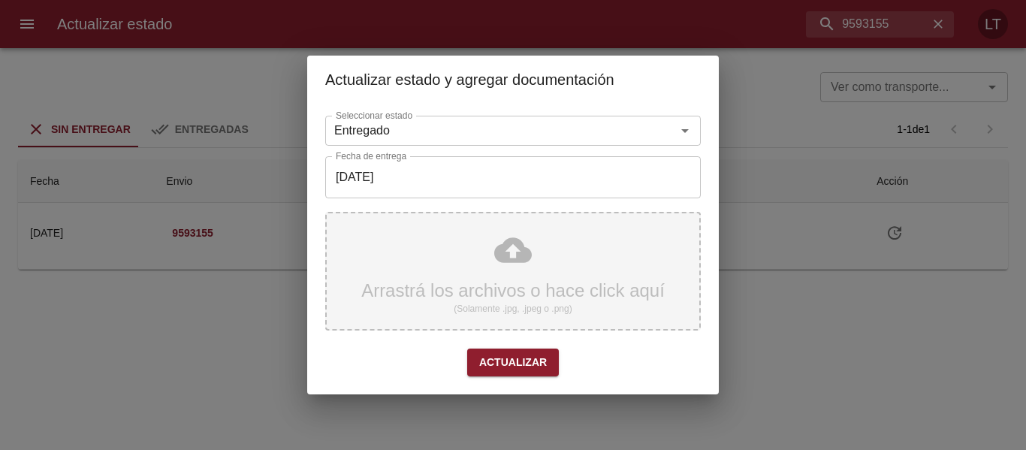
click at [475, 277] on div "Arrastrá los archivos o hace click aquí (Solamente .jpg, .jpeg o .png)" at bounding box center [513, 271] width 376 height 119
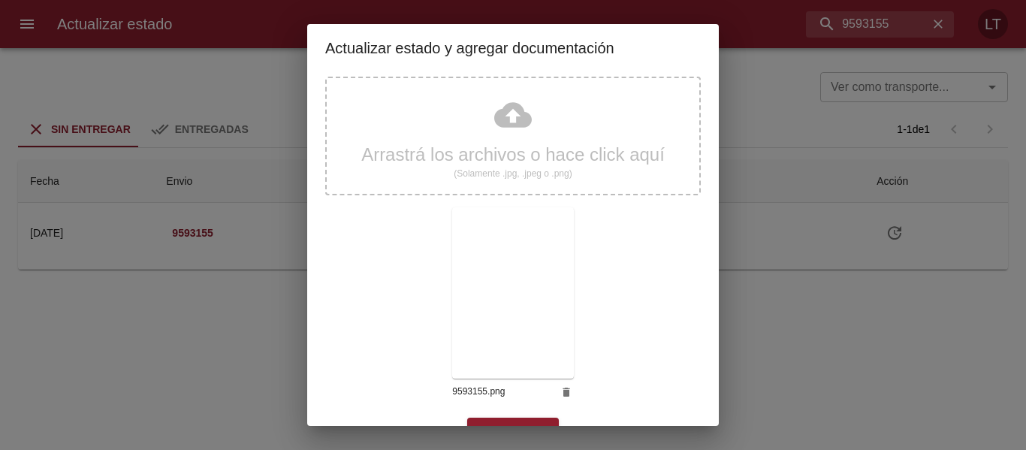
scroll to position [141, 0]
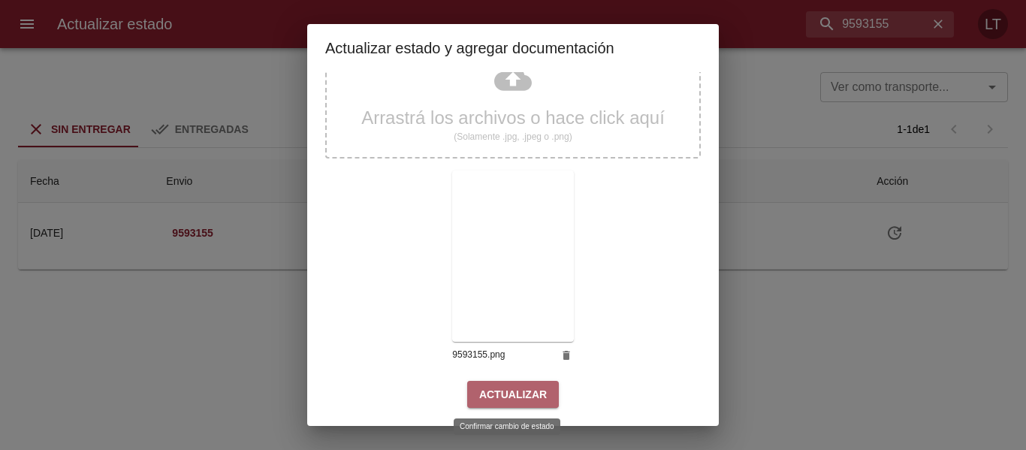
click at [528, 392] on span "Actualizar" at bounding box center [513, 394] width 68 height 19
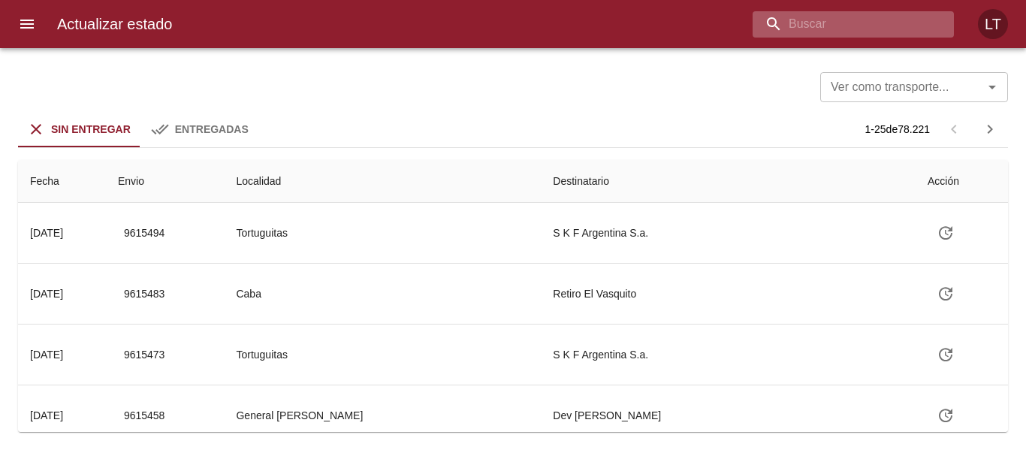
click at [887, 32] on input "buscar" at bounding box center [841, 24] width 176 height 26
paste input "9592614"
type input "9592614"
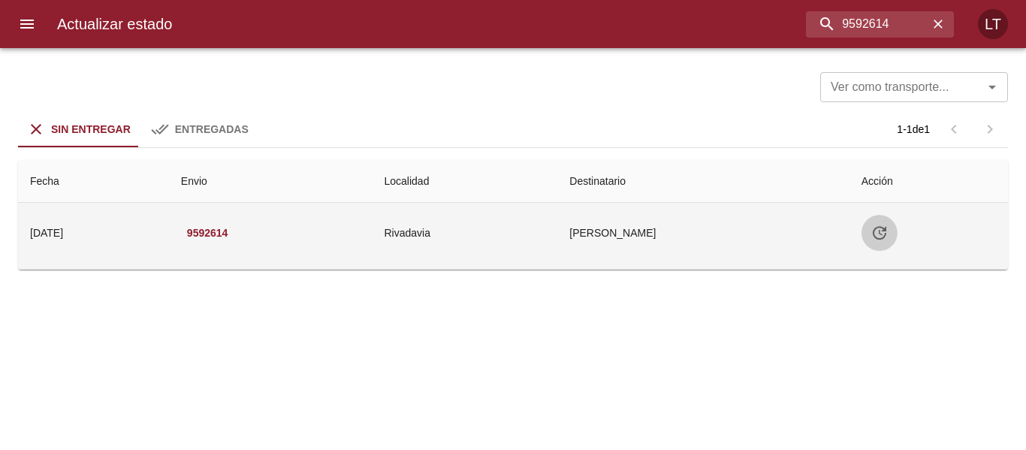
click at [875, 244] on button "Tabla de envíos del cliente" at bounding box center [880, 233] width 36 height 36
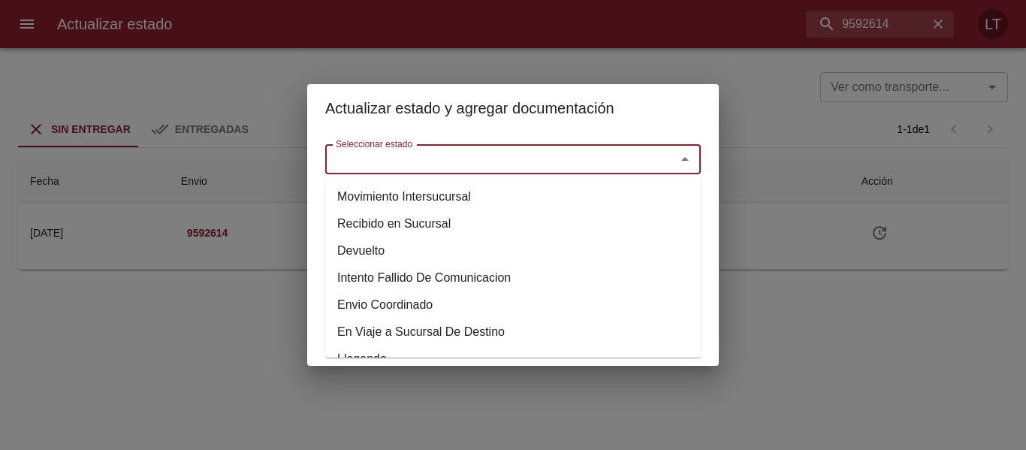
click at [522, 163] on input "Seleccionar estado" at bounding box center [491, 159] width 322 height 21
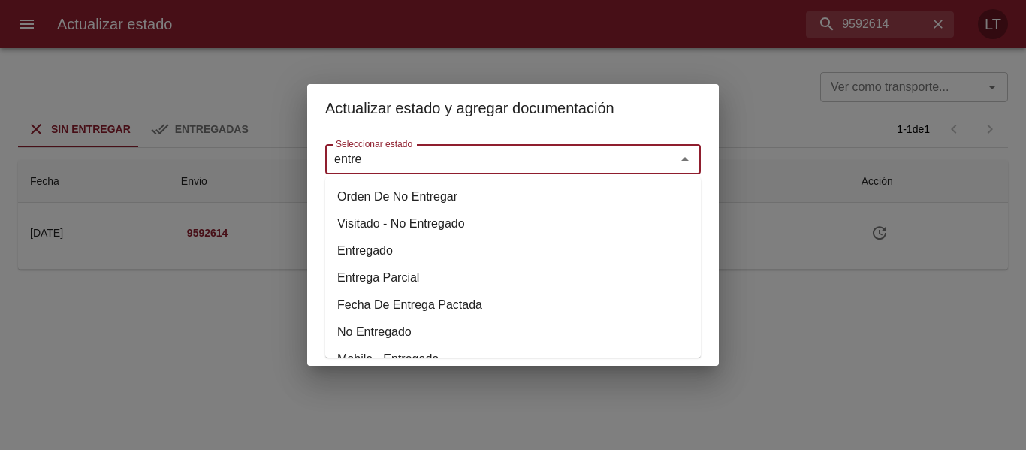
click at [366, 248] on li "Entregado" at bounding box center [513, 250] width 376 height 27
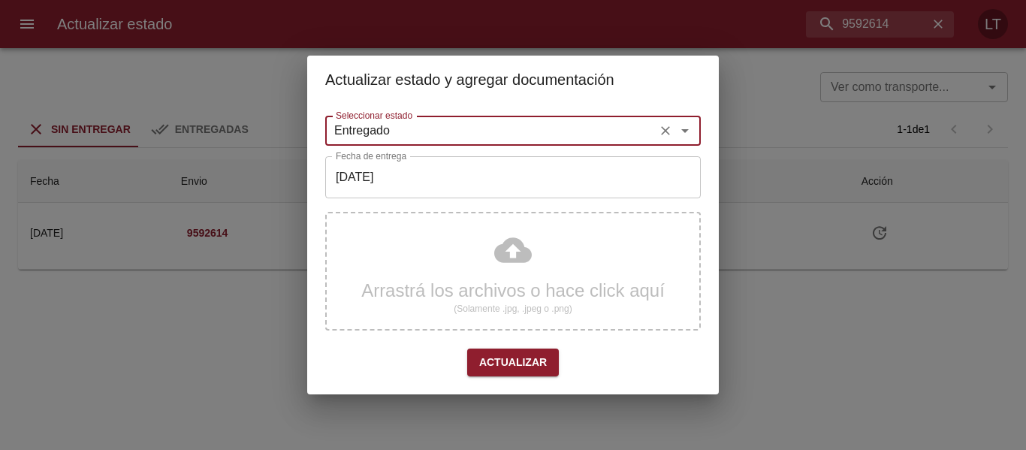
click at [415, 139] on input "Entregado" at bounding box center [491, 130] width 322 height 21
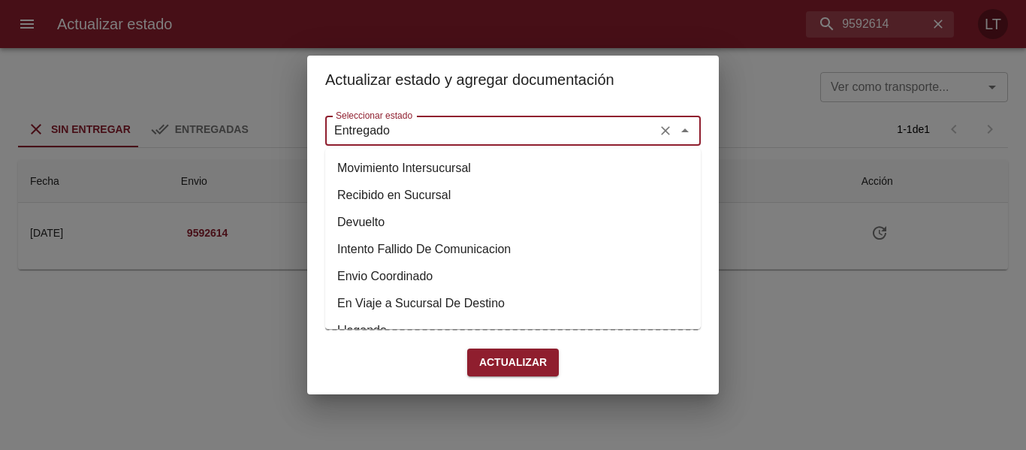
scroll to position [559, 0]
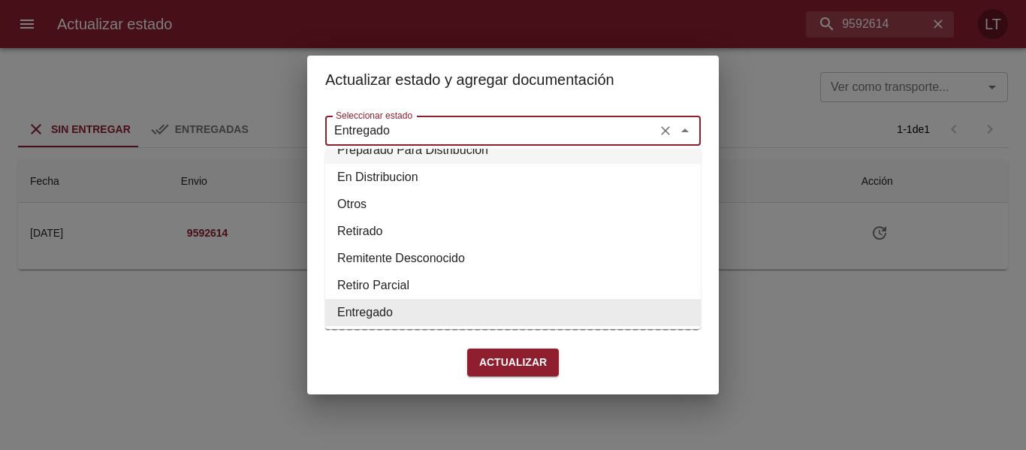
type input "Entregado"
click at [440, 101] on div "Actualizar estado y agregar documentación" at bounding box center [513, 80] width 412 height 48
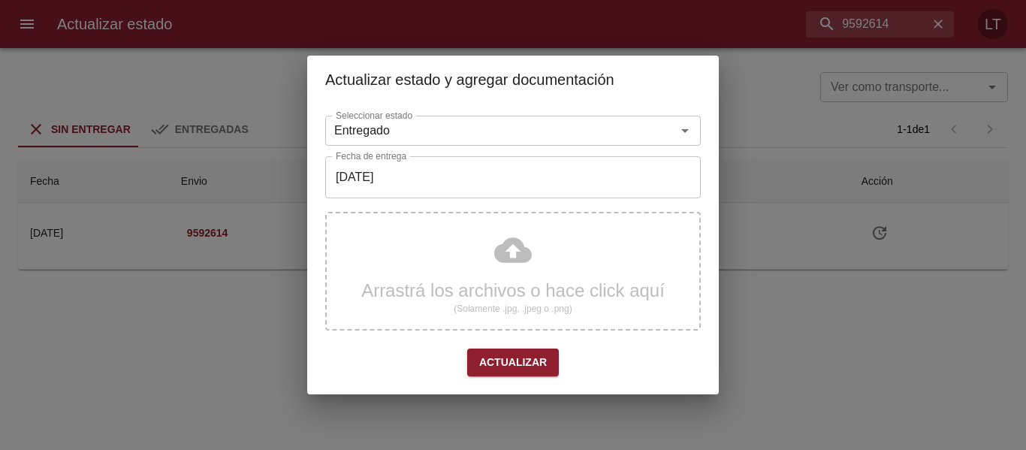
click at [437, 173] on input "[DATE]" at bounding box center [513, 177] width 376 height 42
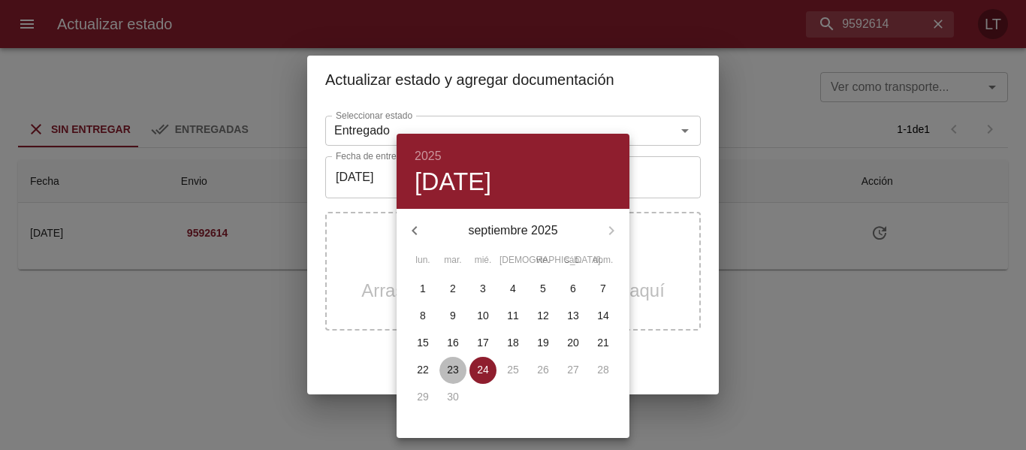
click at [461, 364] on span "23" at bounding box center [453, 369] width 27 height 15
type input "[DATE]"
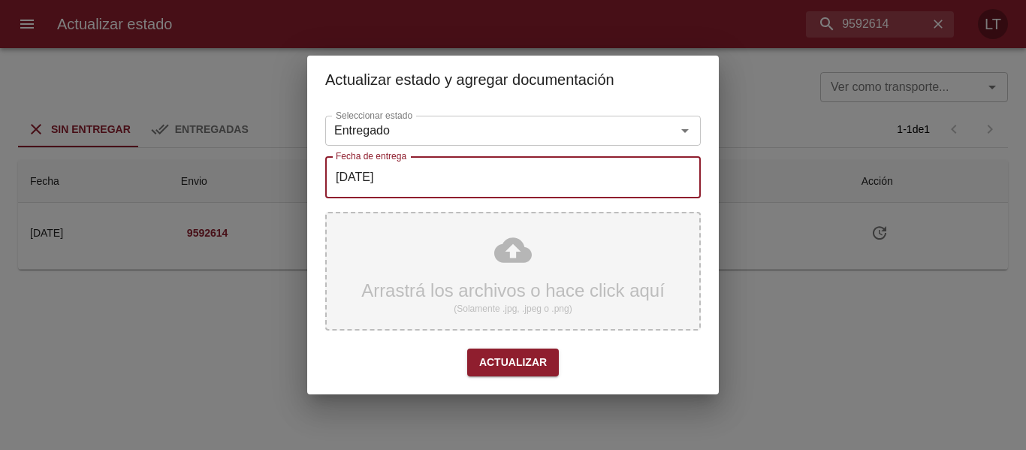
click at [515, 256] on div "Arrastrá los archivos o hace click aquí (Solamente .jpg, .jpeg o .png)" at bounding box center [513, 271] width 376 height 119
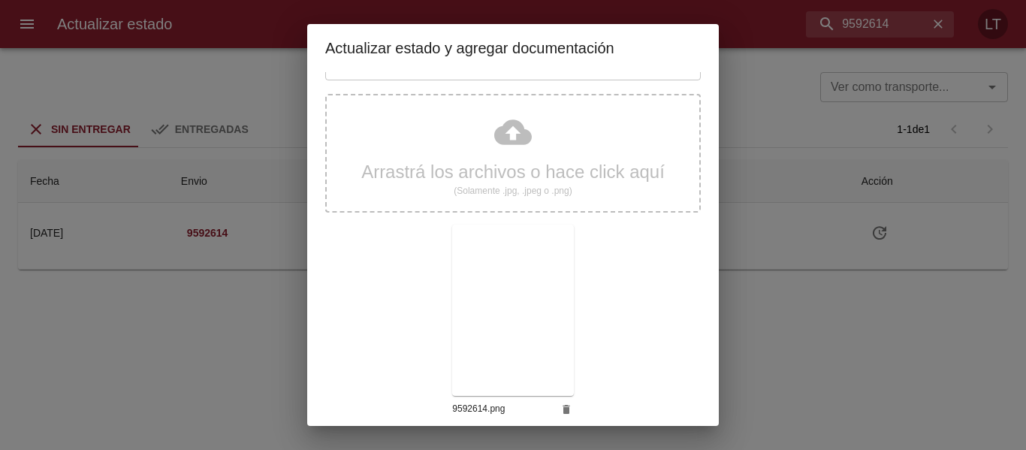
scroll to position [141, 0]
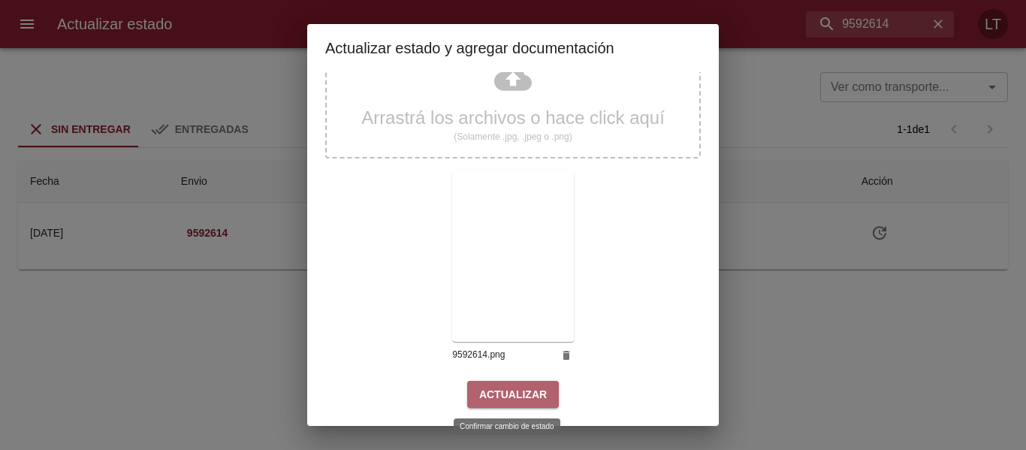
click at [522, 391] on span "Actualizar" at bounding box center [513, 394] width 68 height 19
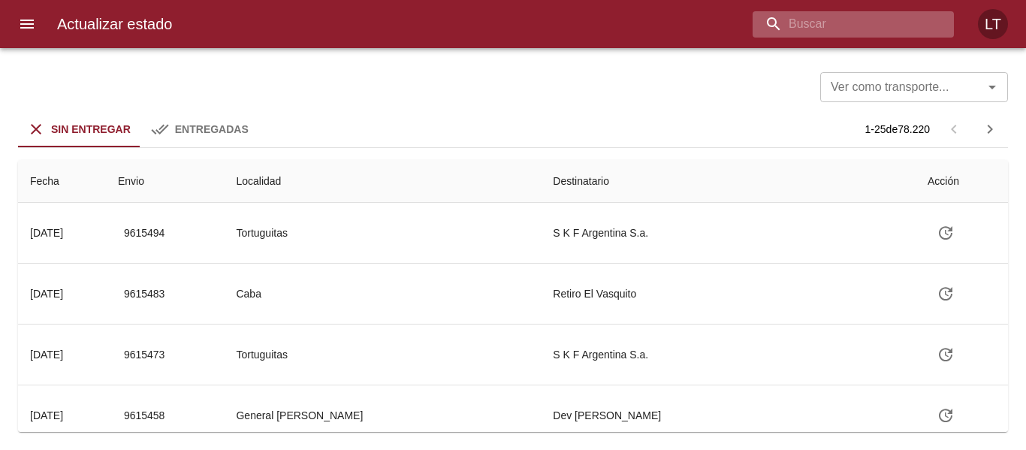
click at [926, 19] on input "buscar" at bounding box center [841, 24] width 176 height 26
paste input "9595588"
type input "9595588"
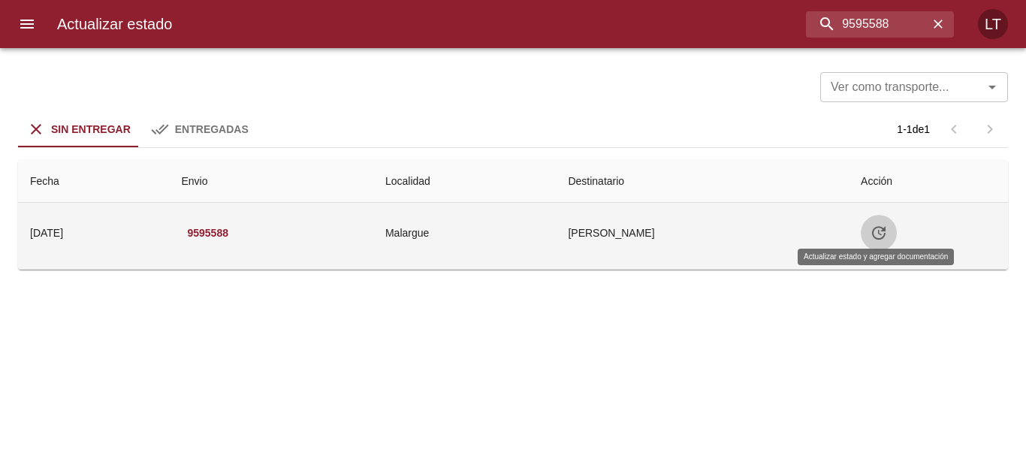
click at [881, 228] on icon "Tabla de envíos del cliente" at bounding box center [879, 233] width 14 height 14
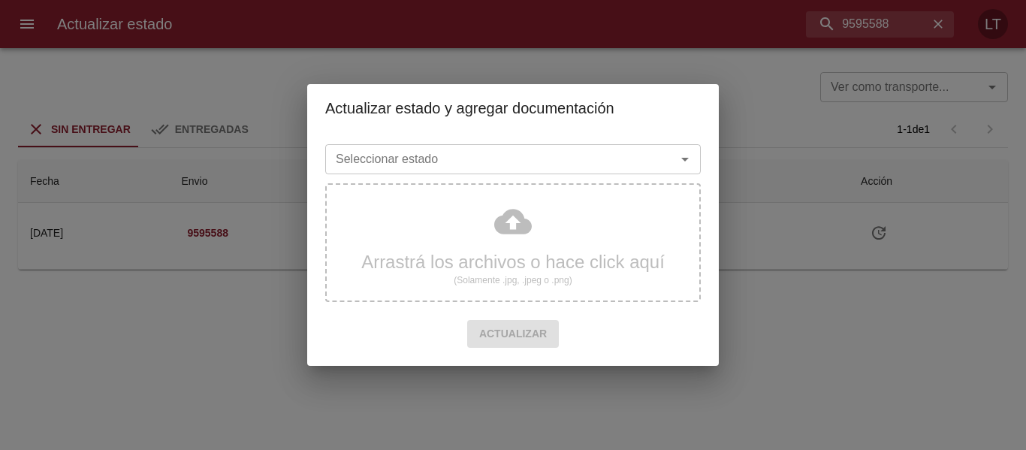
click at [539, 150] on input "Seleccionar estado" at bounding box center [491, 159] width 322 height 21
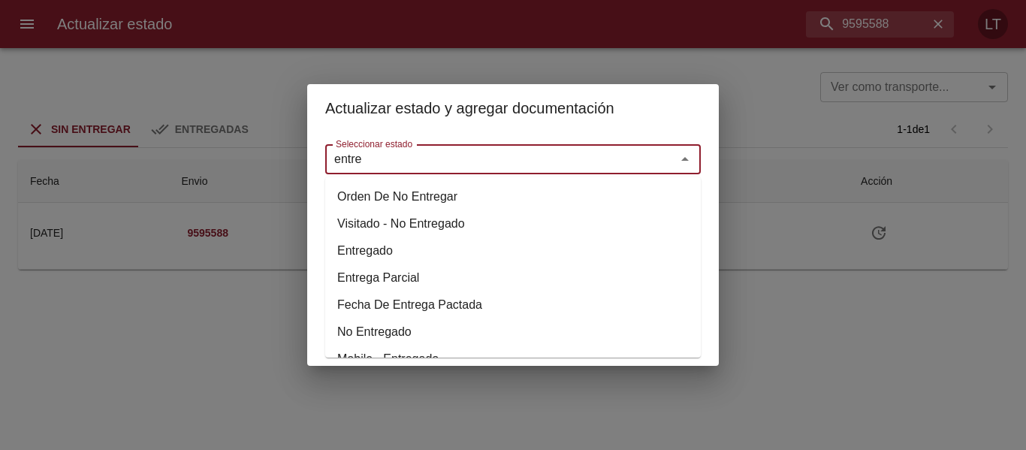
click at [420, 254] on li "Entregado" at bounding box center [513, 250] width 376 height 27
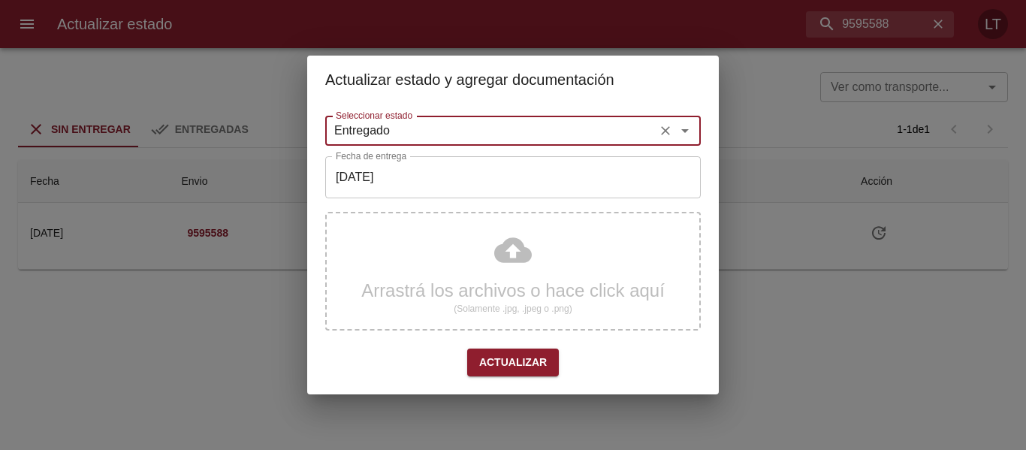
type input "Entregado"
click at [425, 161] on input "[DATE]" at bounding box center [513, 177] width 376 height 42
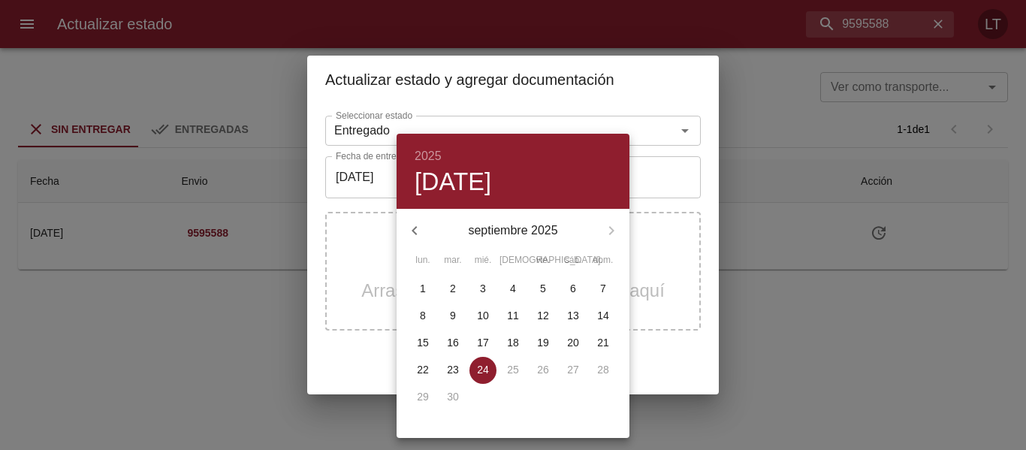
click at [431, 359] on button "22" at bounding box center [423, 370] width 27 height 27
type input "22/09/2025"
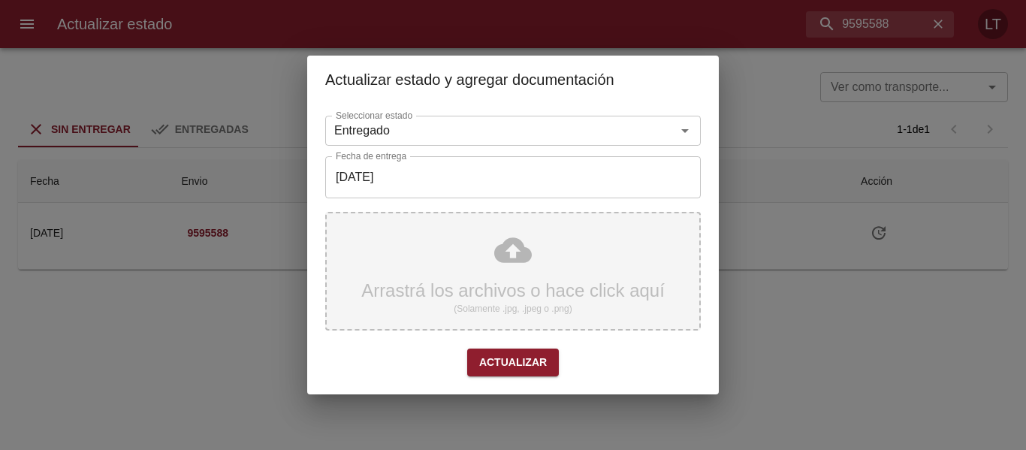
click at [494, 277] on div "Arrastrá los archivos o hace click aquí (Solamente .jpg, .jpeg o .png)" at bounding box center [513, 271] width 376 height 119
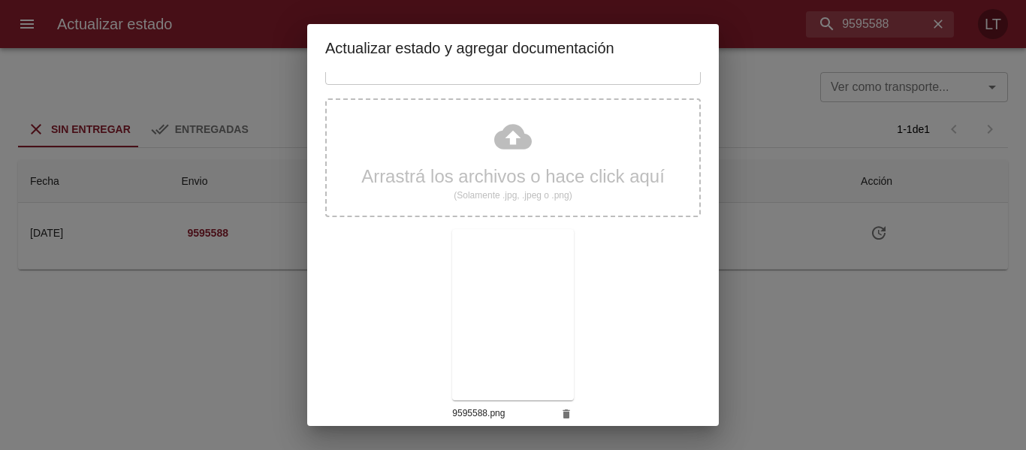
scroll to position [141, 0]
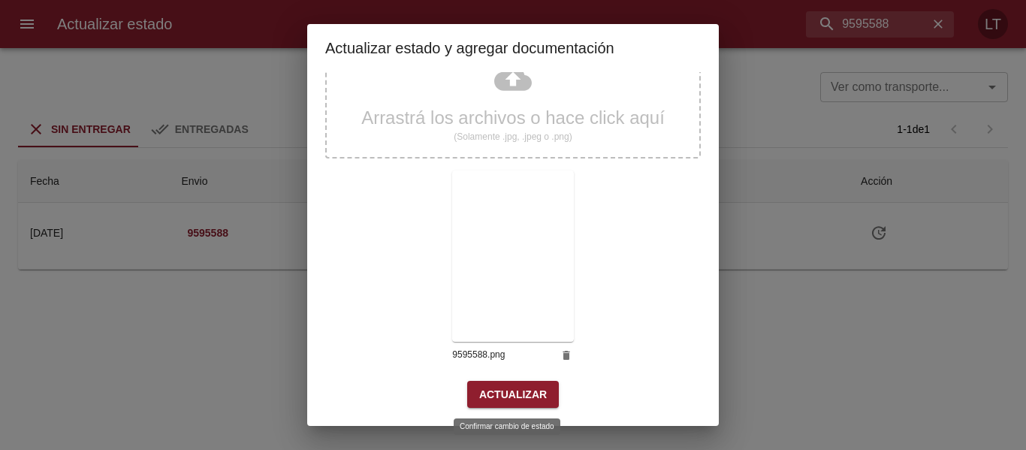
click at [522, 399] on span "Actualizar" at bounding box center [513, 394] width 68 height 19
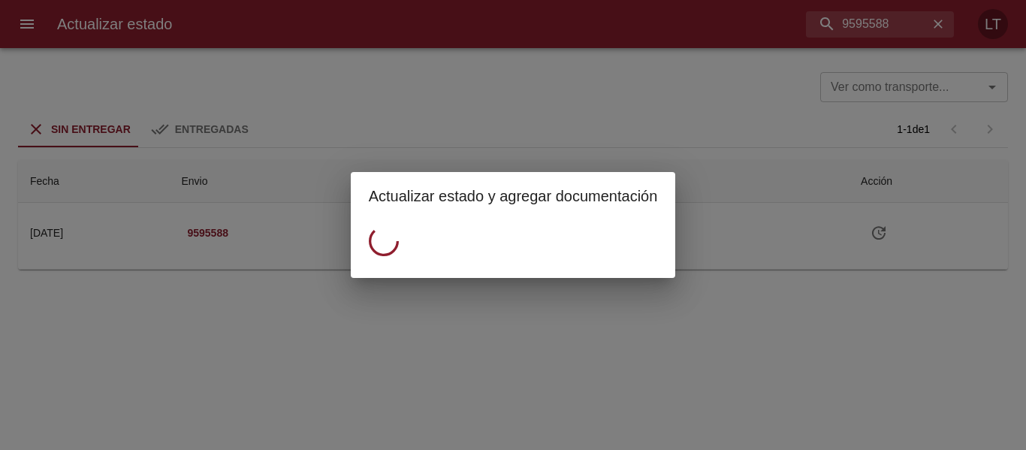
scroll to position [0, 0]
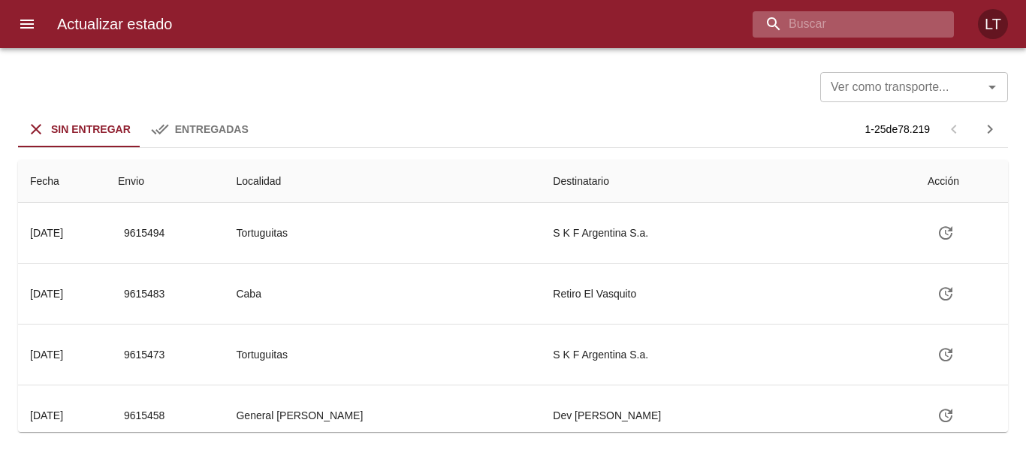
click at [864, 31] on input "buscar" at bounding box center [841, 24] width 176 height 26
paste input "9591694"
type input "9591694"
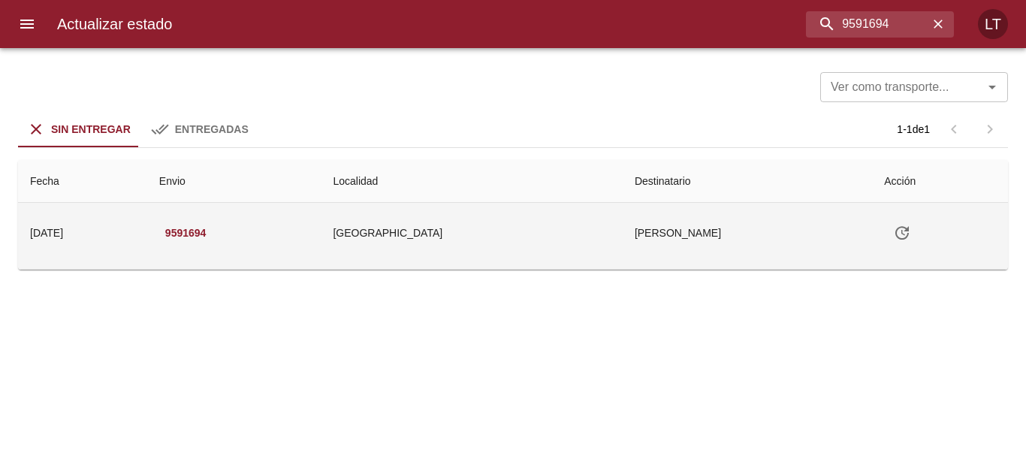
click at [897, 247] on td "Tabla de envíos del cliente" at bounding box center [940, 233] width 136 height 60
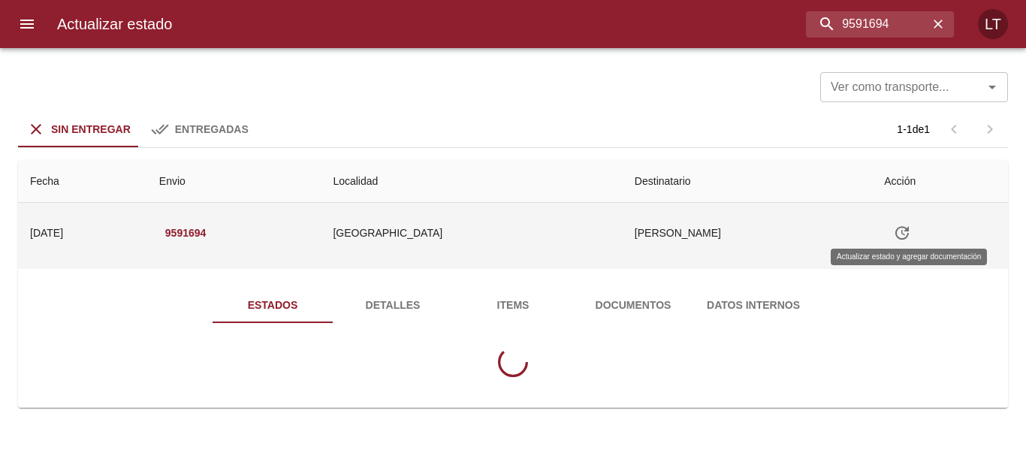
click at [903, 238] on icon "Tabla de envíos del cliente" at bounding box center [902, 233] width 18 height 18
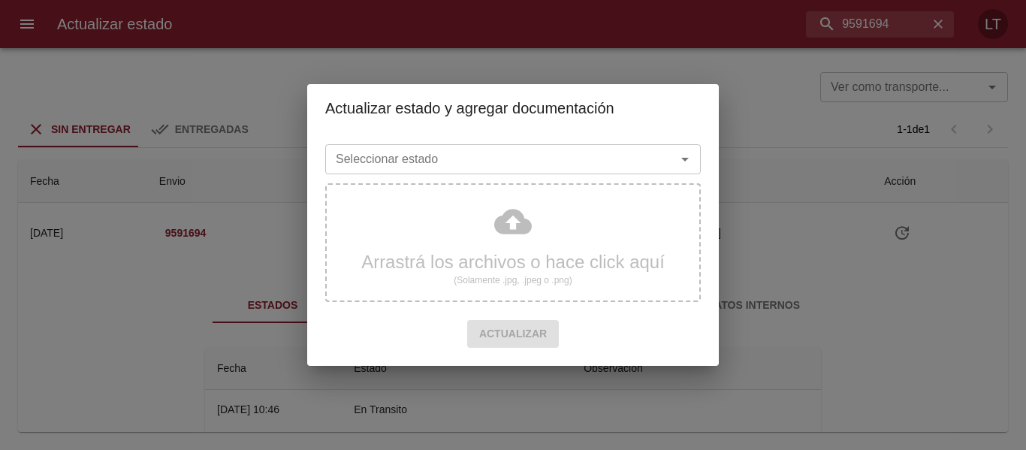
click at [553, 155] on input "Seleccionar estado" at bounding box center [491, 159] width 322 height 21
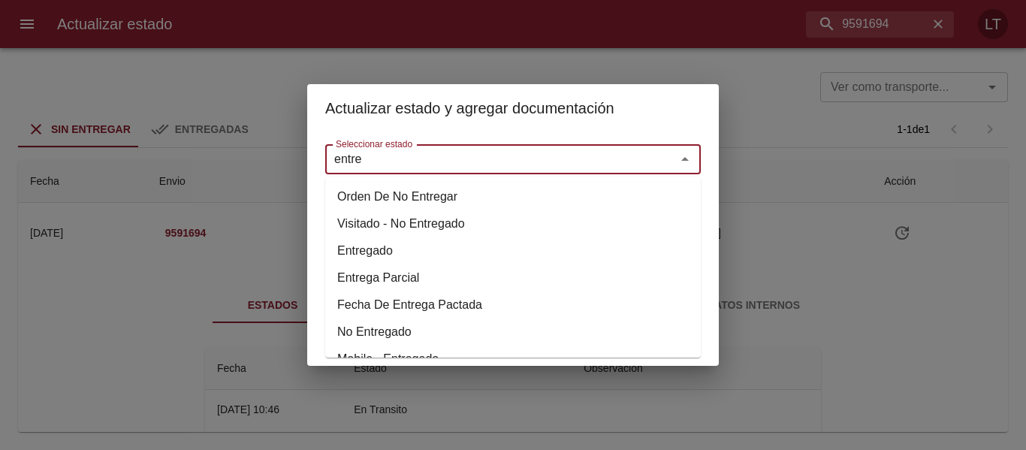
click at [364, 255] on li "Entregado" at bounding box center [513, 250] width 376 height 27
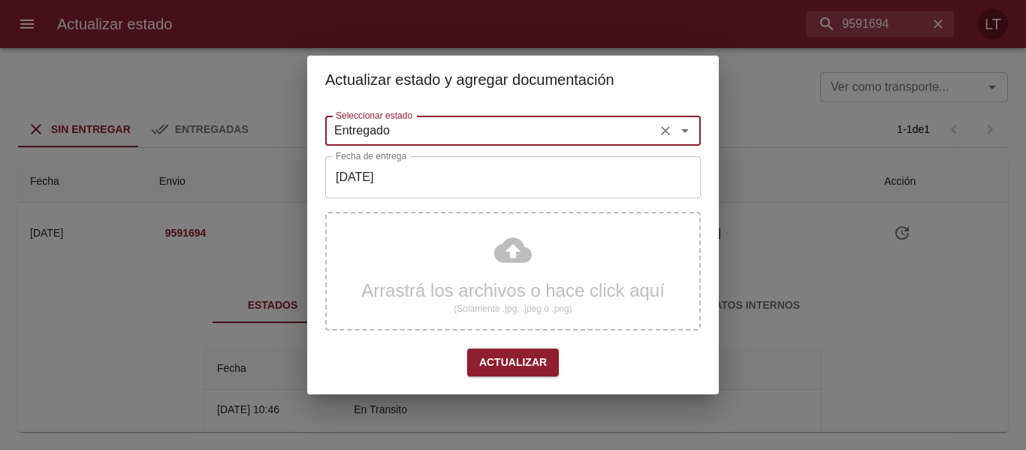
type input "Entregado"
click at [374, 185] on input "[DATE]" at bounding box center [513, 177] width 376 height 42
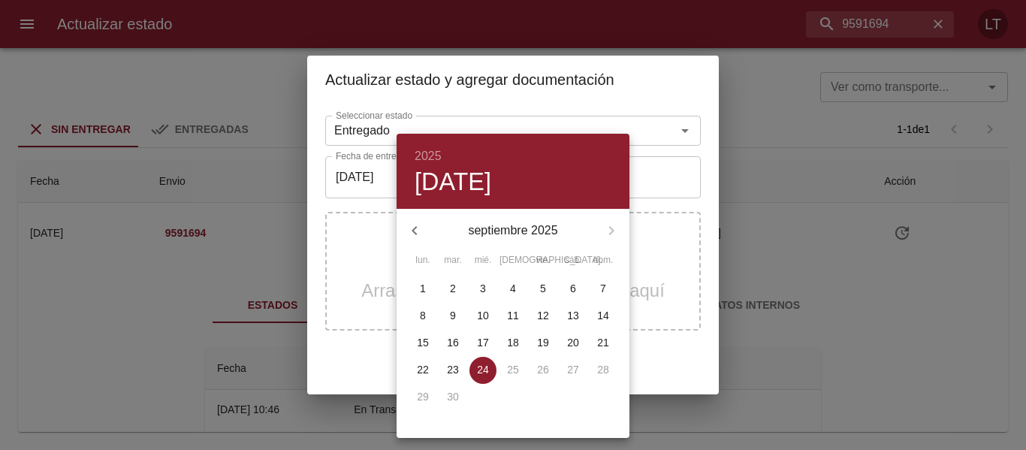
click at [470, 359] on div "24" at bounding box center [483, 370] width 30 height 27
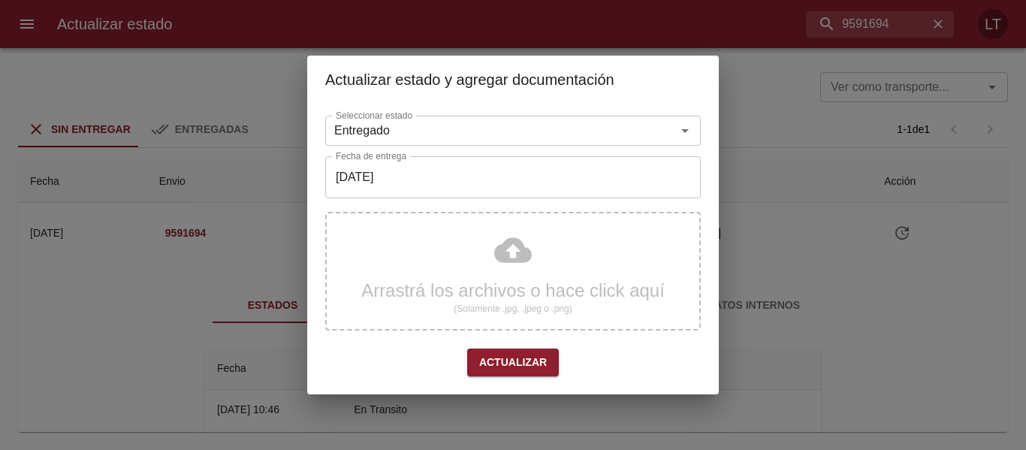
click at [431, 200] on div "Seleccionar estado Entregado Seleccionar estado Fecha de entrega [DATE] Fecha d…" at bounding box center [513, 249] width 376 height 279
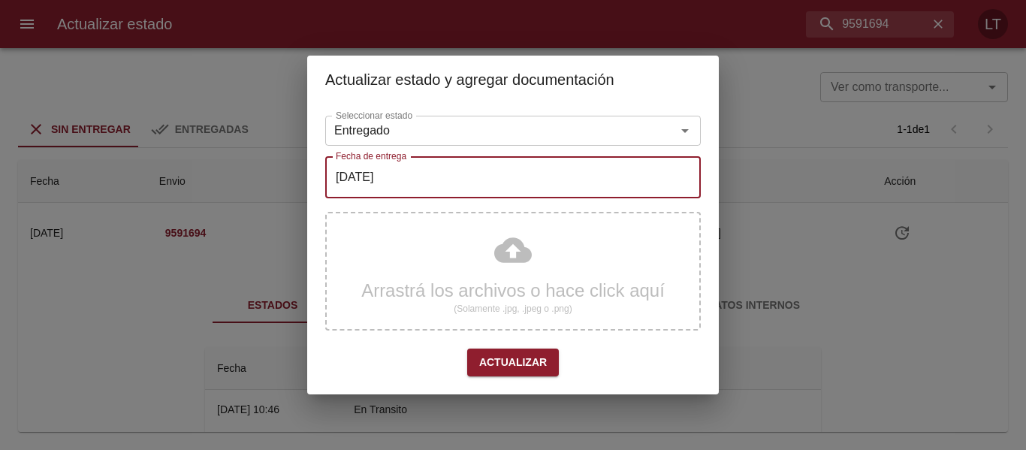
click at [428, 185] on input "[DATE]" at bounding box center [513, 177] width 376 height 42
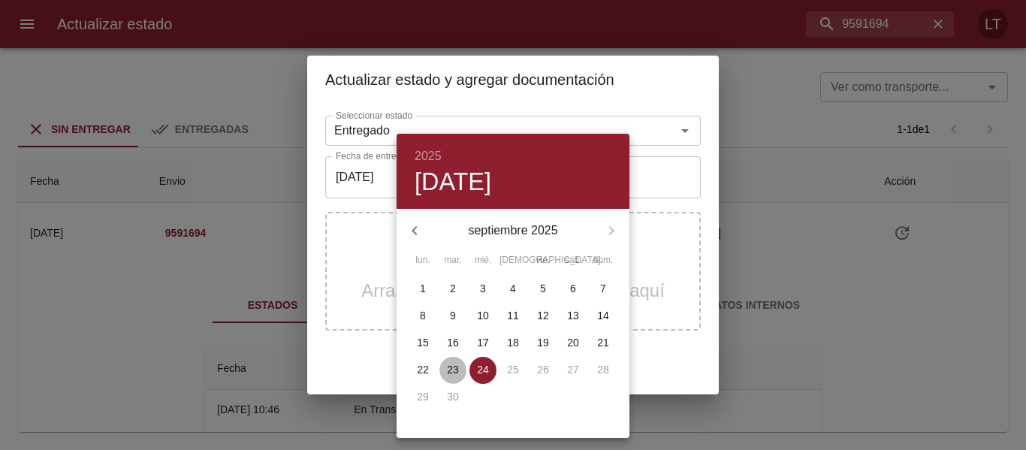
click at [453, 370] on p "23" at bounding box center [453, 369] width 12 height 15
type input "23/09/2025"
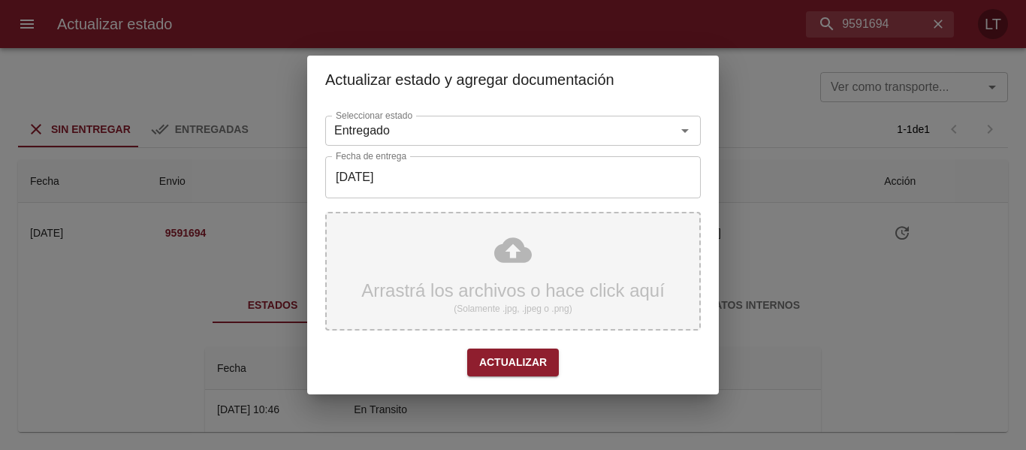
click at [538, 268] on div "Arrastrá los archivos o hace click aquí (Solamente .jpg, .jpeg o .png)" at bounding box center [513, 271] width 376 height 119
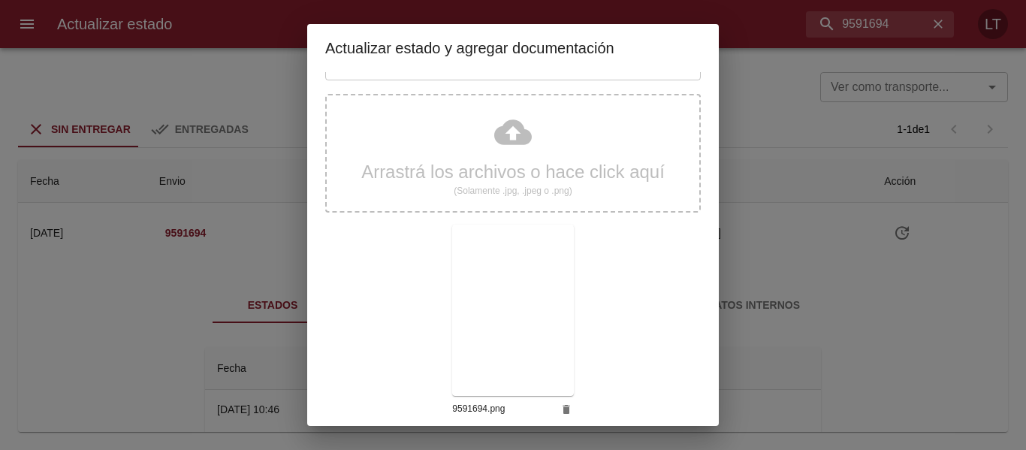
scroll to position [141, 0]
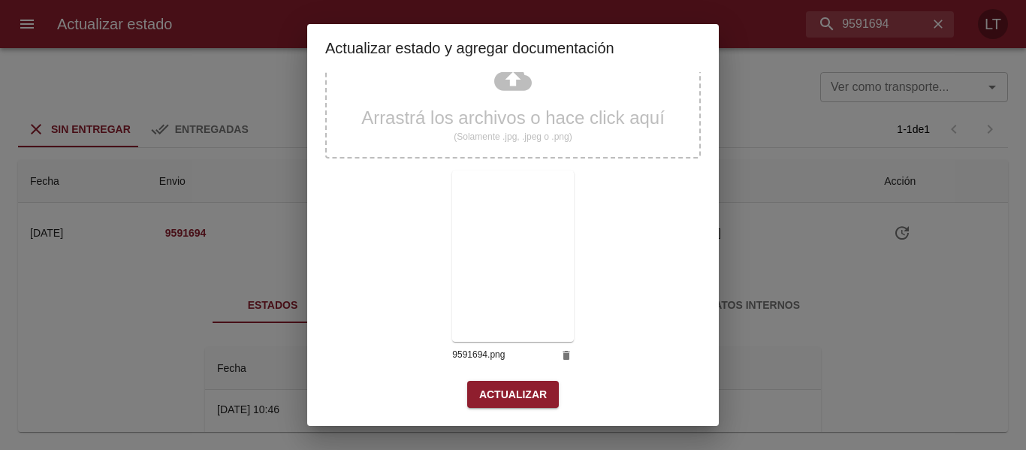
click at [518, 388] on span "Actualizar" at bounding box center [513, 394] width 68 height 19
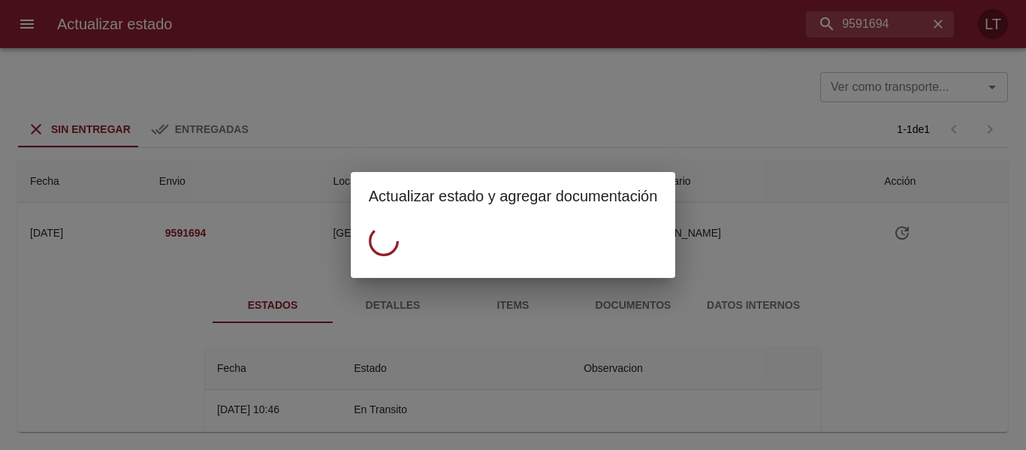
scroll to position [0, 0]
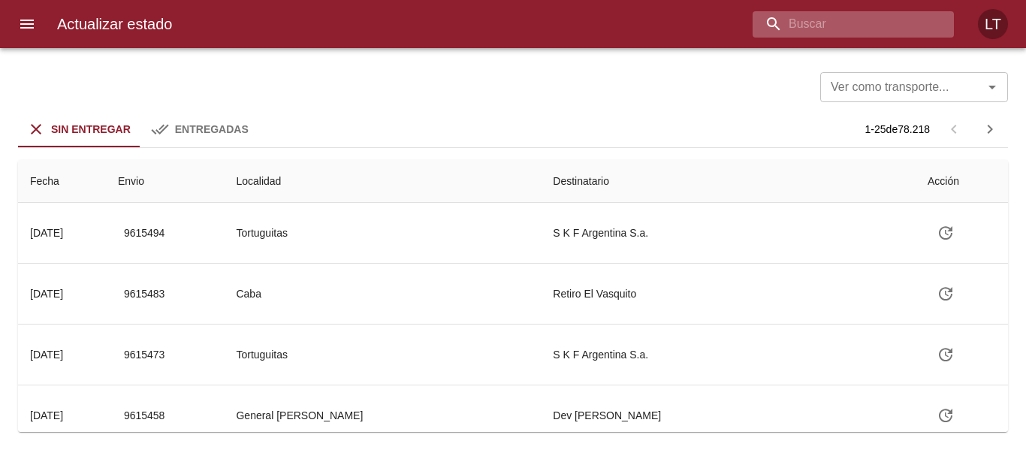
click at [837, 14] on input "buscar" at bounding box center [841, 24] width 176 height 26
paste input "9590787"
type input "9590787"
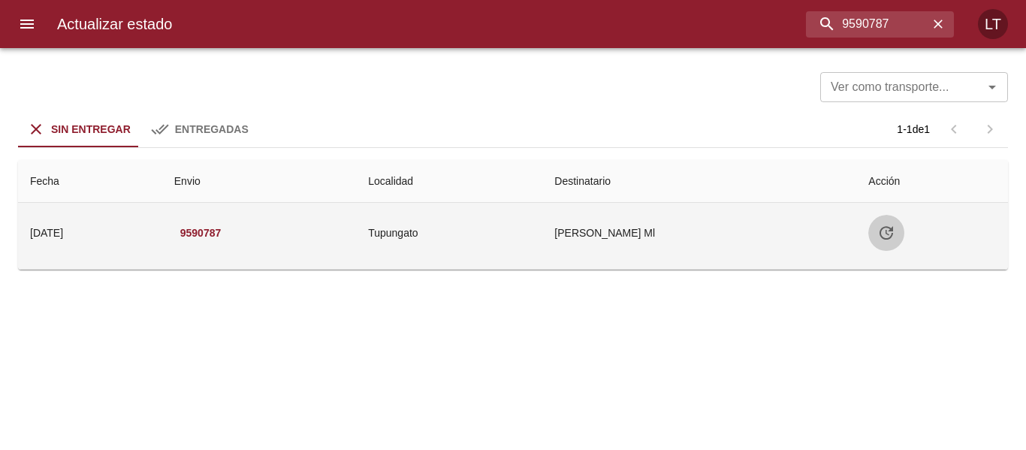
click at [896, 234] on icon "Tabla de envíos del cliente" at bounding box center [887, 233] width 18 height 18
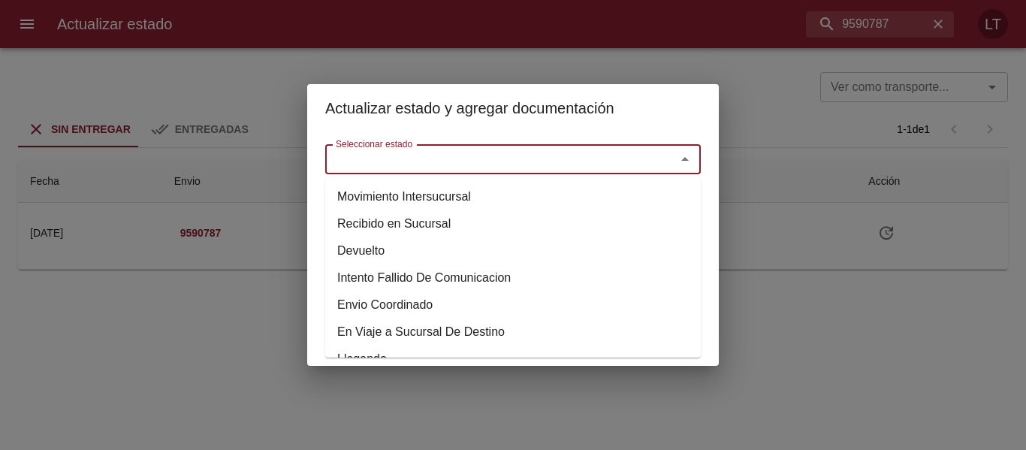
click at [543, 163] on input "Seleccionar estado" at bounding box center [491, 159] width 322 height 21
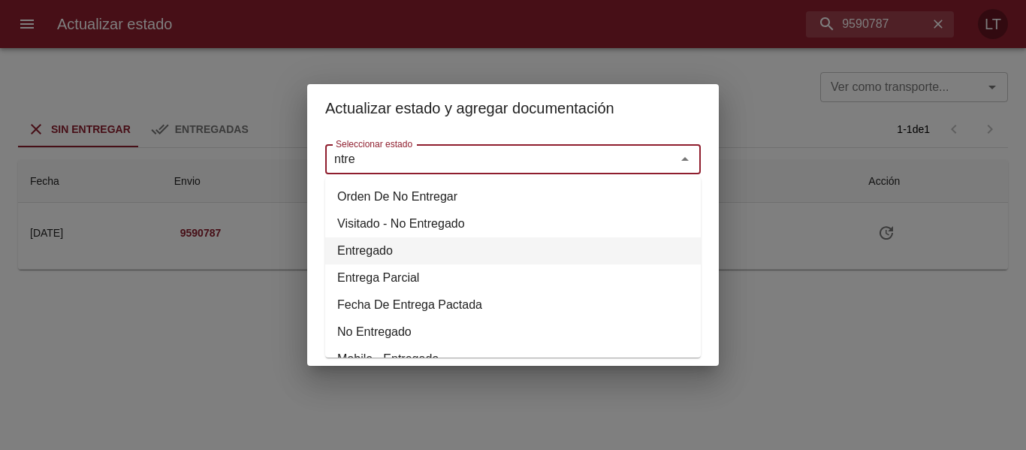
click at [356, 252] on li "Entregado" at bounding box center [513, 250] width 376 height 27
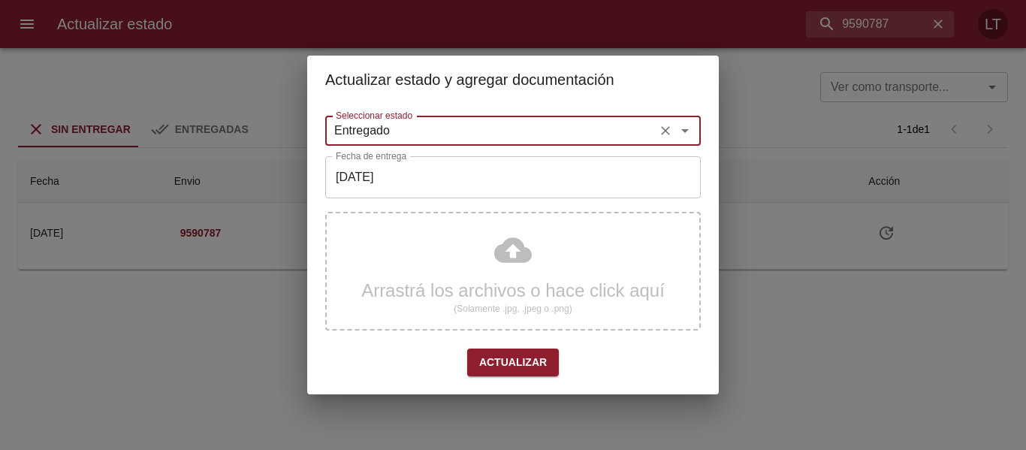
type input "Entregado"
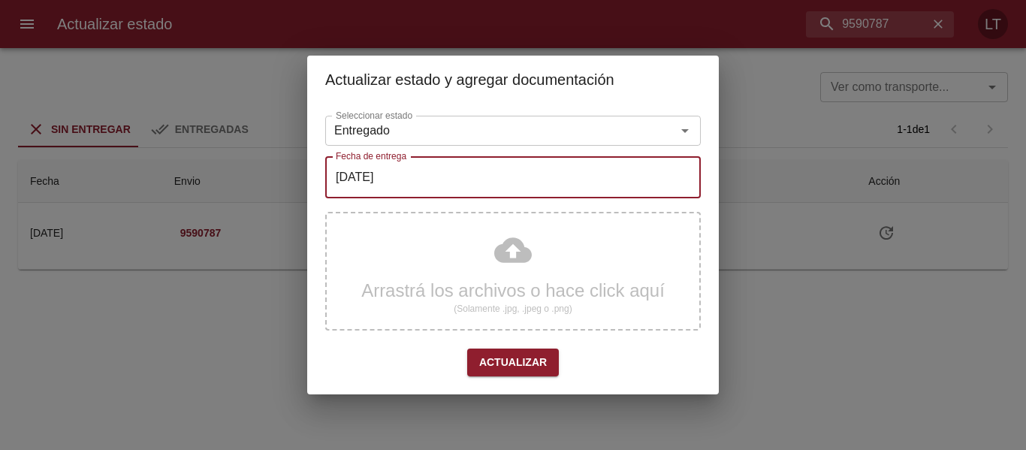
click at [381, 191] on input "[DATE]" at bounding box center [513, 177] width 376 height 42
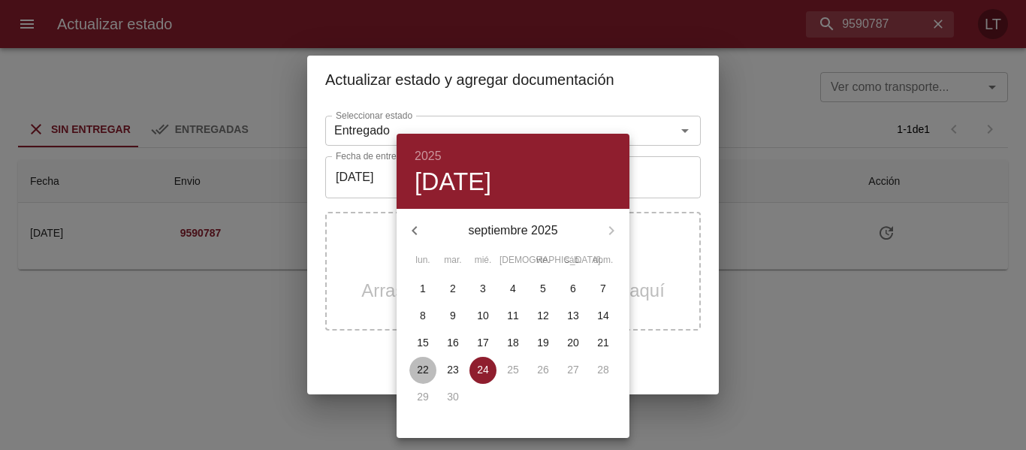
click at [431, 370] on span "22" at bounding box center [423, 369] width 27 height 15
type input "[DATE]"
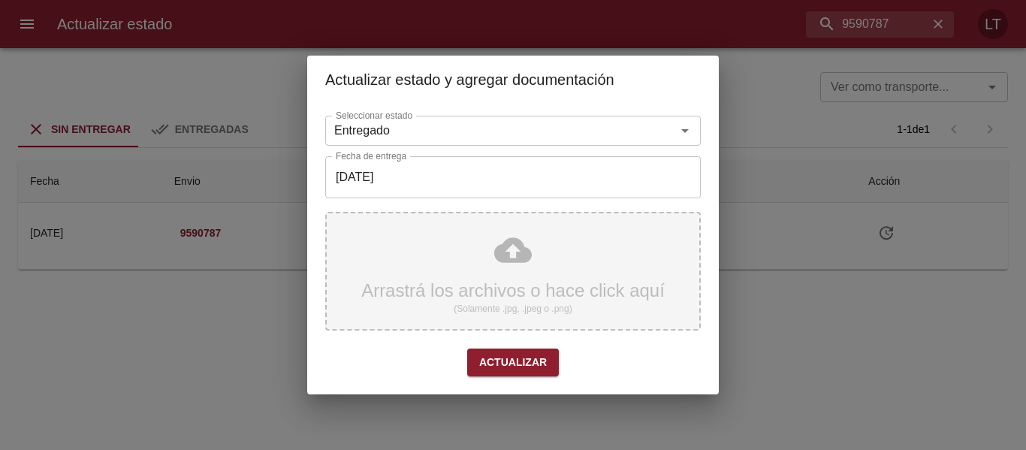
click at [494, 268] on div "Arrastrá los archivos o hace click aquí (Solamente .jpg, .jpeg o .png)" at bounding box center [513, 271] width 376 height 119
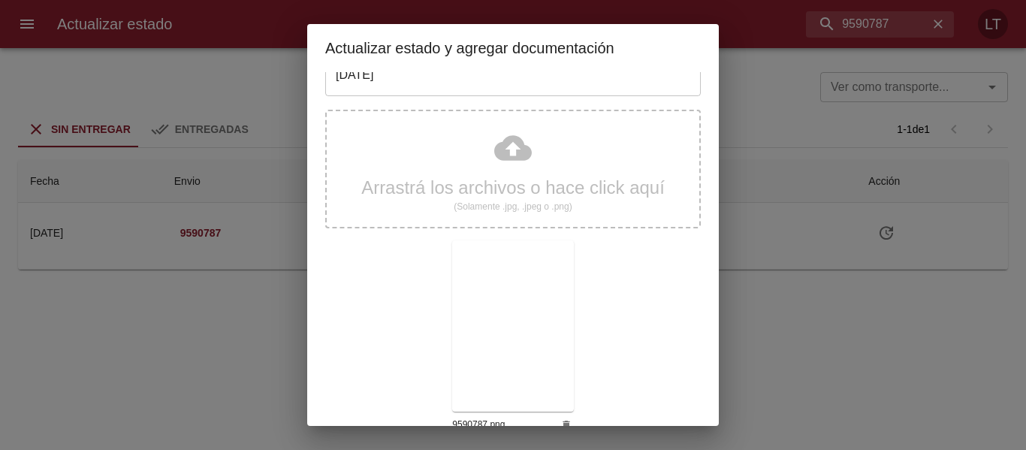
scroll to position [141, 0]
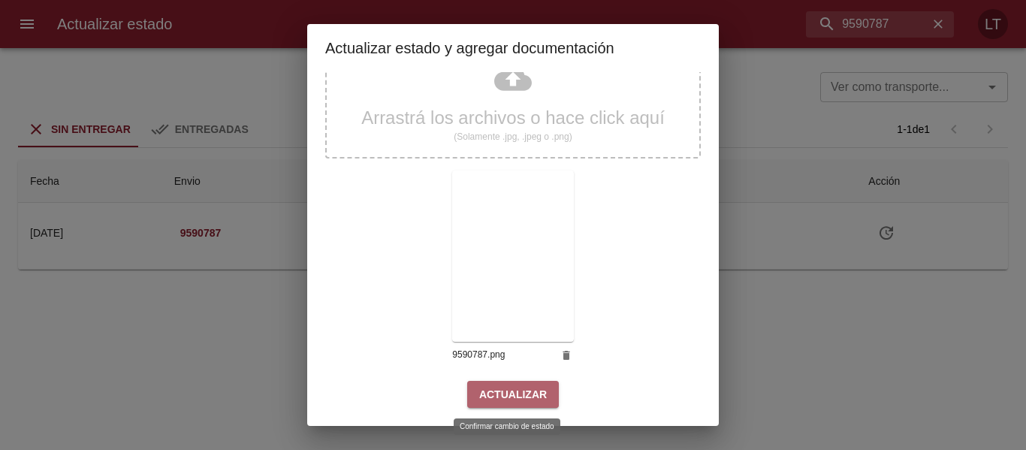
click at [510, 385] on span "Actualizar" at bounding box center [513, 394] width 68 height 19
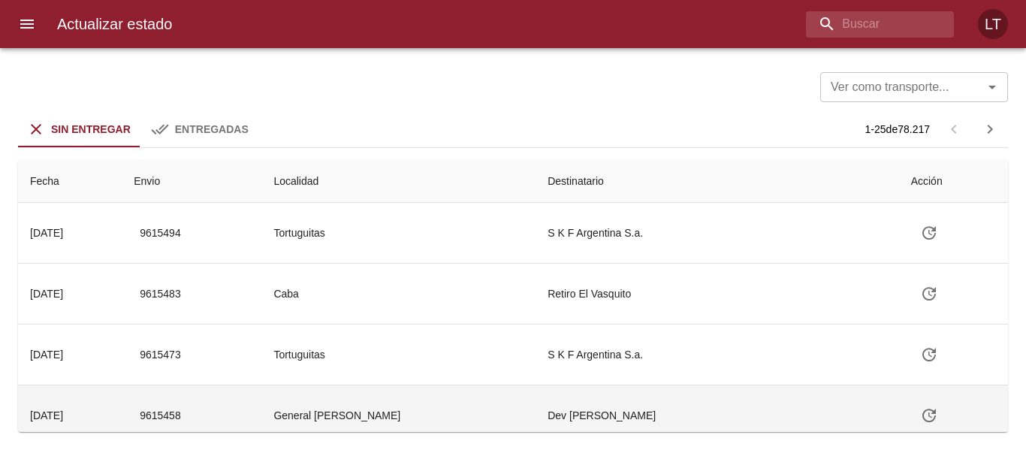
drag, startPoint x: 648, startPoint y: 417, endPoint x: 648, endPoint y: 425, distance: 7.6
click at [648, 417] on td "Dev [PERSON_NAME]" at bounding box center [717, 415] width 363 height 60
